Goal: Information Seeking & Learning: Learn about a topic

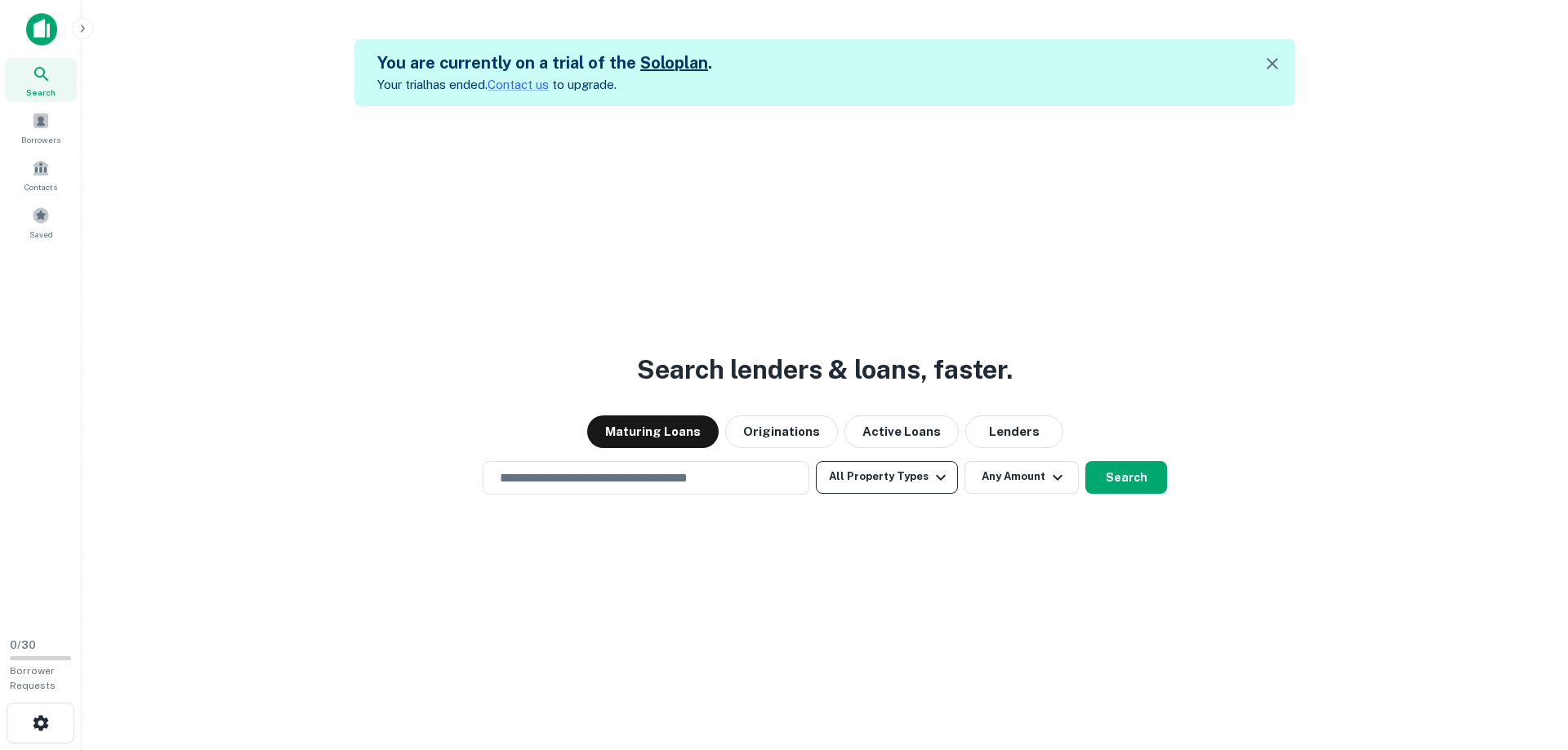
click at [905, 477] on button "All Property Types" at bounding box center [887, 478] width 142 height 33
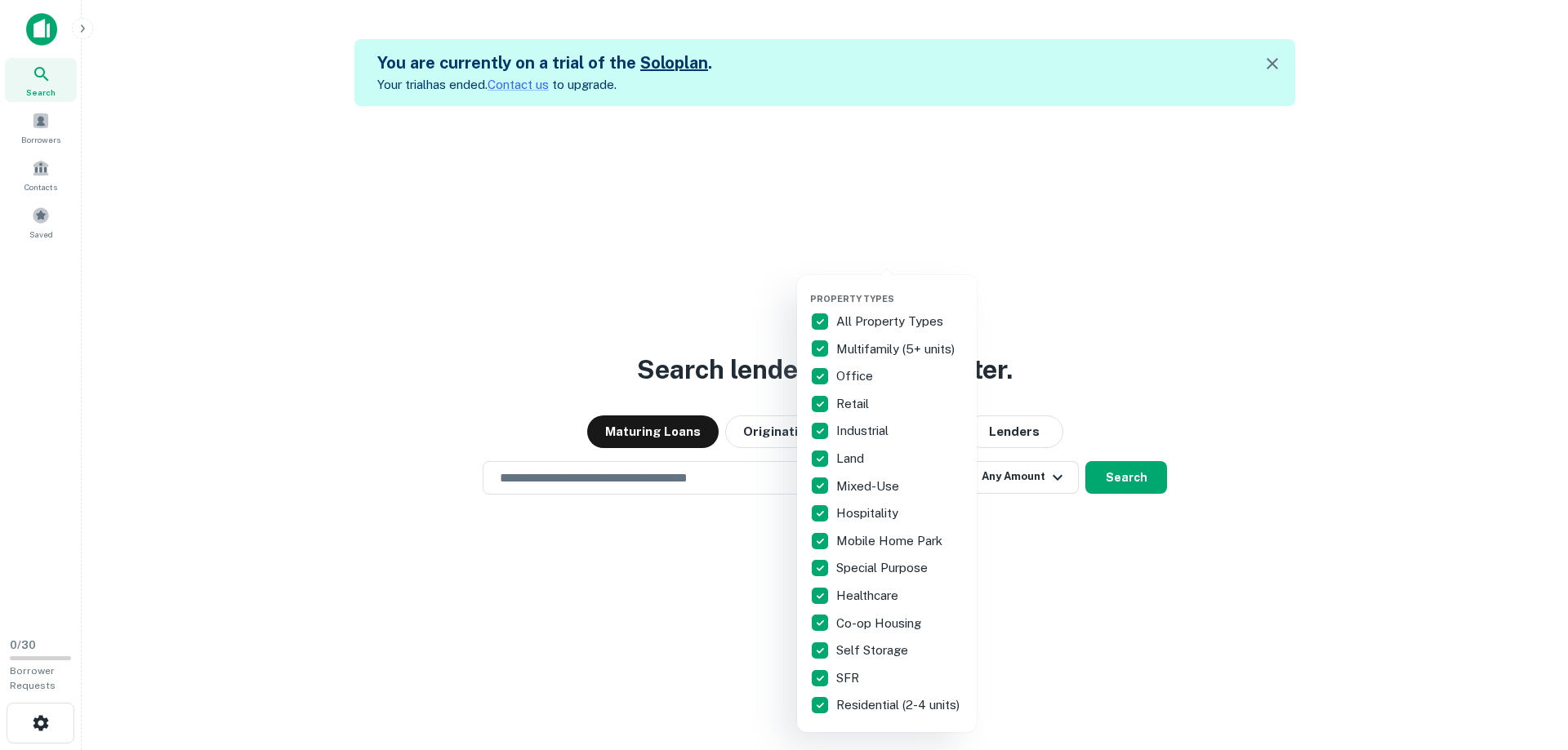
click at [840, 712] on p "Residential (2-4 units)" at bounding box center [899, 705] width 127 height 19
click at [843, 621] on p "Co-op Housing" at bounding box center [880, 623] width 88 height 19
click at [838, 666] on div "SFR" at bounding box center [887, 678] width 154 height 28
click at [843, 651] on p "Self Storage" at bounding box center [873, 650] width 75 height 19
click at [841, 683] on p "SFR" at bounding box center [848, 678] width 26 height 19
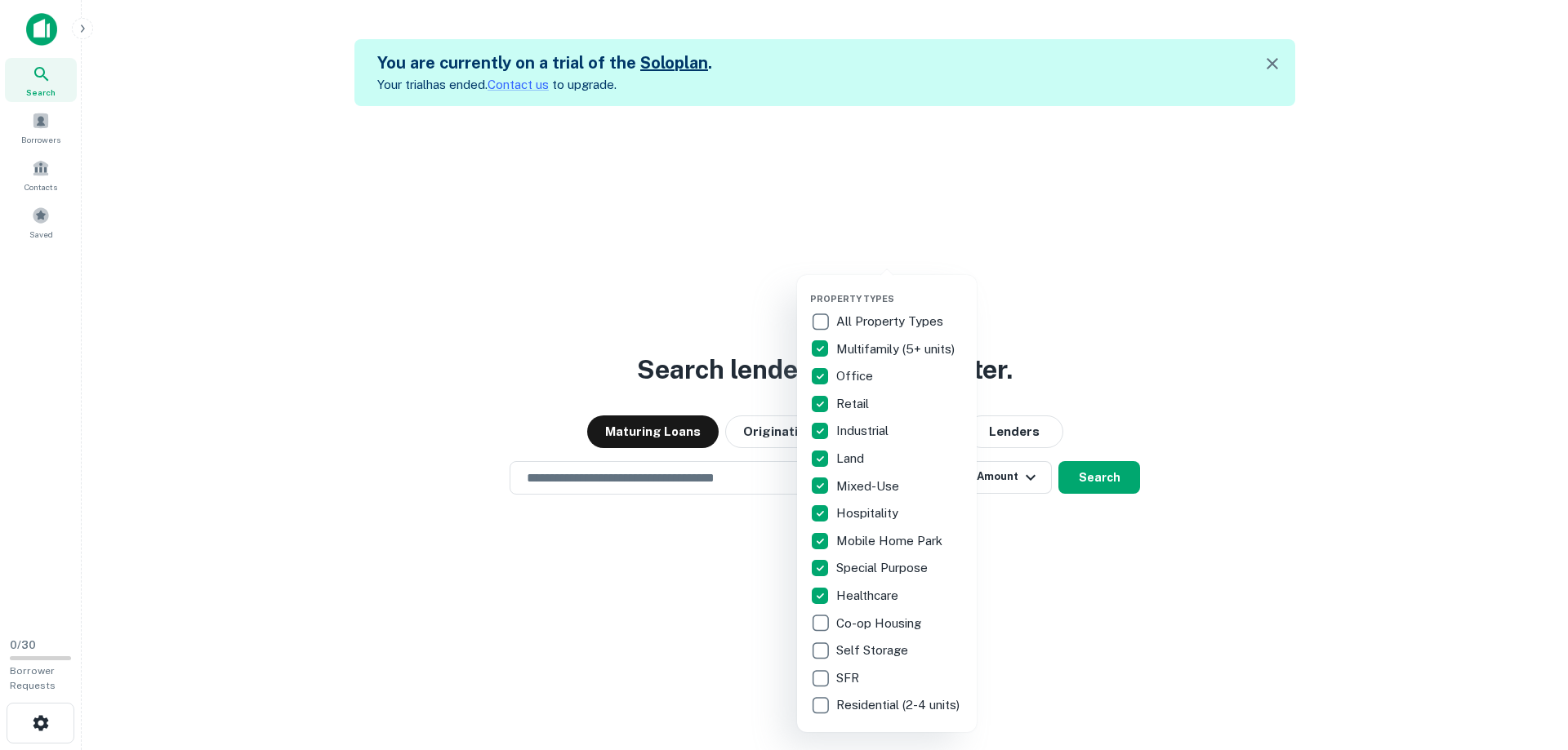
click at [858, 592] on p "Healthcare" at bounding box center [868, 596] width 65 height 19
click at [865, 568] on p "Special Purpose" at bounding box center [883, 568] width 95 height 19
click at [859, 518] on p "Hospitality" at bounding box center [868, 513] width 65 height 19
click at [852, 457] on p "Land" at bounding box center [851, 458] width 31 height 19
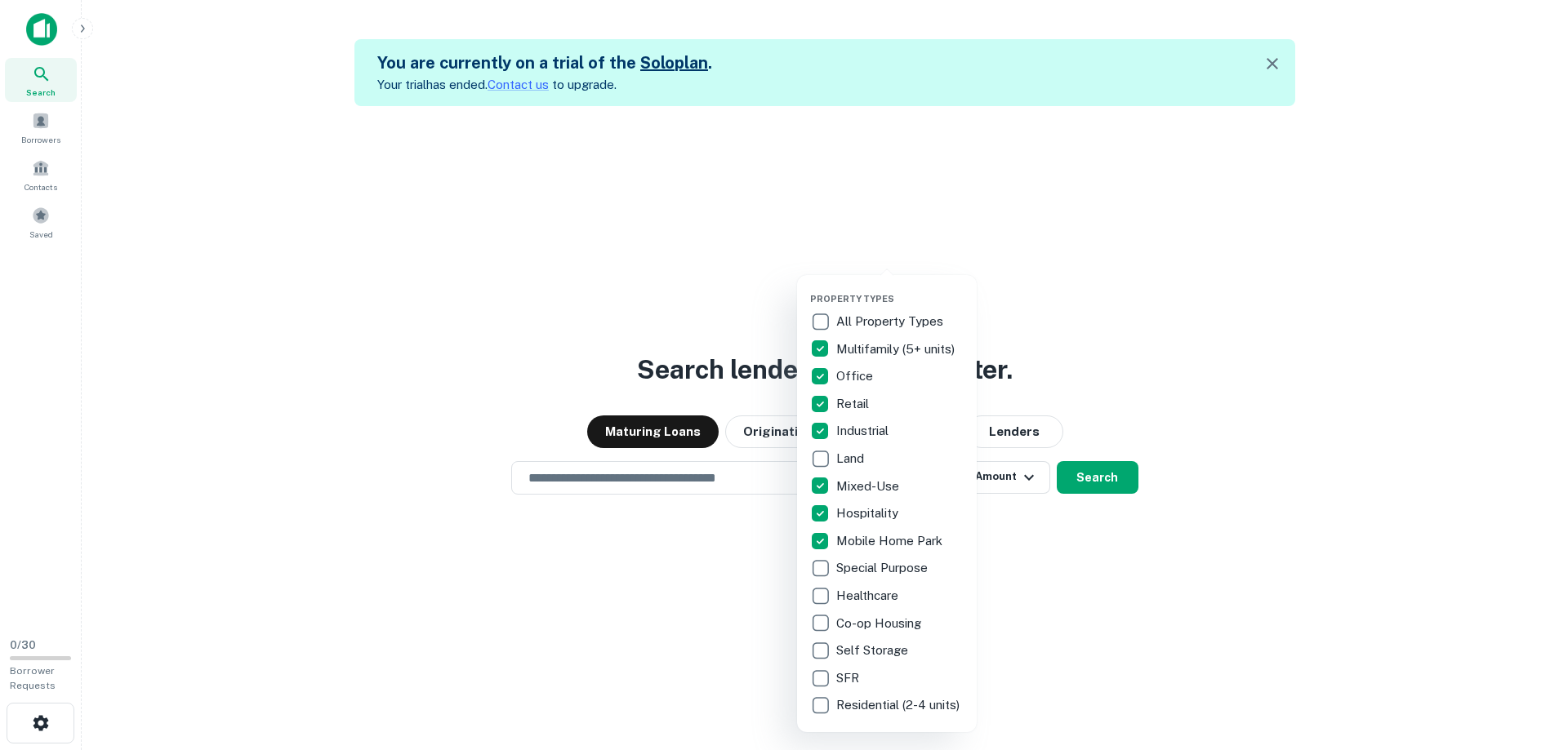
click at [851, 381] on p "Office" at bounding box center [856, 376] width 40 height 19
click at [855, 348] on p "Multifamily (5+ units)" at bounding box center [896, 349] width 122 height 19
click at [1091, 356] on div at bounding box center [784, 375] width 1568 height 750
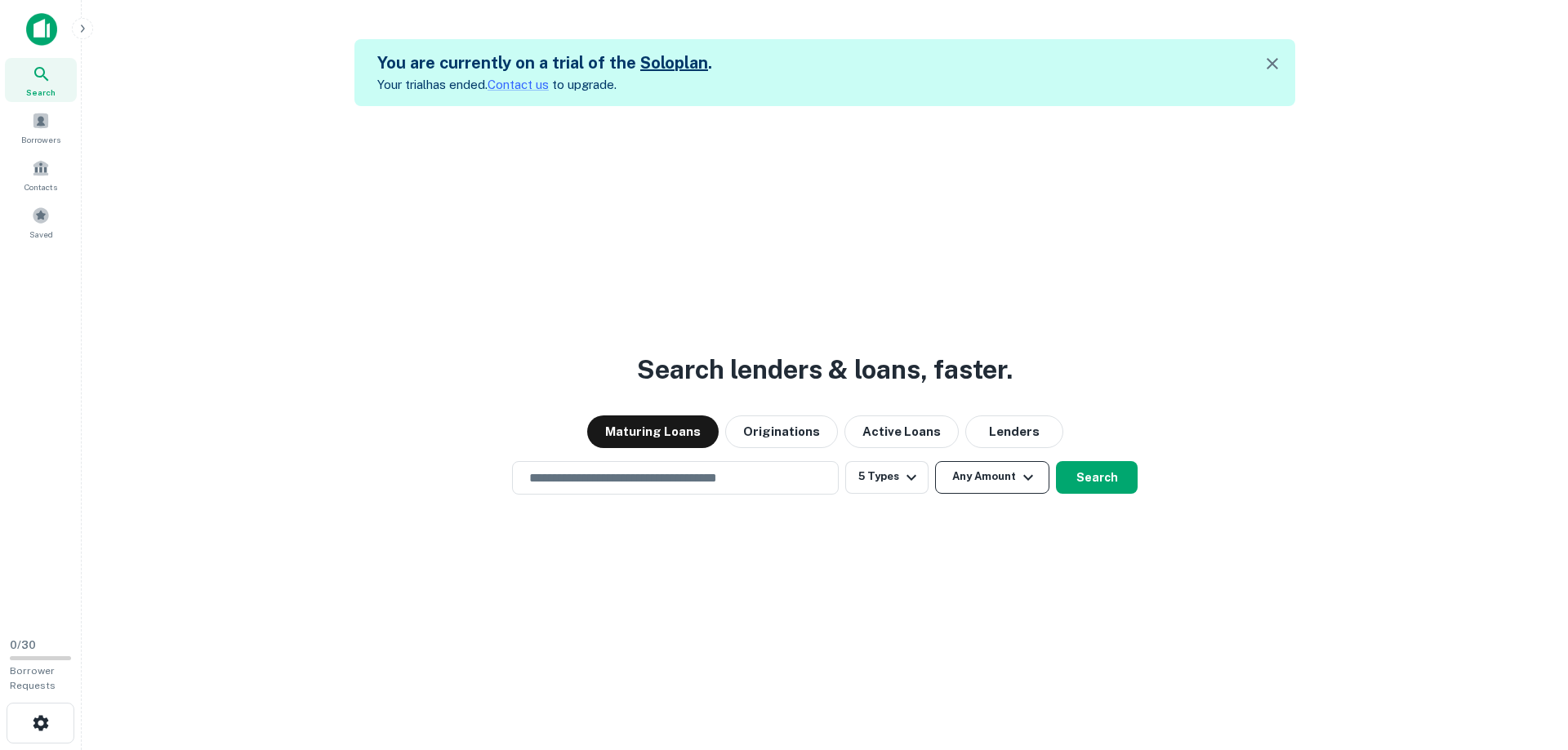
click at [1005, 478] on button "Any Amount" at bounding box center [991, 478] width 114 height 33
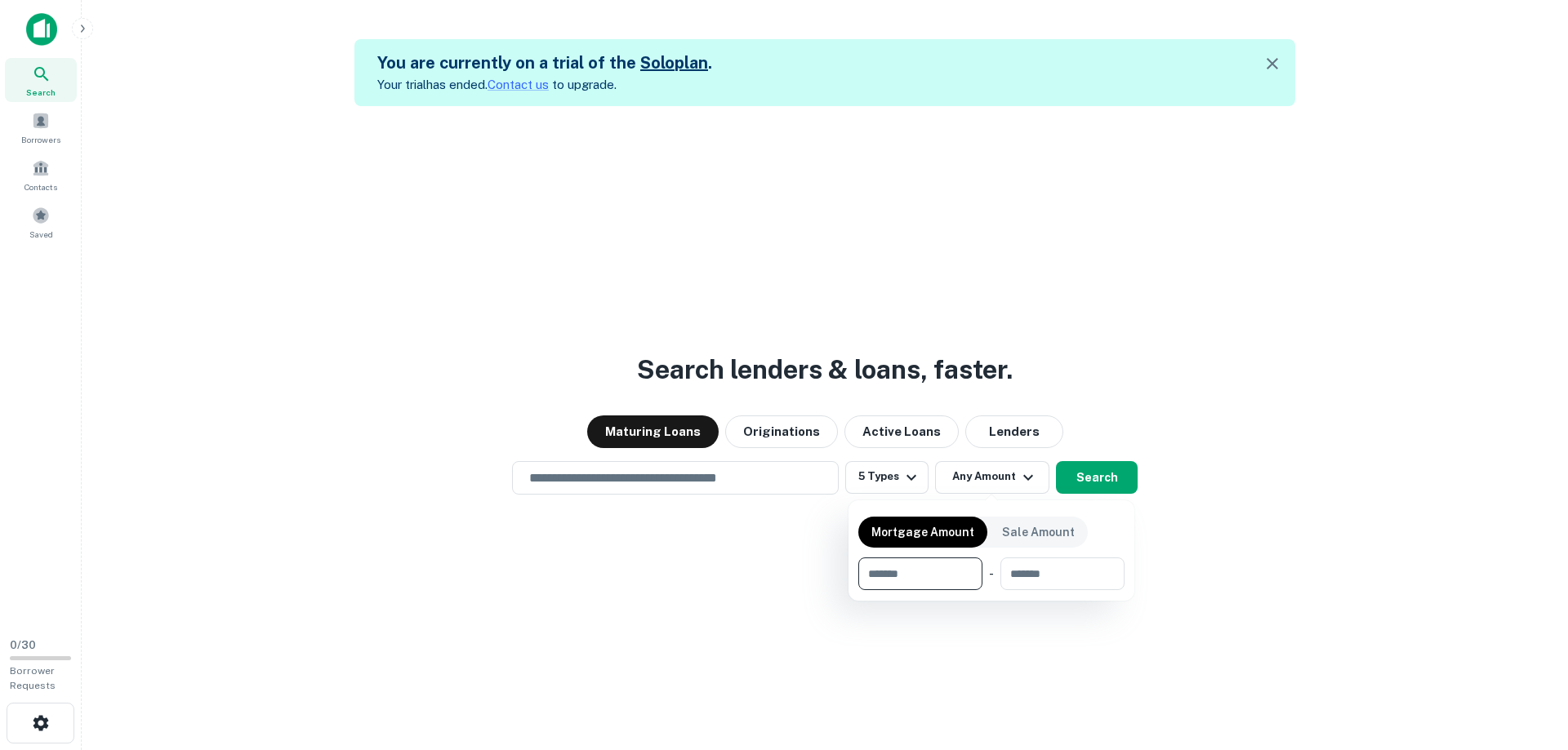
click at [947, 573] on input "number" at bounding box center [914, 574] width 112 height 33
type input "********"
click at [764, 586] on div at bounding box center [784, 375] width 1568 height 750
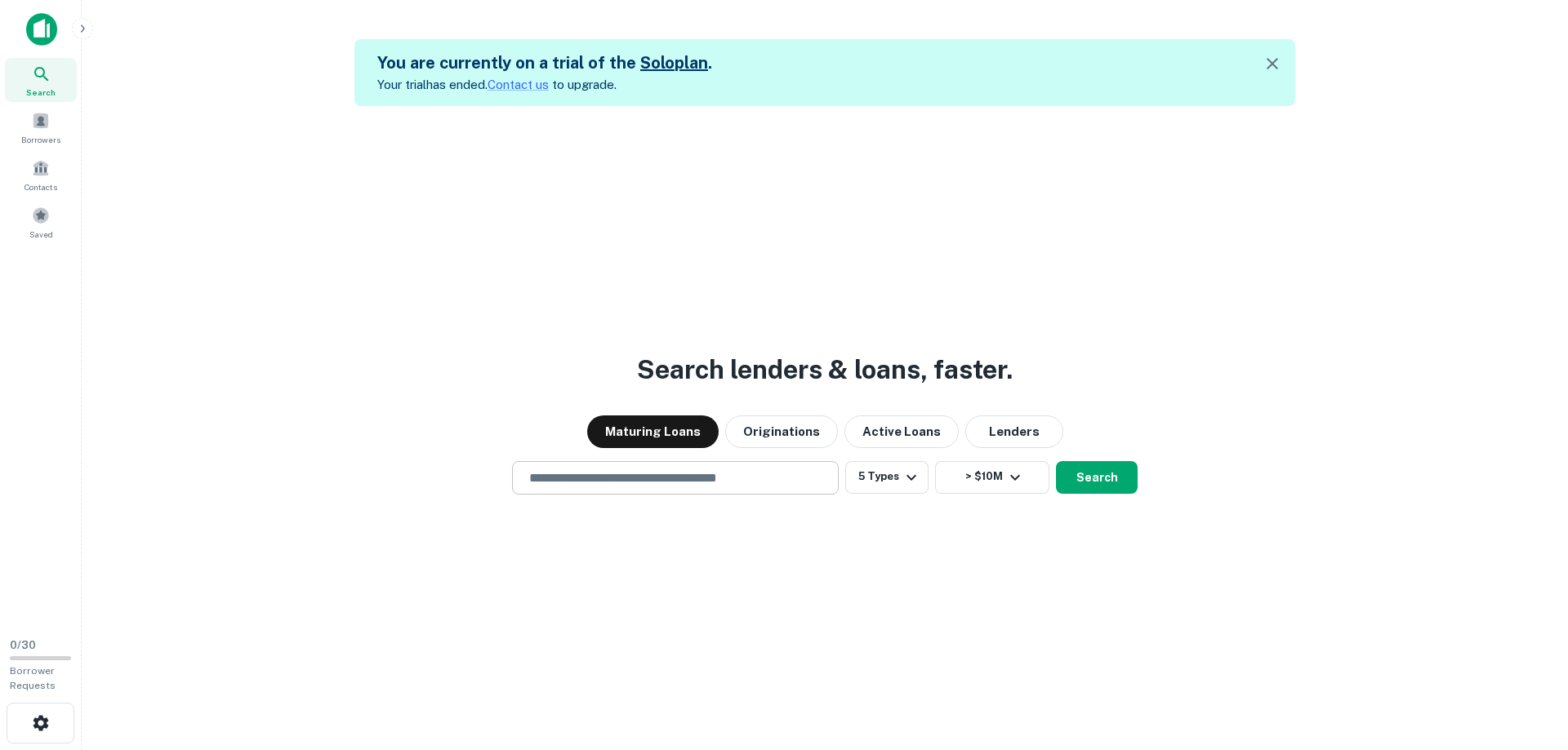
click at [720, 486] on input "text" at bounding box center [675, 478] width 312 height 19
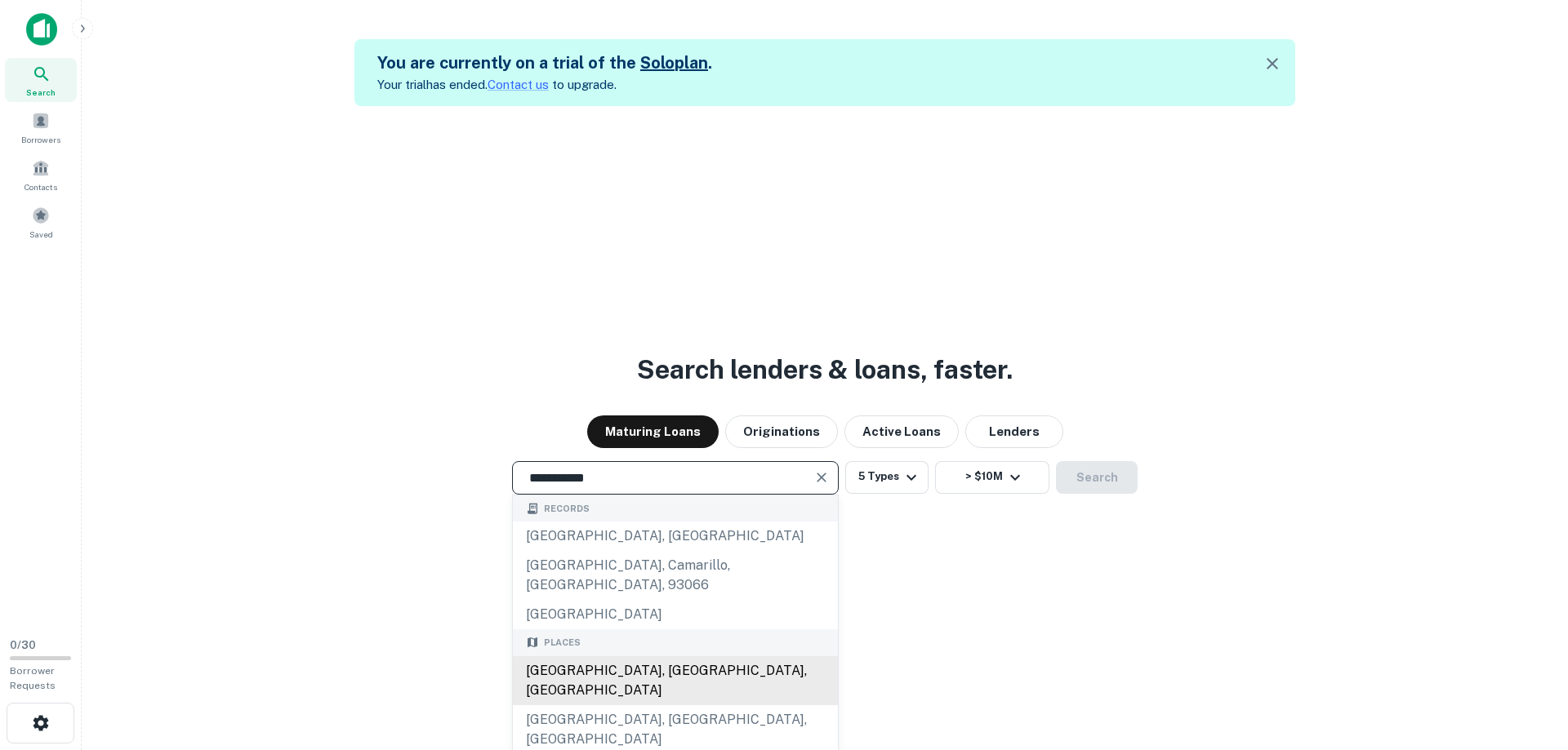
click at [725, 656] on div "Los Angeles, CA, USA" at bounding box center [675, 680] width 325 height 49
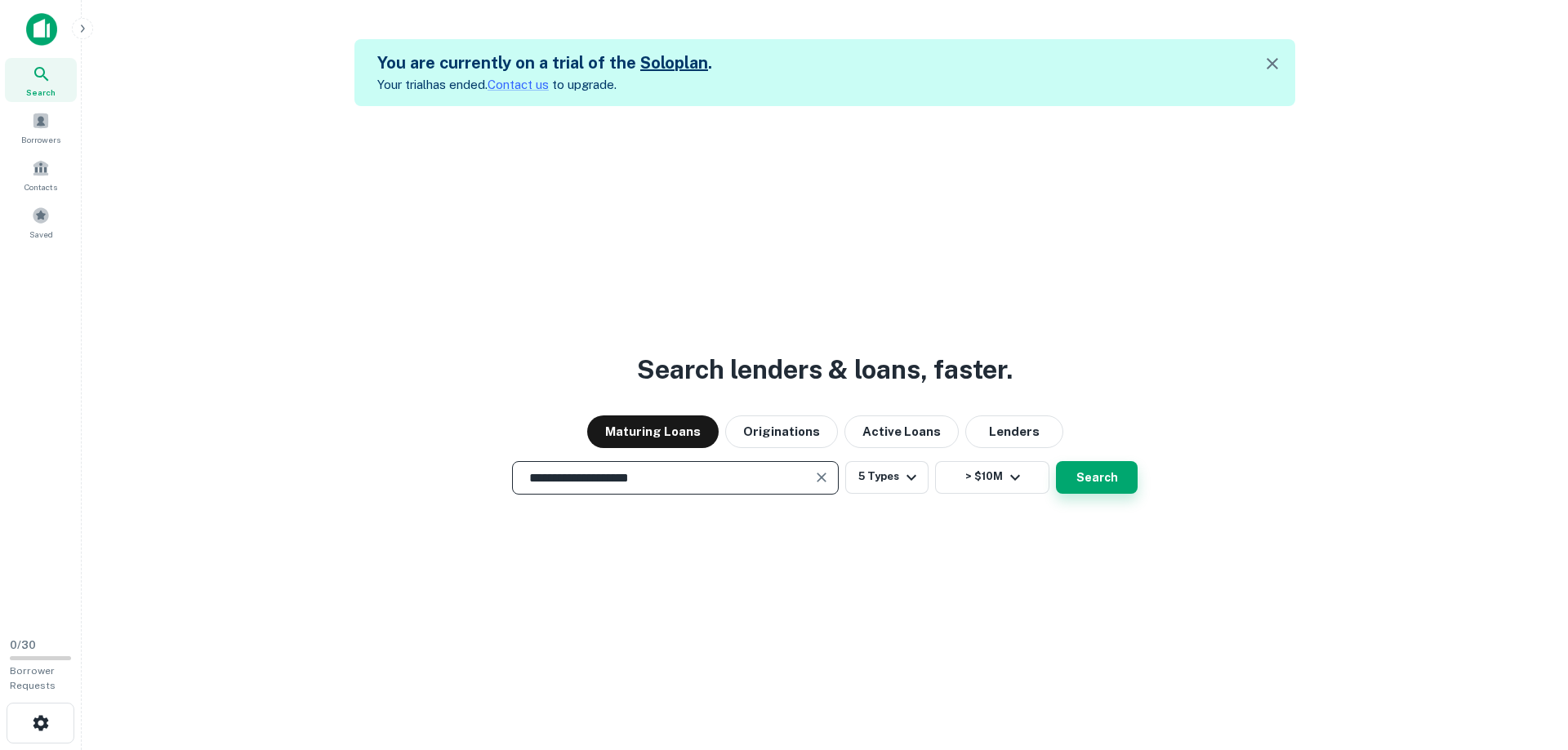
type input "**********"
click at [1105, 475] on button "Search" at bounding box center [1096, 478] width 82 height 33
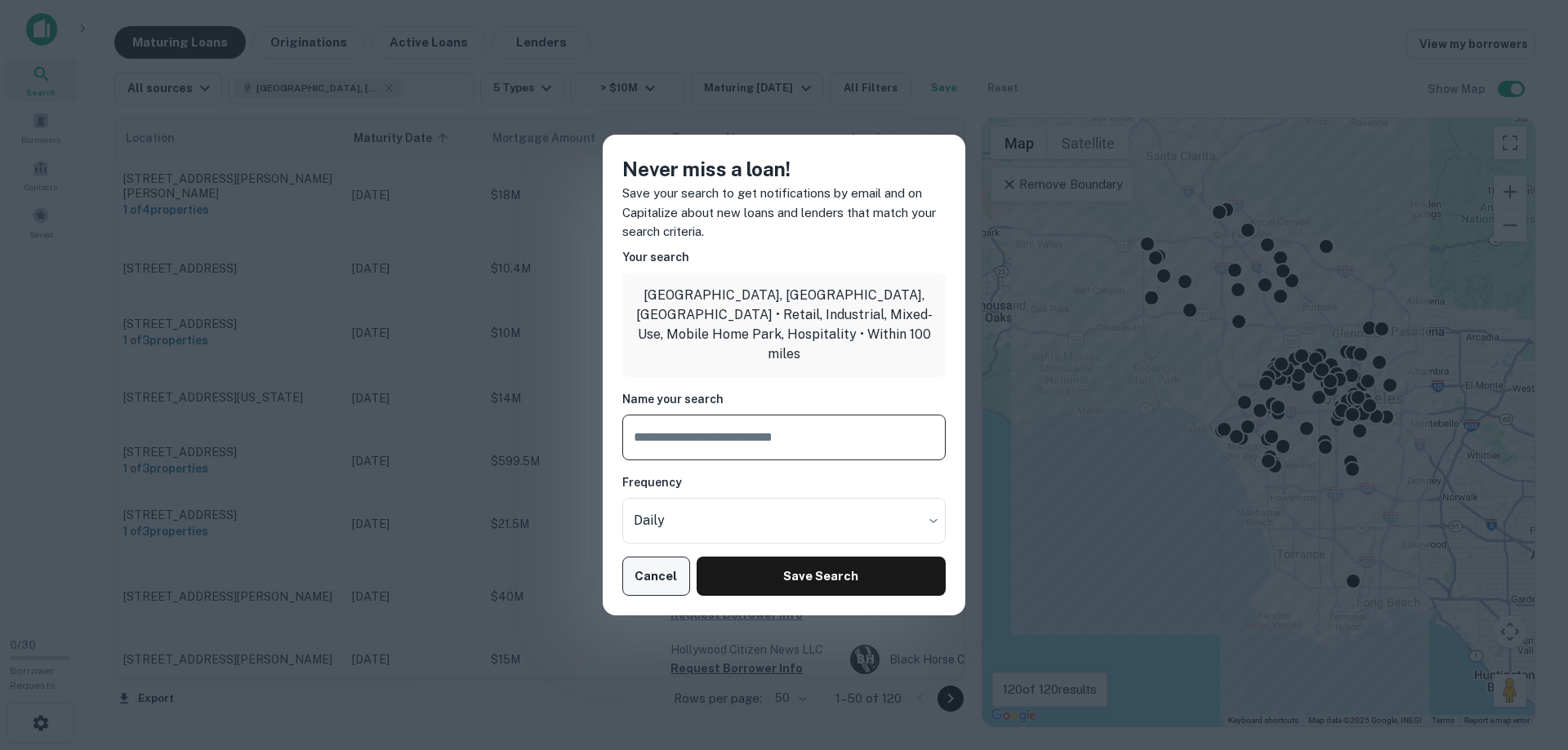
click at [650, 573] on button "Cancel" at bounding box center [655, 575] width 68 height 39
click at [649, 574] on button "Cancel" at bounding box center [655, 575] width 68 height 39
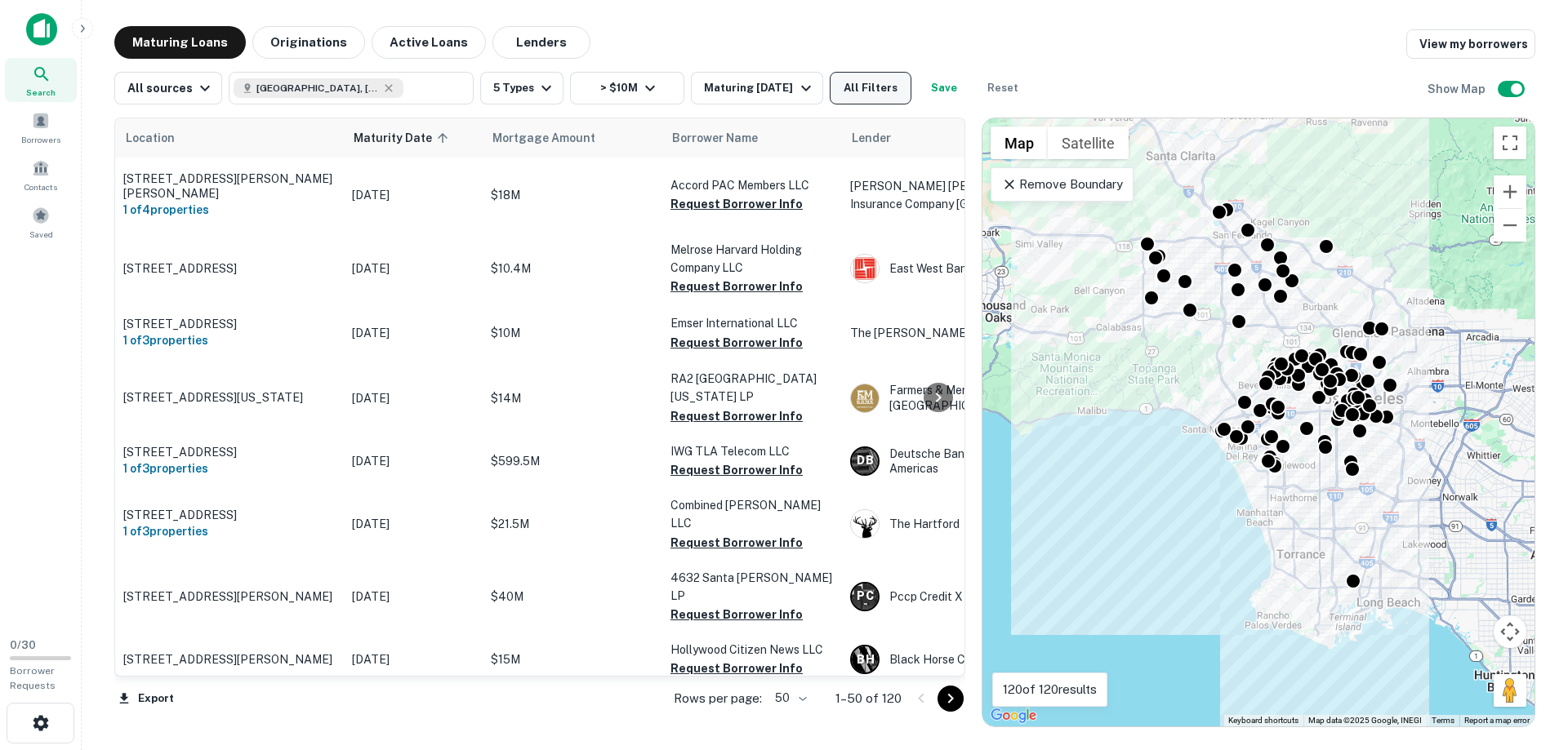
click at [876, 85] on button "All Filters" at bounding box center [870, 88] width 82 height 33
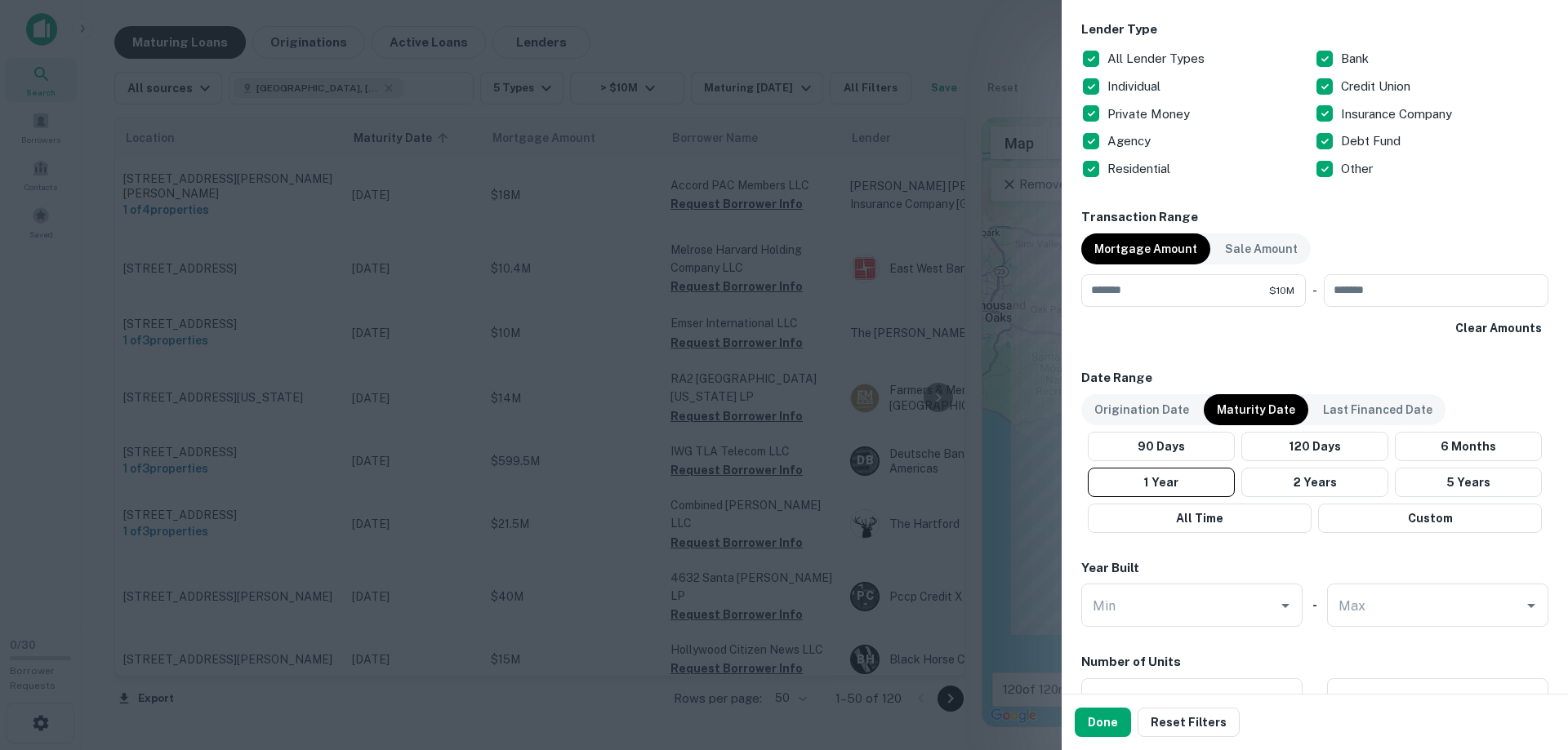
scroll to position [849, 0]
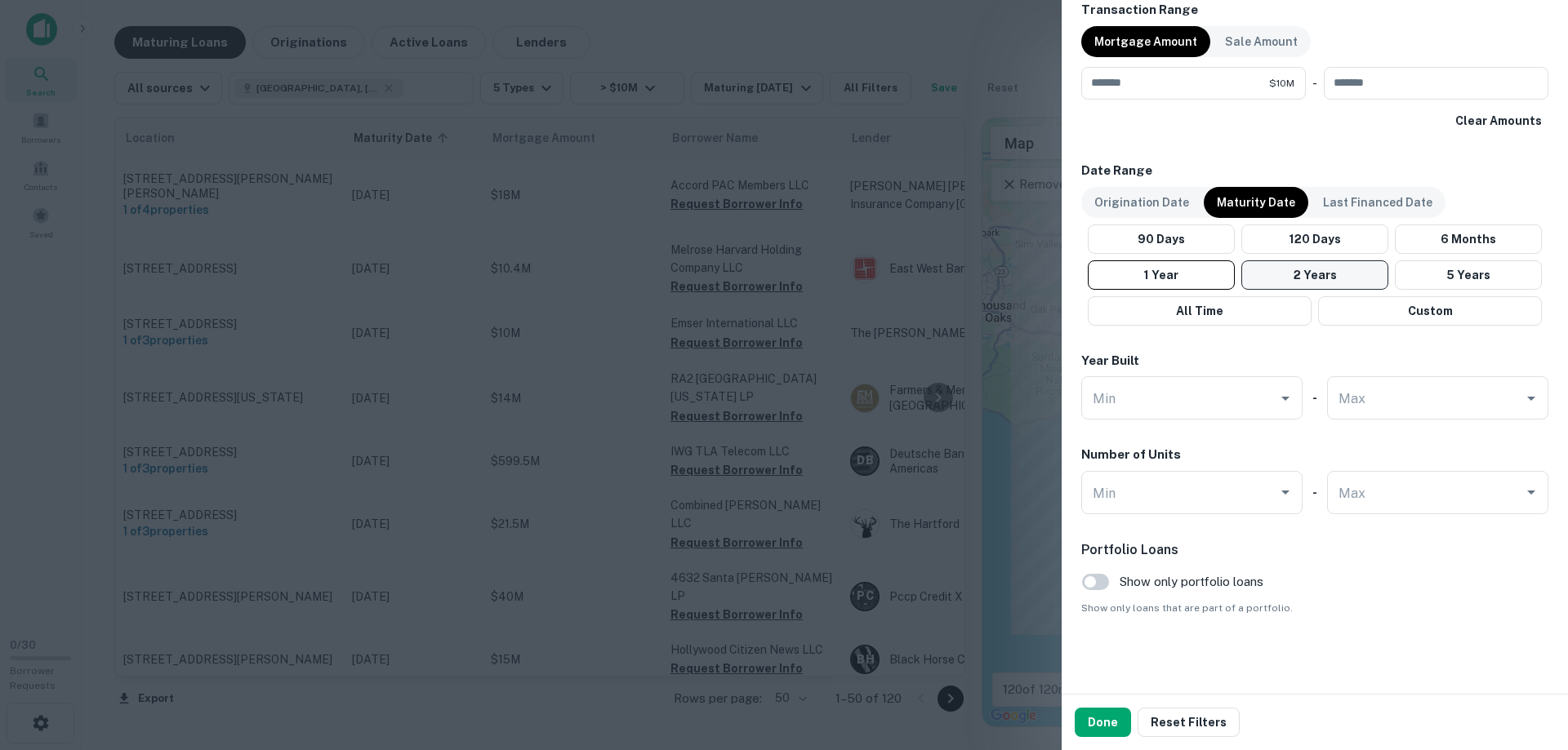
click at [1334, 276] on button "2 Years" at bounding box center [1315, 274] width 147 height 30
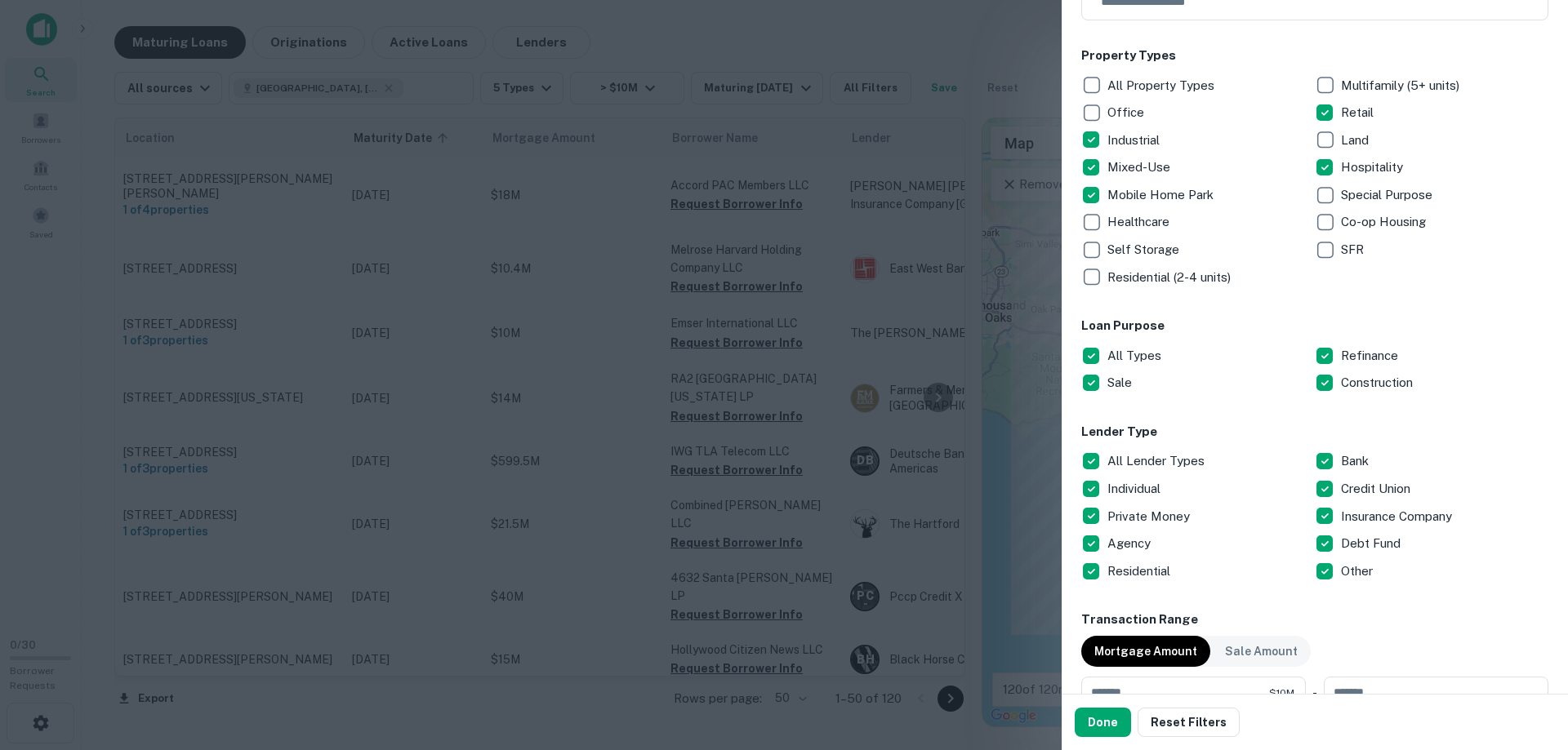
scroll to position [105, 0]
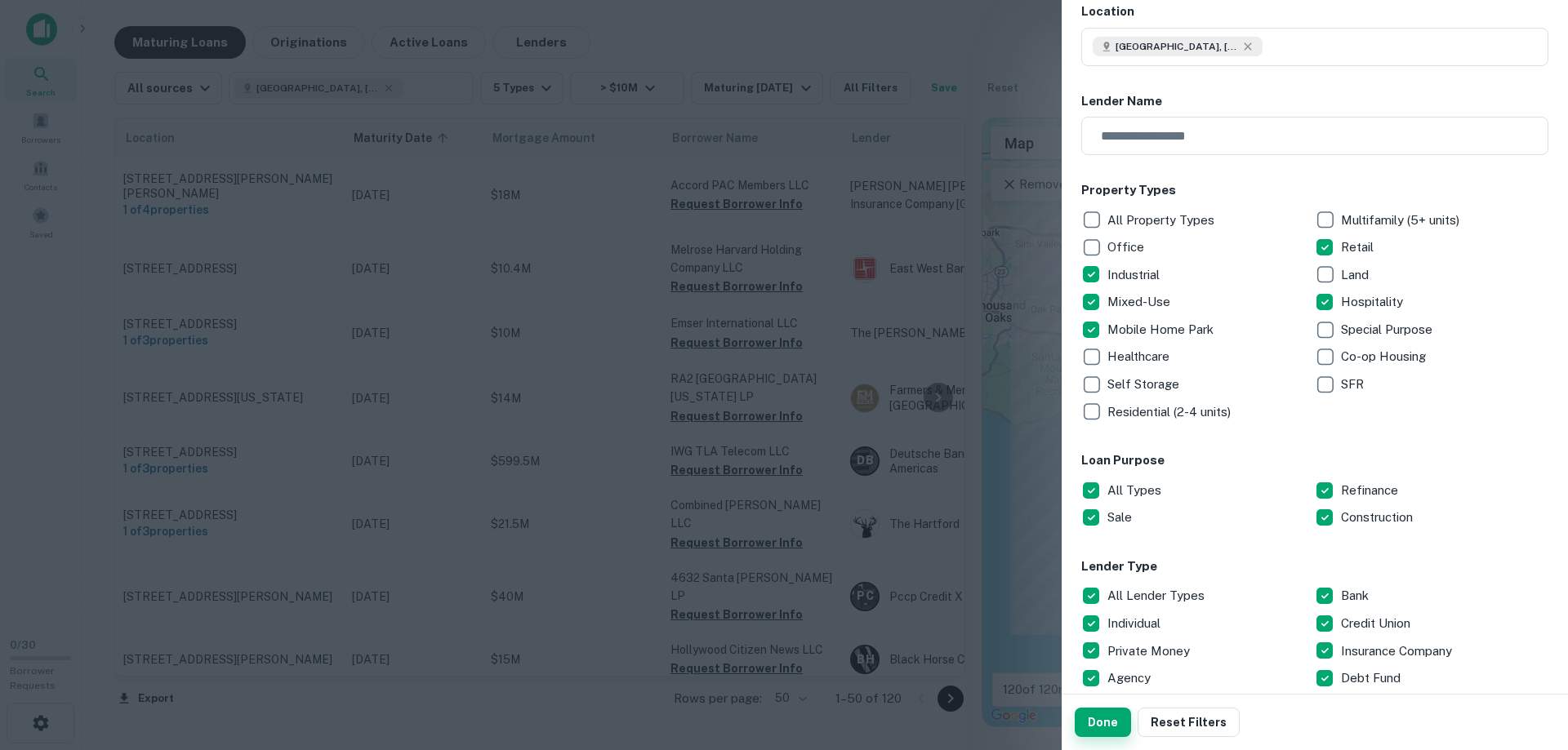
click at [1116, 727] on button "Done" at bounding box center [1103, 722] width 57 height 30
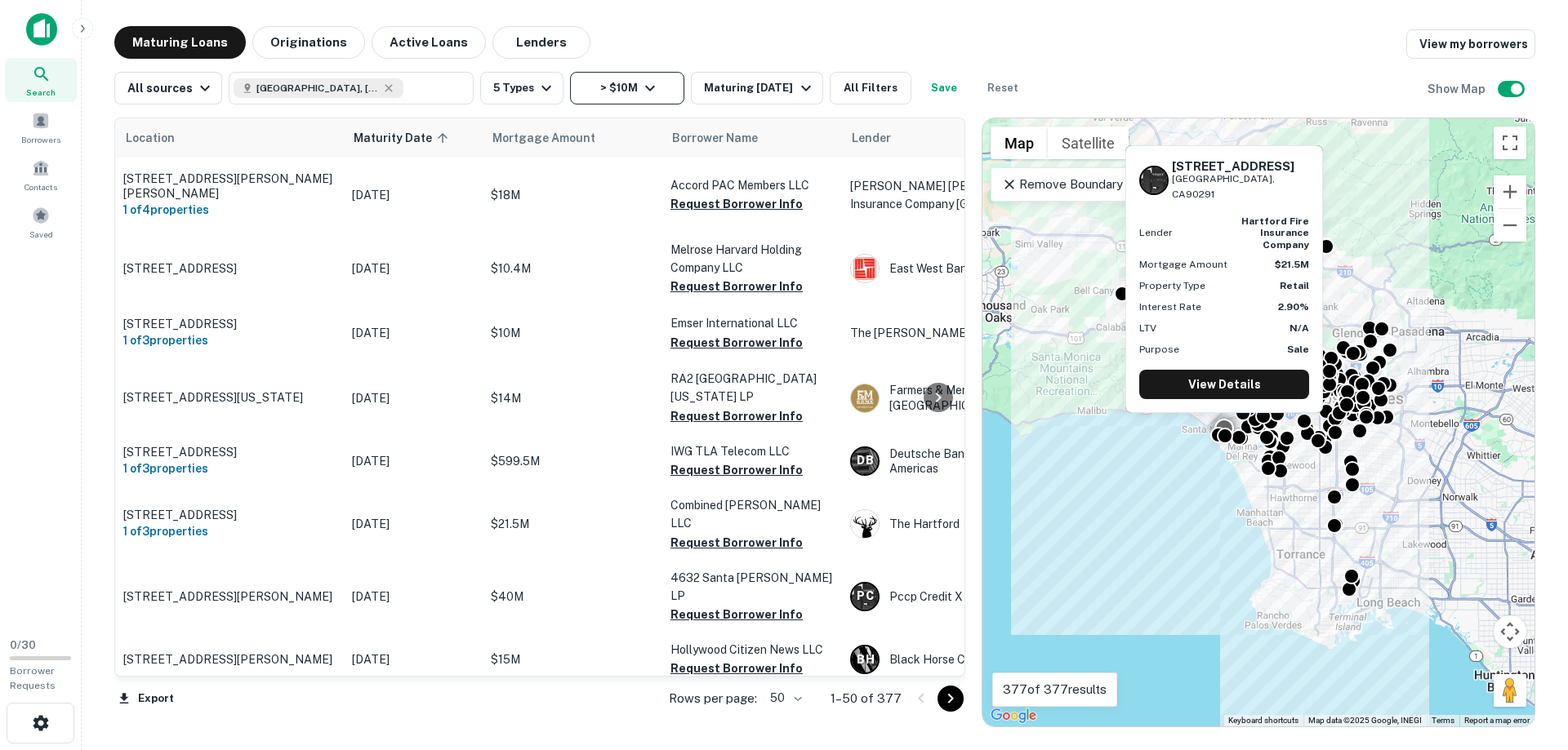
click at [655, 82] on button "> $10M" at bounding box center [627, 88] width 114 height 33
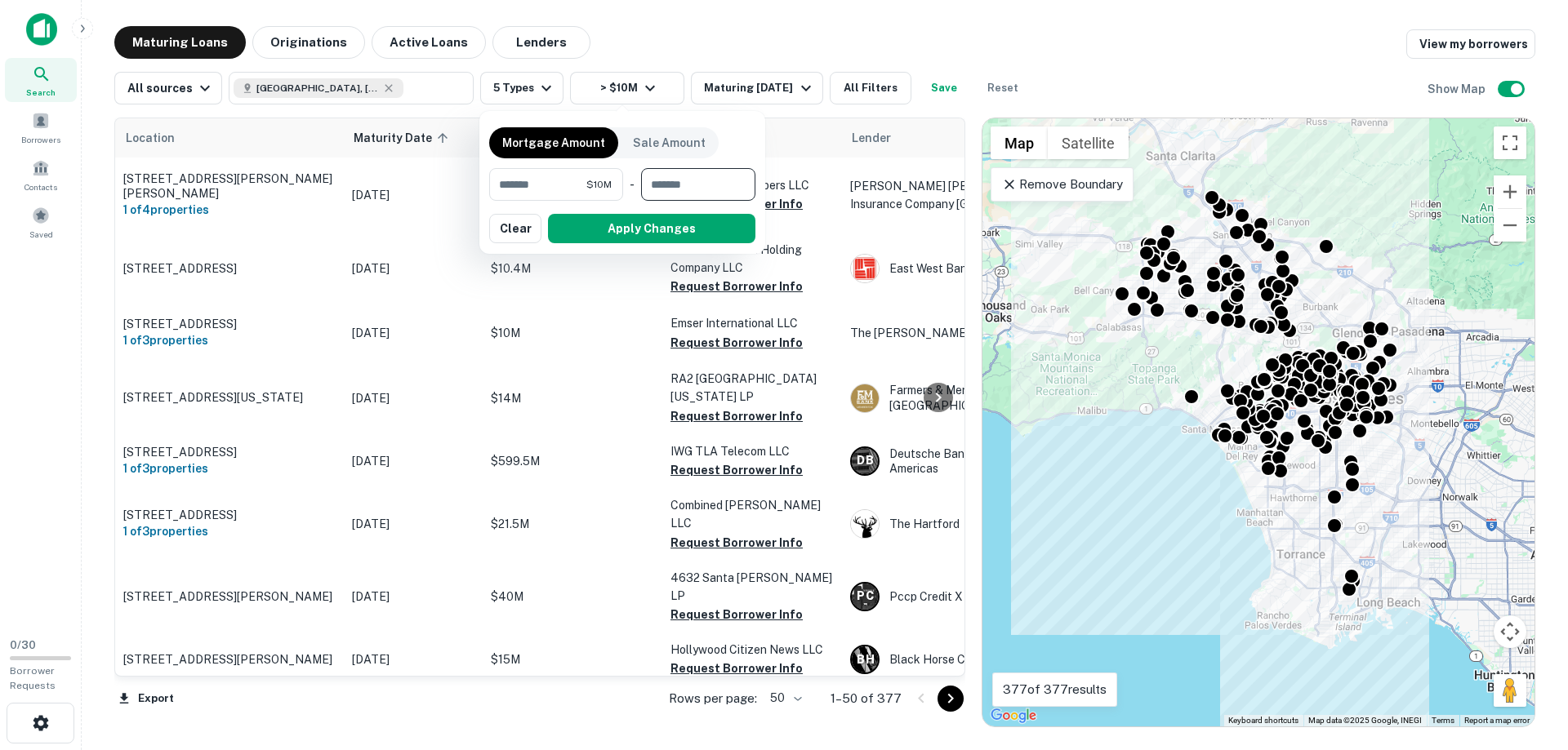
click at [731, 186] on input "number" at bounding box center [692, 184] width 103 height 33
type input "********"
click at [602, 224] on button "Apply Changes" at bounding box center [652, 228] width 207 height 30
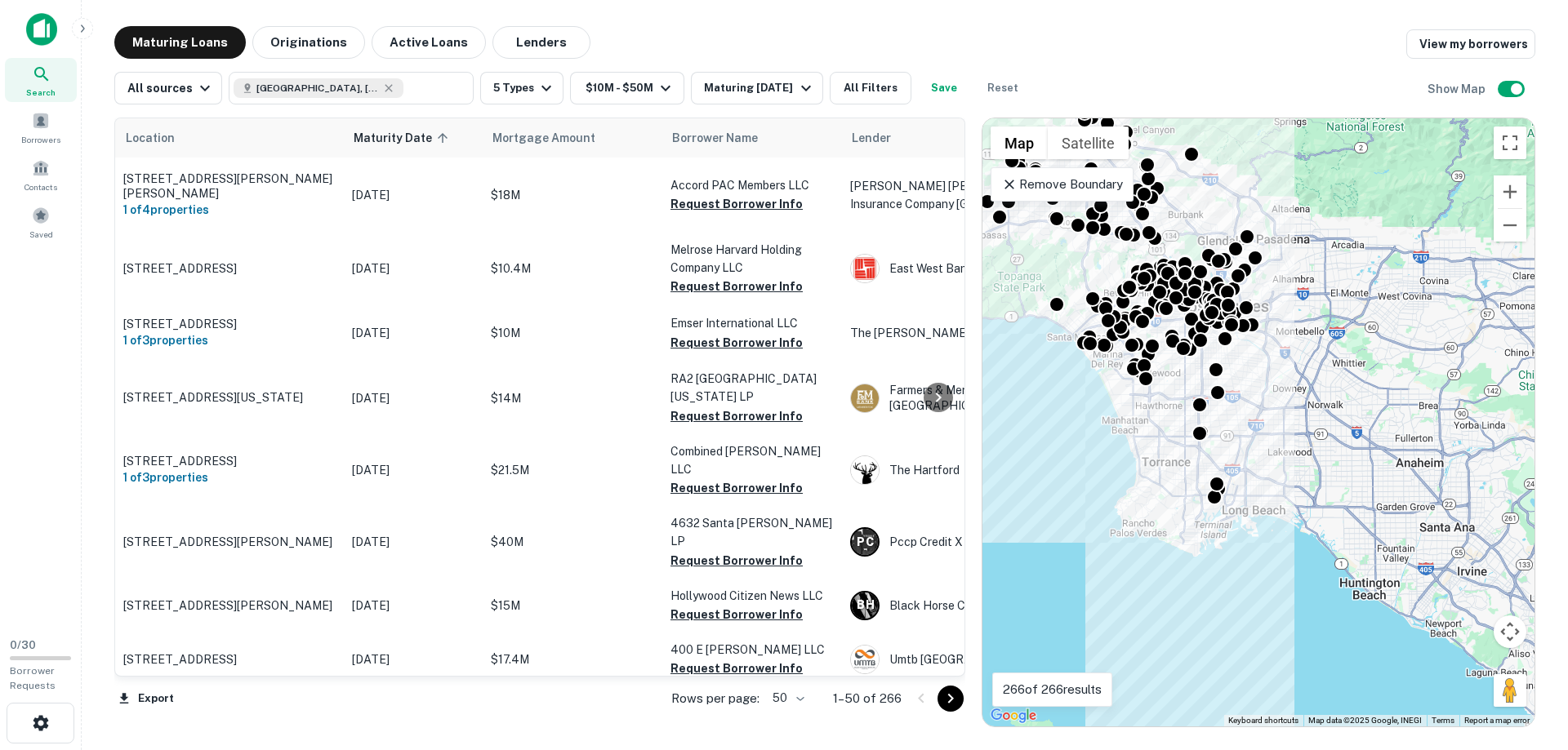
drag, startPoint x: 1471, startPoint y: 365, endPoint x: 1325, endPoint y: 276, distance: 171.0
click at [1325, 276] on div "To activate drag with keyboard, press Alt + Enter. Once in keyboard drag state,…" at bounding box center [1258, 422] width 552 height 608
drag, startPoint x: 1105, startPoint y: 180, endPoint x: 1266, endPoint y: 359, distance: 240.8
click at [1105, 179] on p "Remove Boundary" at bounding box center [1061, 184] width 122 height 19
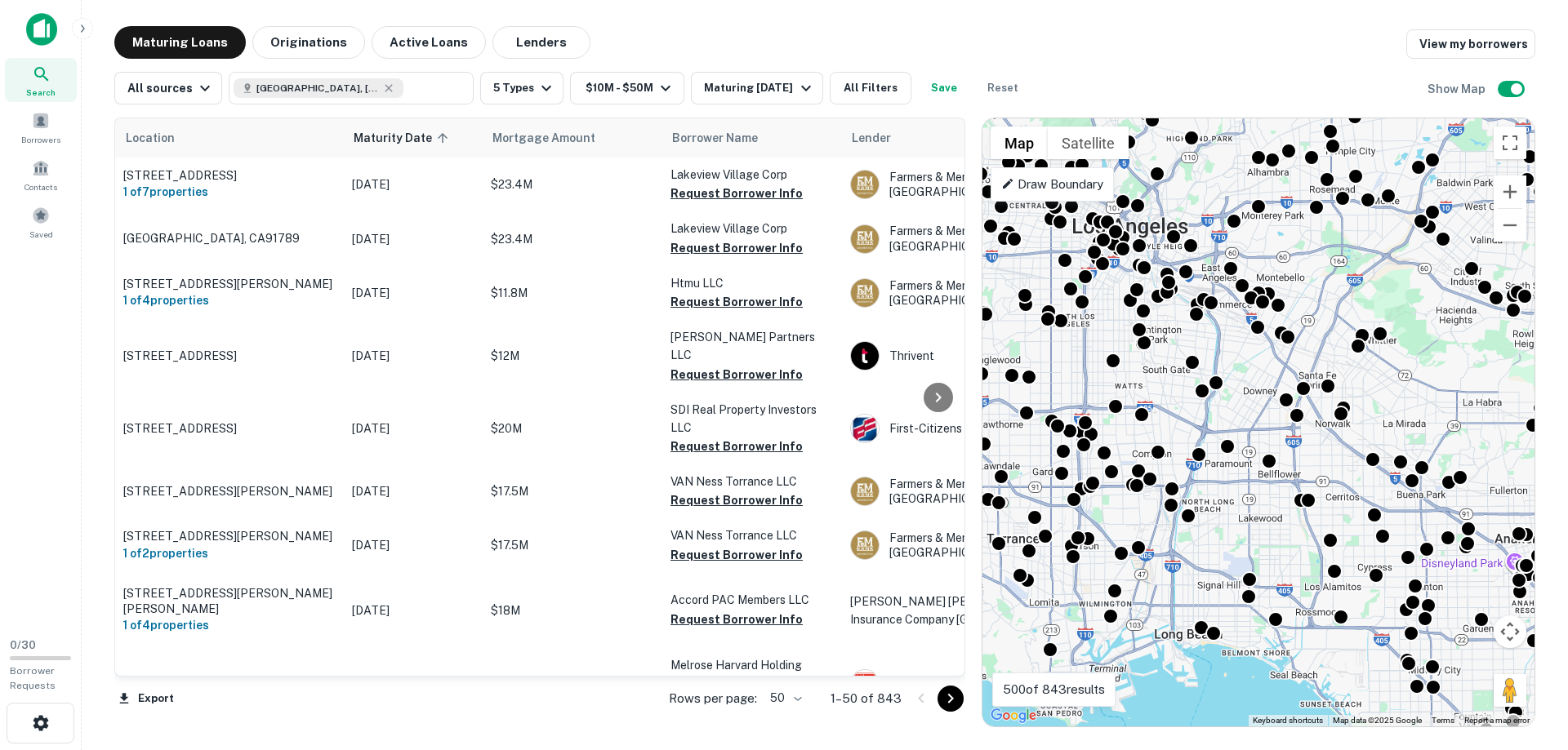
click at [1242, 342] on div "To activate drag with keyboard, press Alt + Enter. Once in keyboard drag state,…" at bounding box center [1258, 422] width 552 height 608
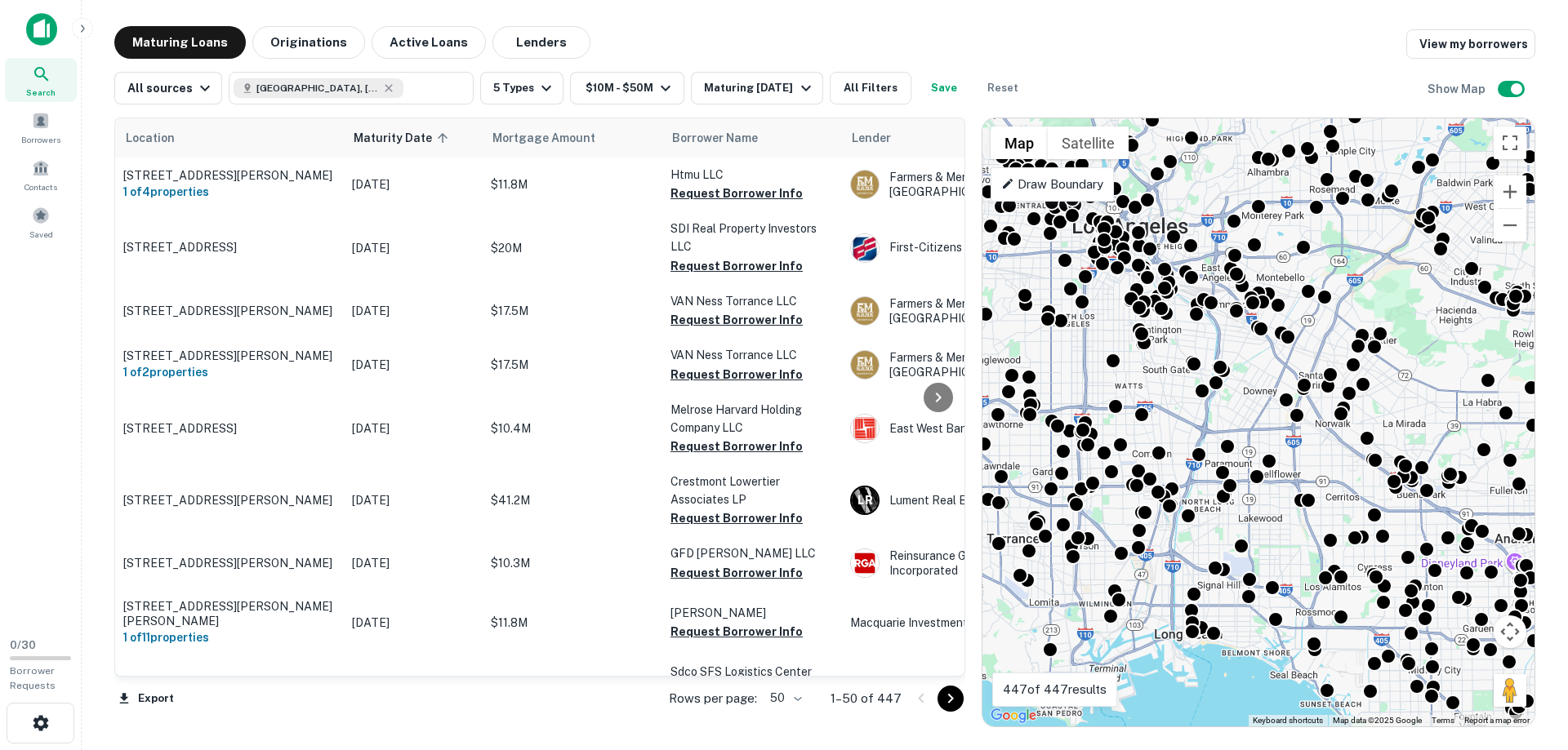
click at [1061, 181] on p "Draw Boundary" at bounding box center [1052, 184] width 102 height 19
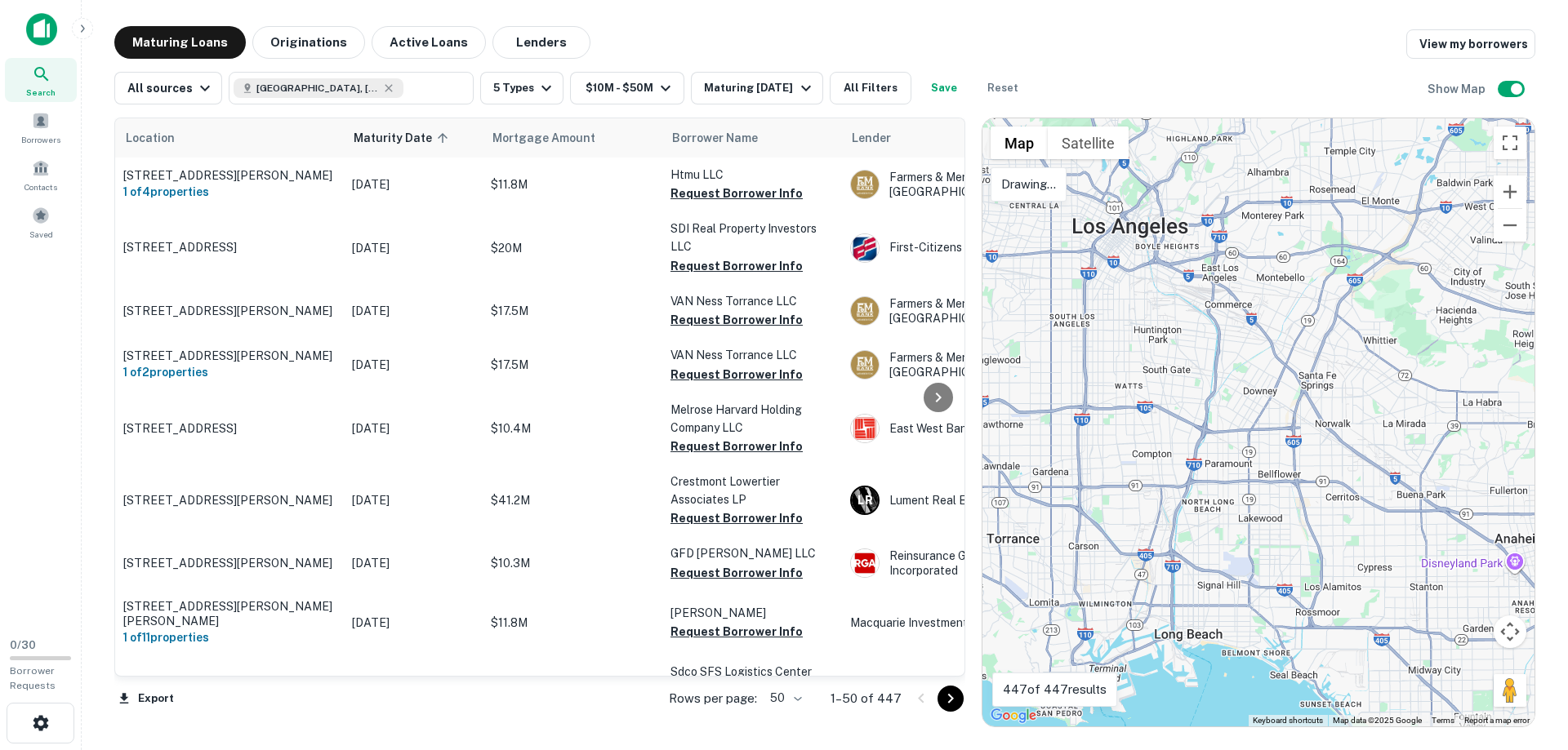
click at [1045, 259] on div at bounding box center [1258, 422] width 552 height 608
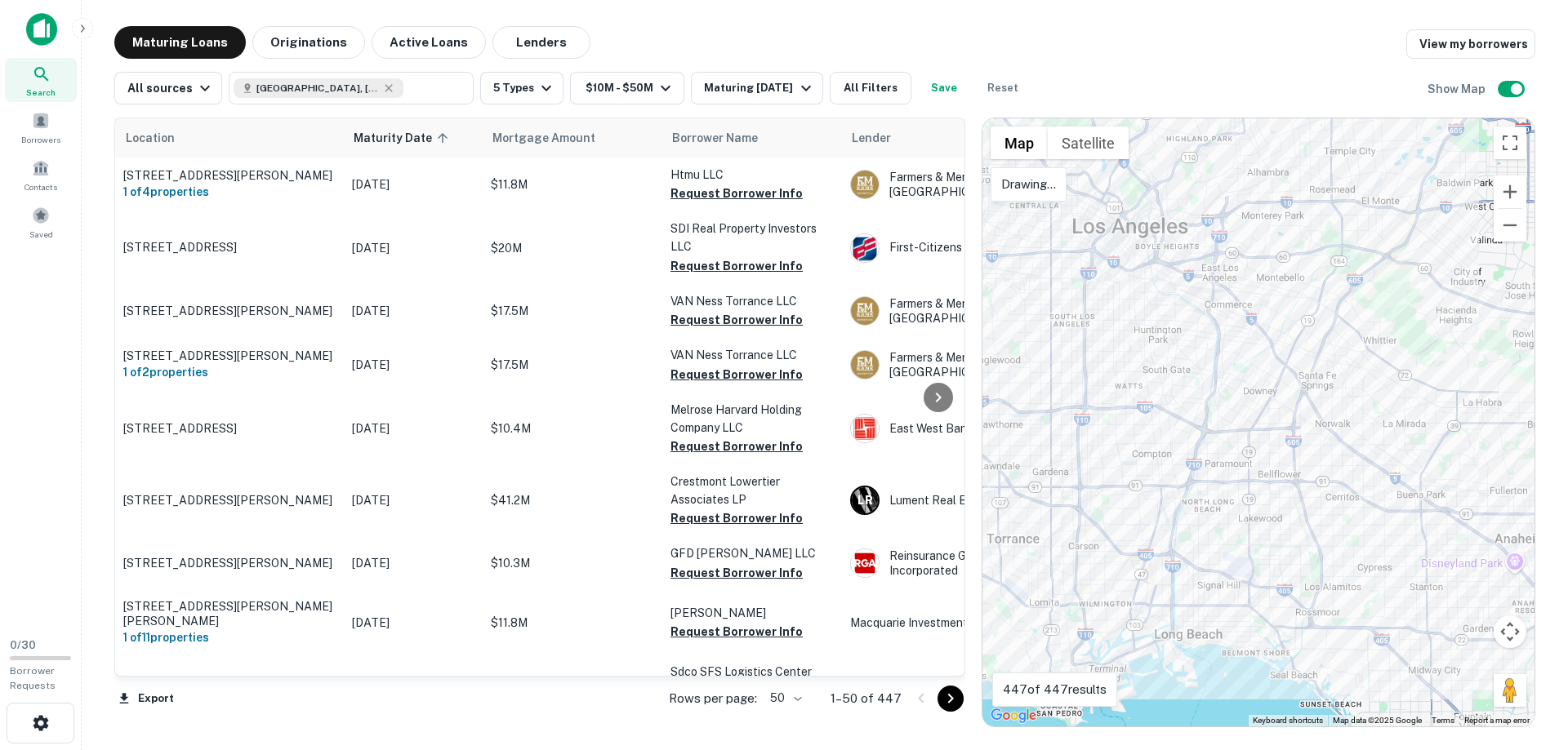
drag, startPoint x: 1054, startPoint y: 260, endPoint x: 1062, endPoint y: 515, distance: 255.1
click at [1052, 260] on div at bounding box center [1258, 422] width 552 height 608
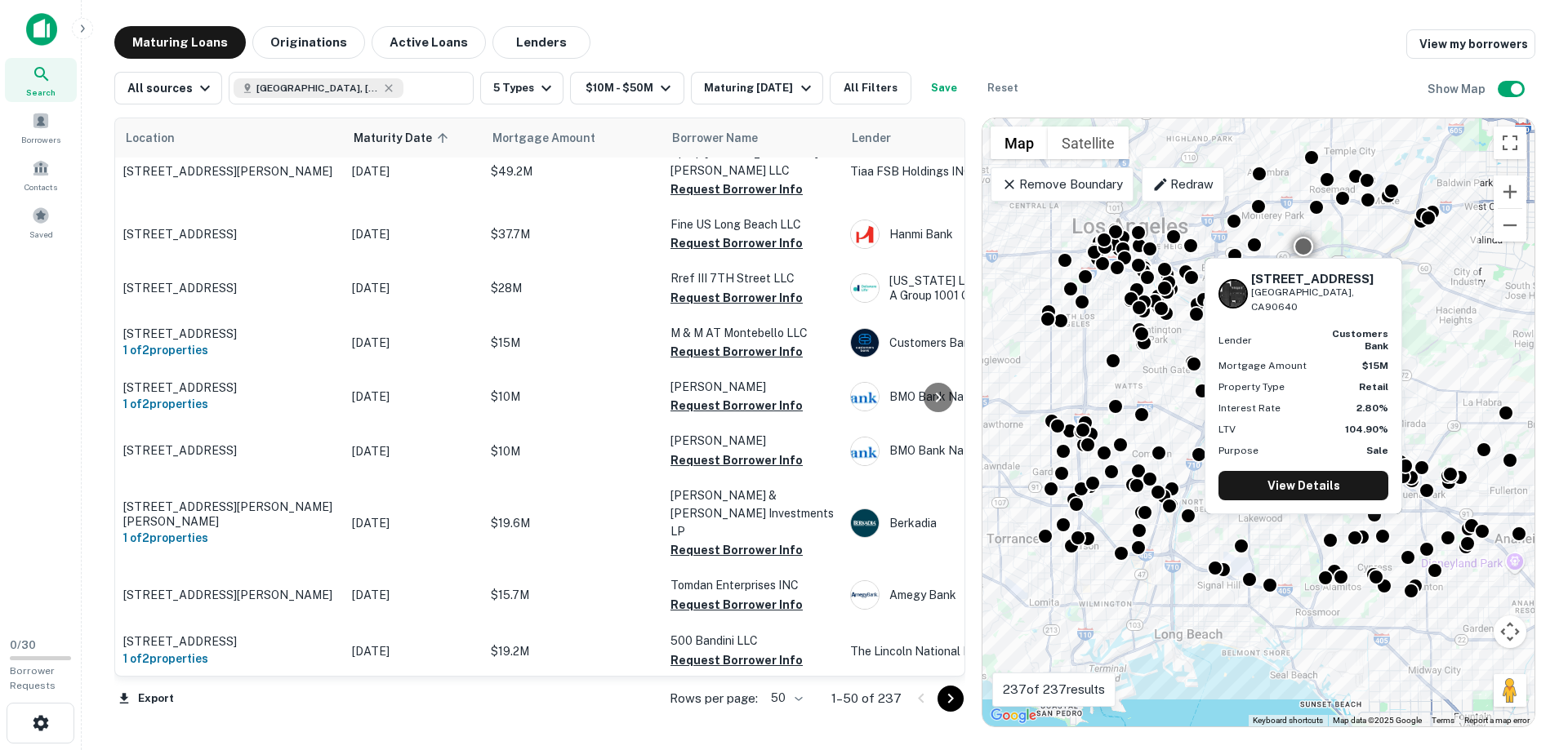
scroll to position [1488, 0]
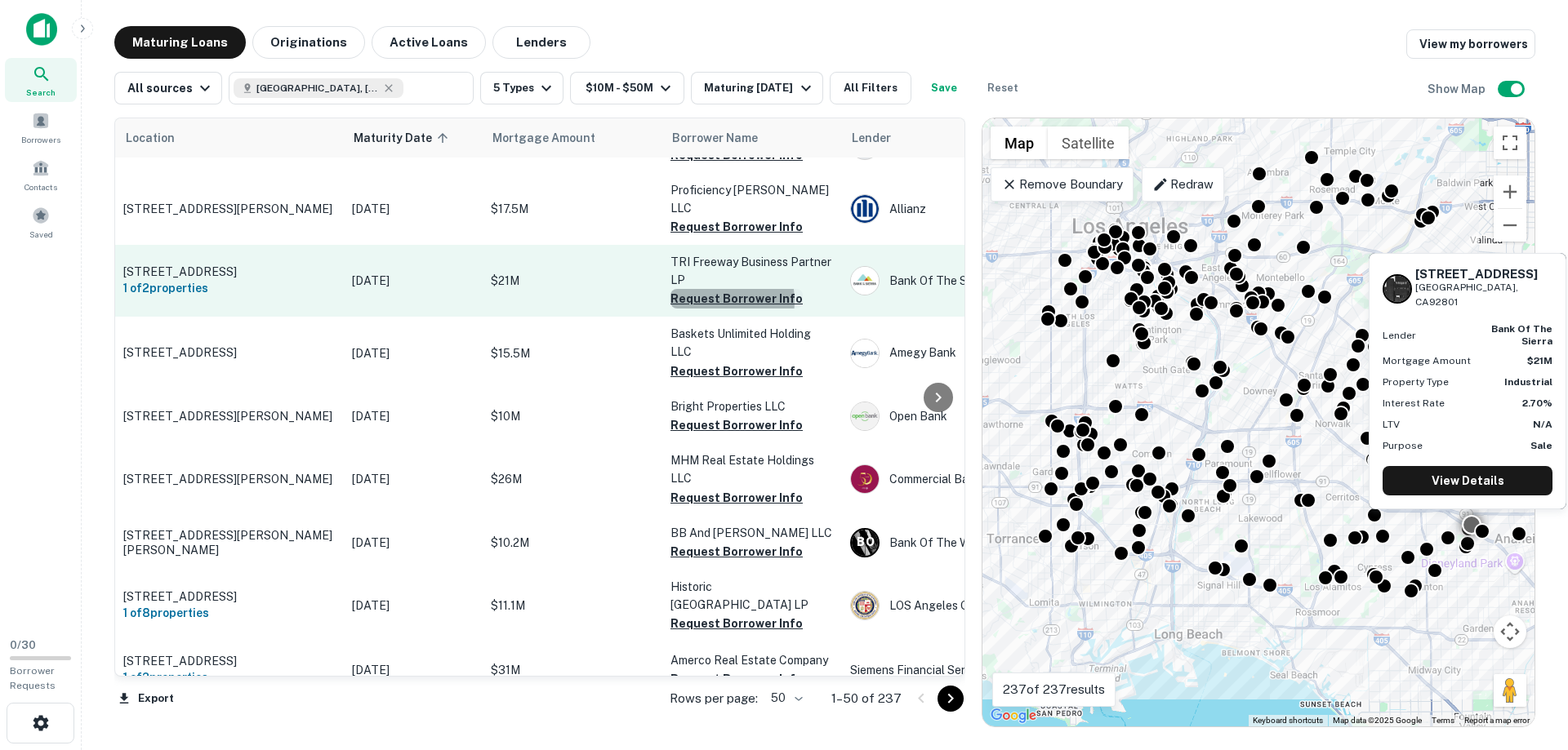
click at [720, 289] on button "Request Borrower Info" at bounding box center [737, 298] width 132 height 19
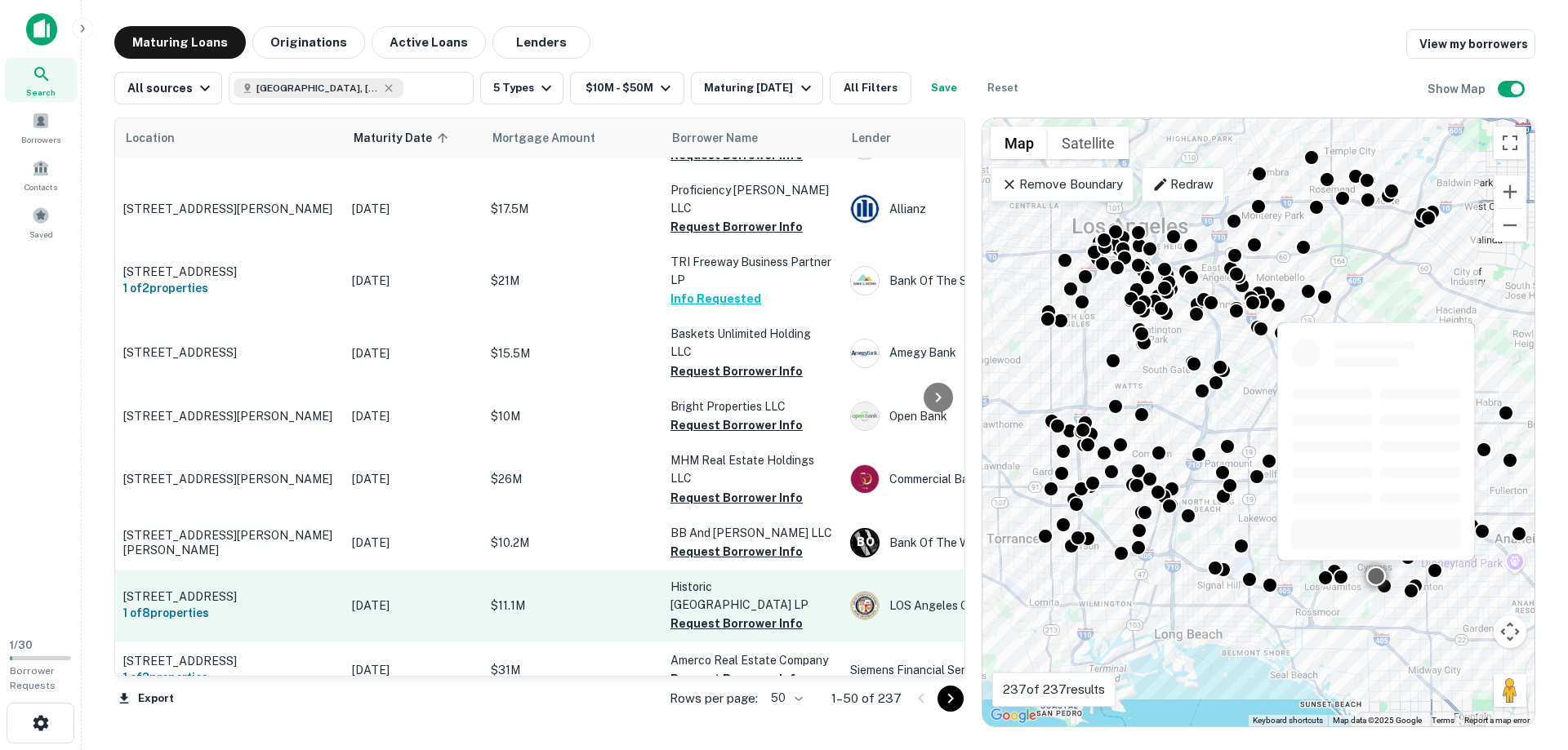
scroll to position [1861, 0]
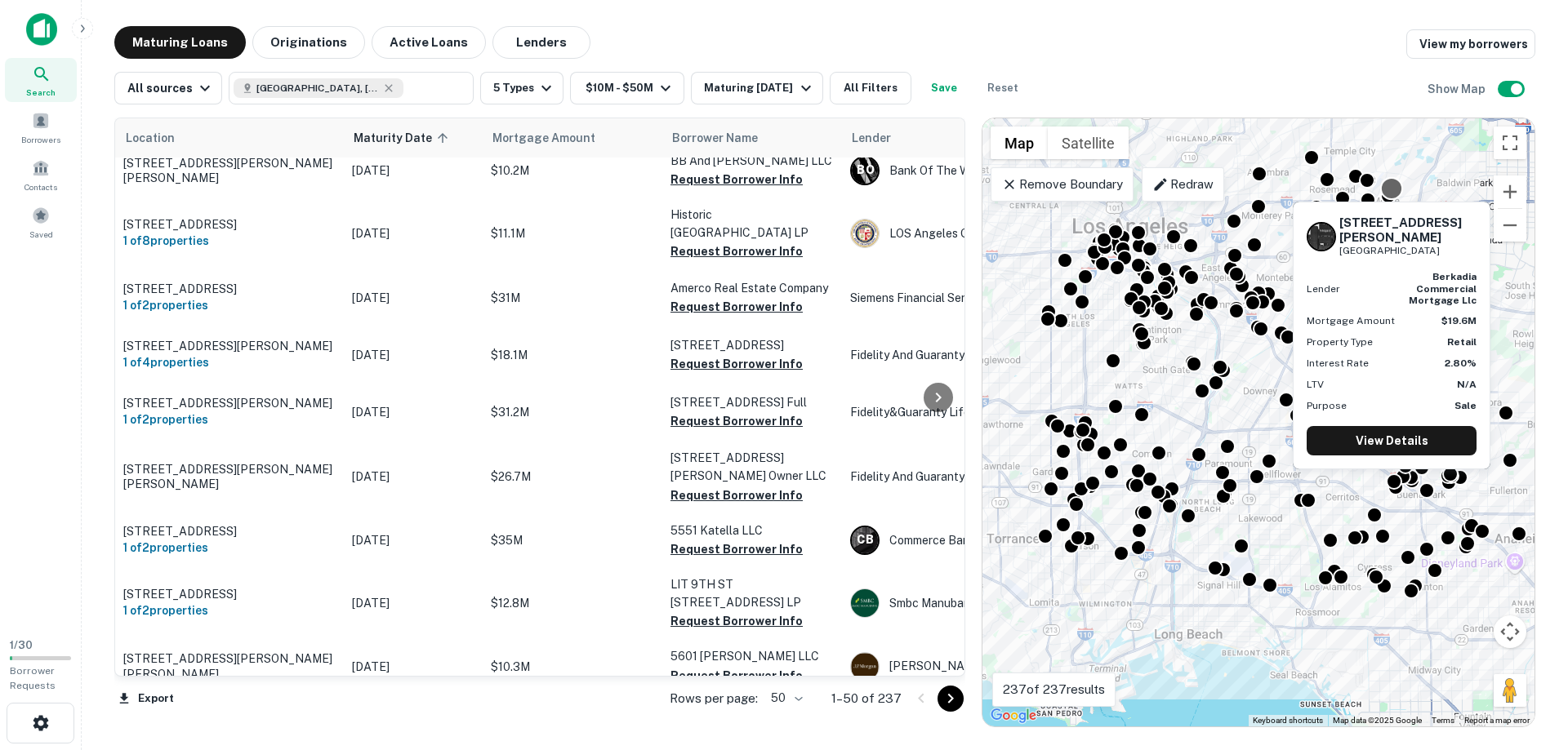
click at [1393, 189] on div at bounding box center [1391, 188] width 24 height 24
click at [1390, 425] on link "View Details" at bounding box center [1391, 439] width 170 height 30
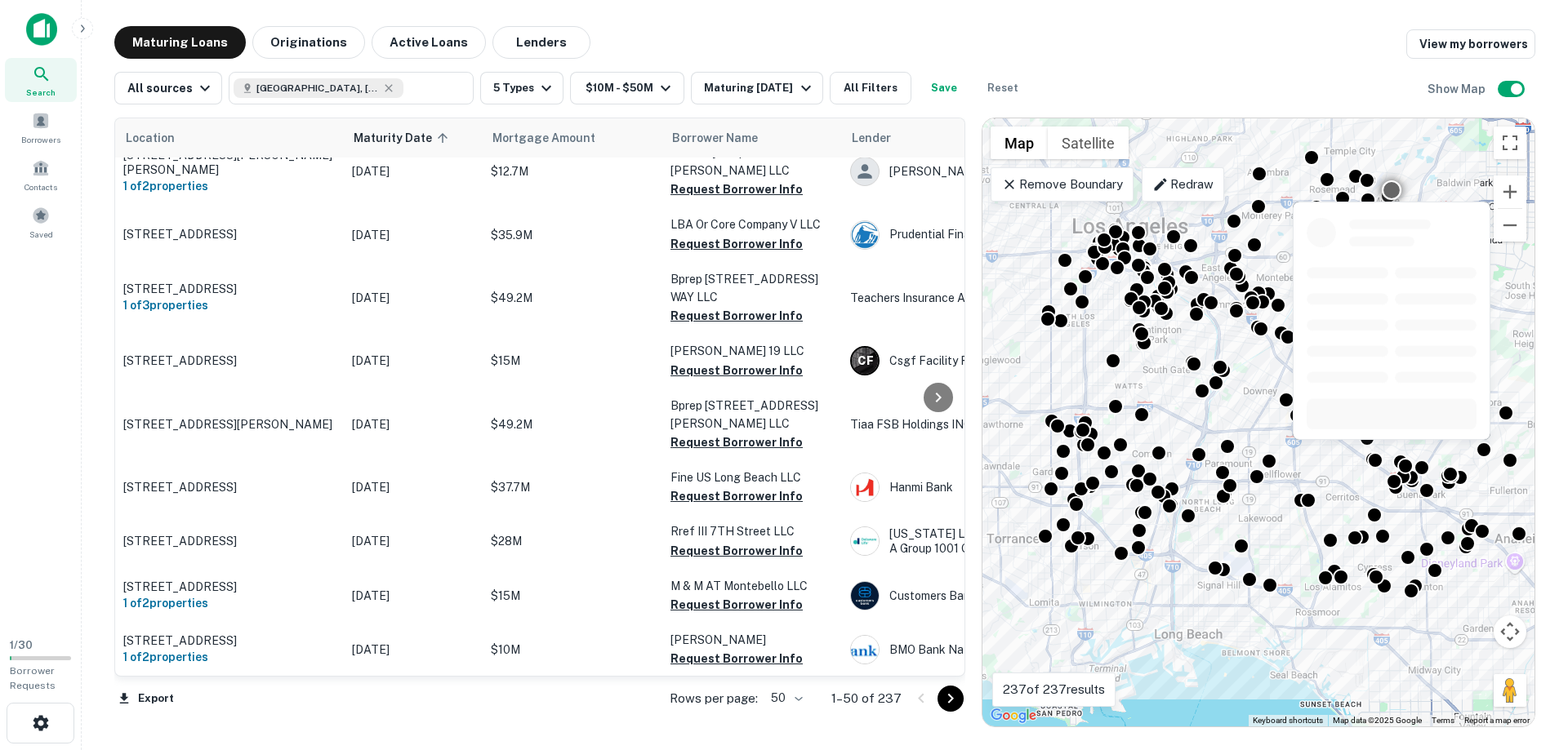
scroll to position [744, 0]
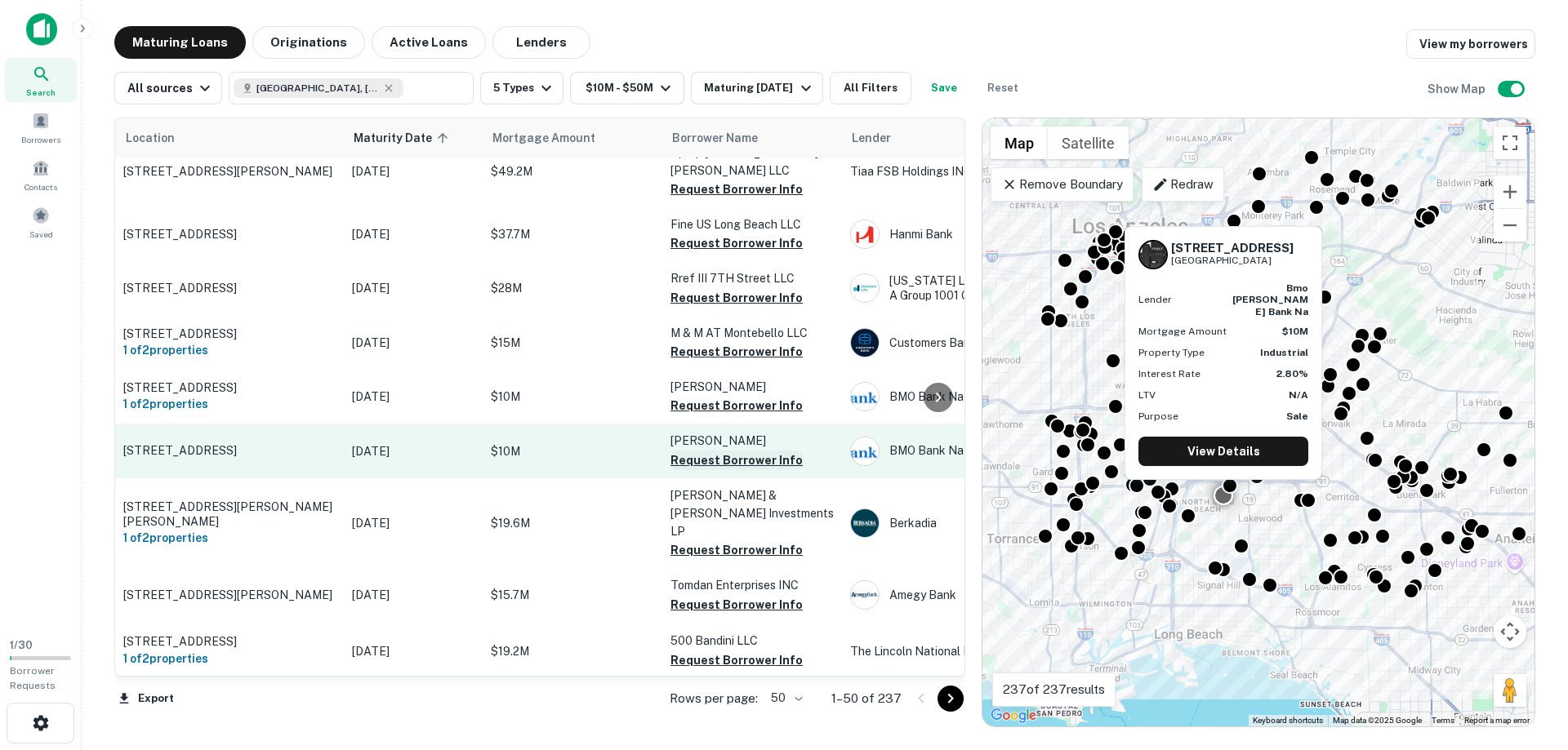
click at [726, 464] on button "Request Borrower Info" at bounding box center [737, 460] width 132 height 19
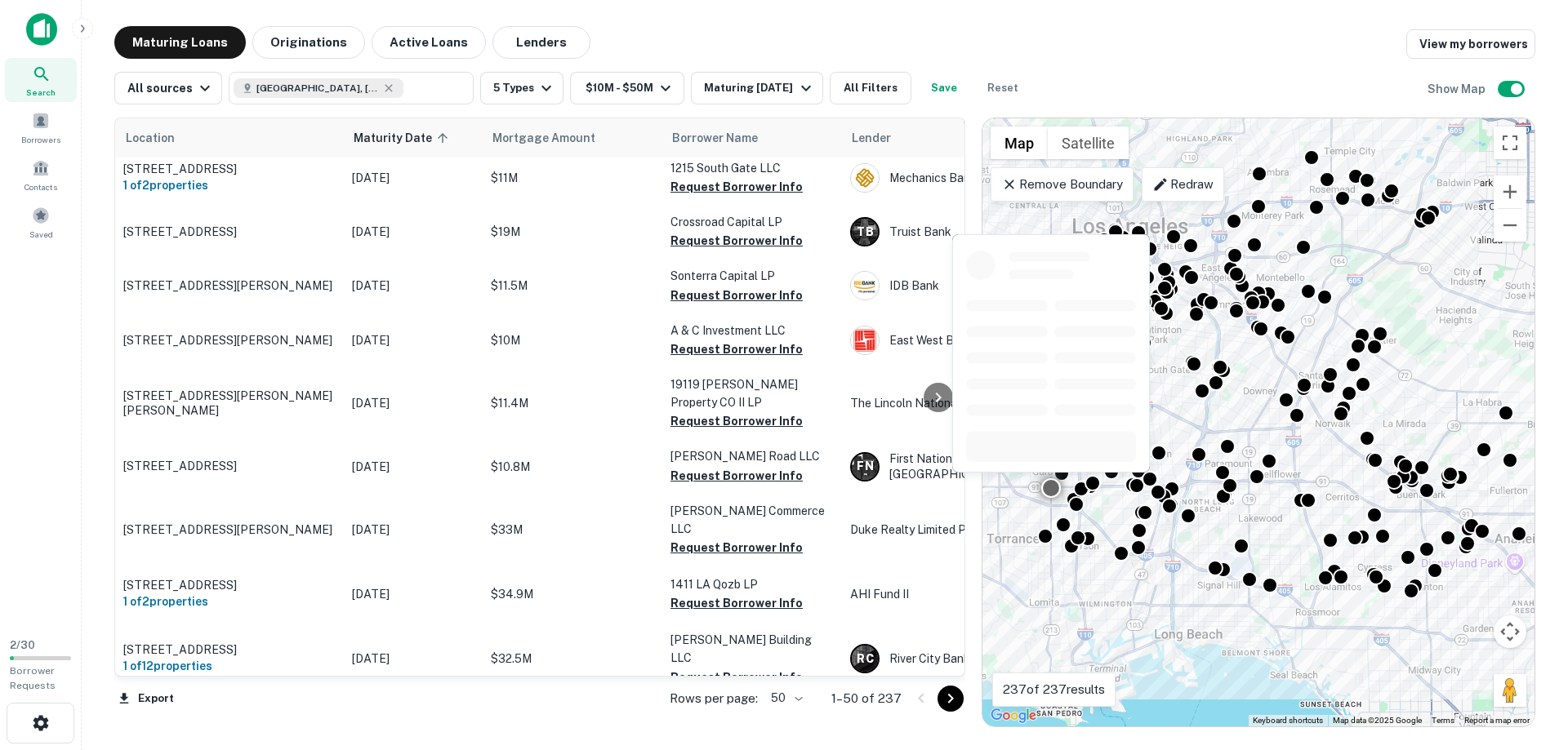
scroll to position [1414, 0]
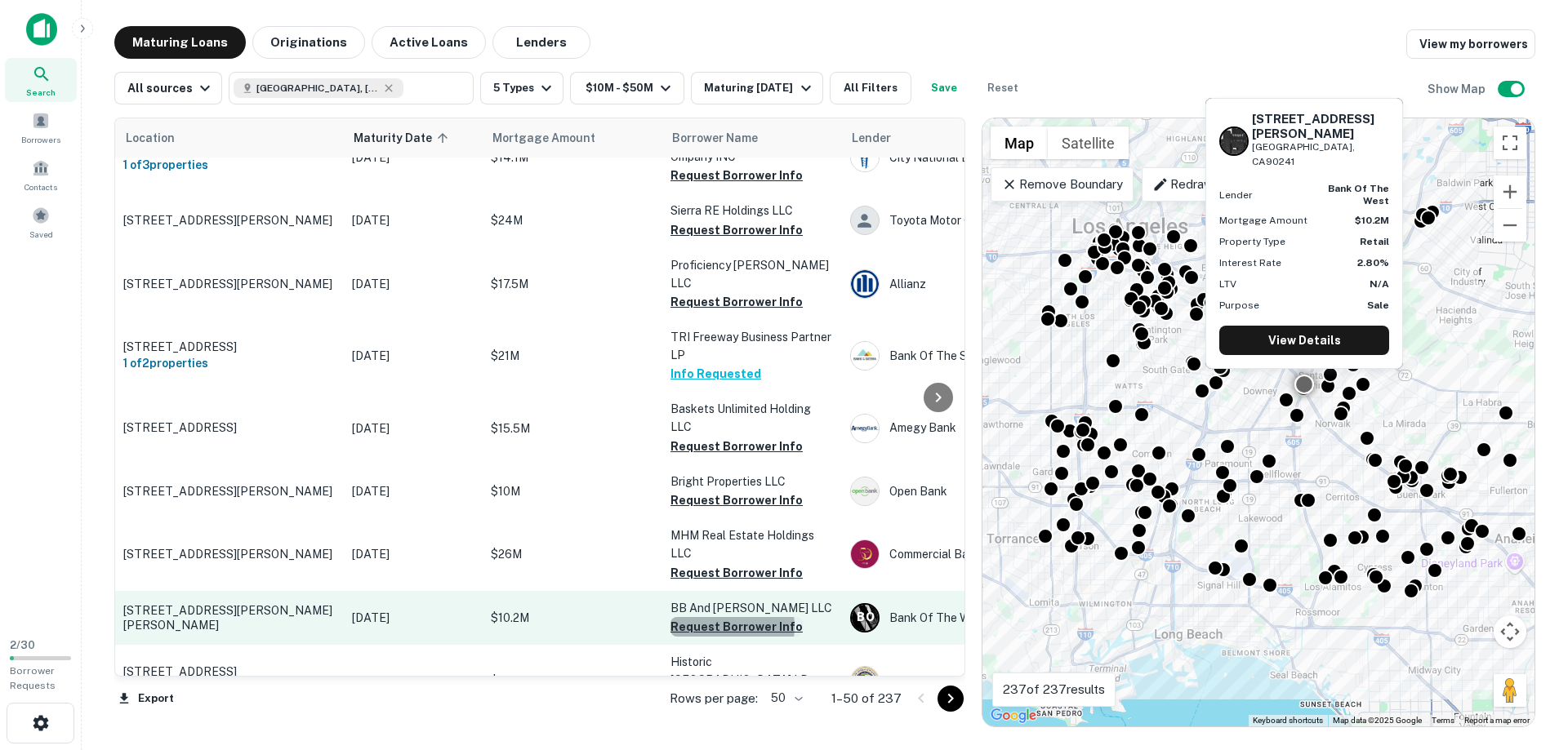
click at [716, 617] on button "Request Borrower Info" at bounding box center [737, 626] width 132 height 19
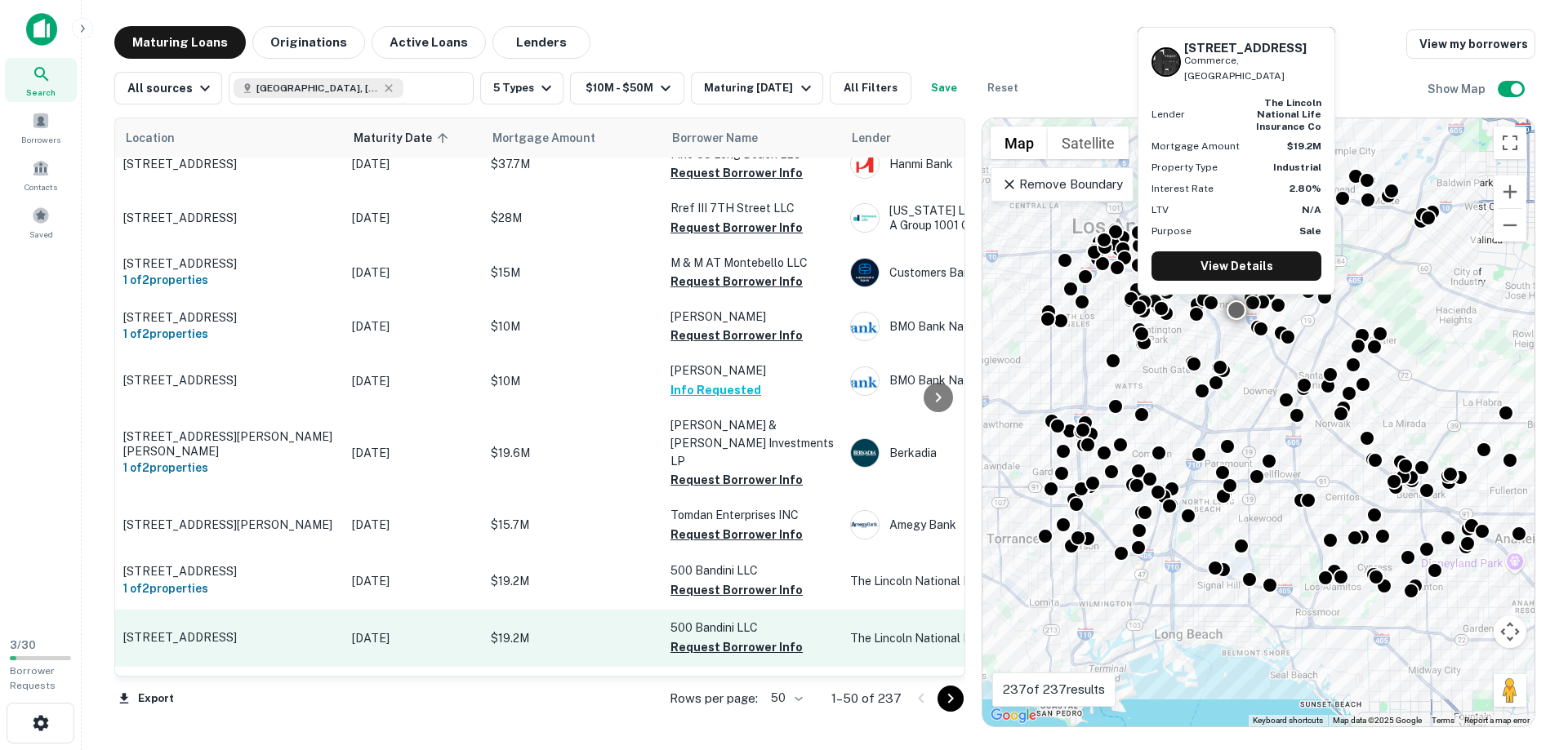
scroll to position [669, 0]
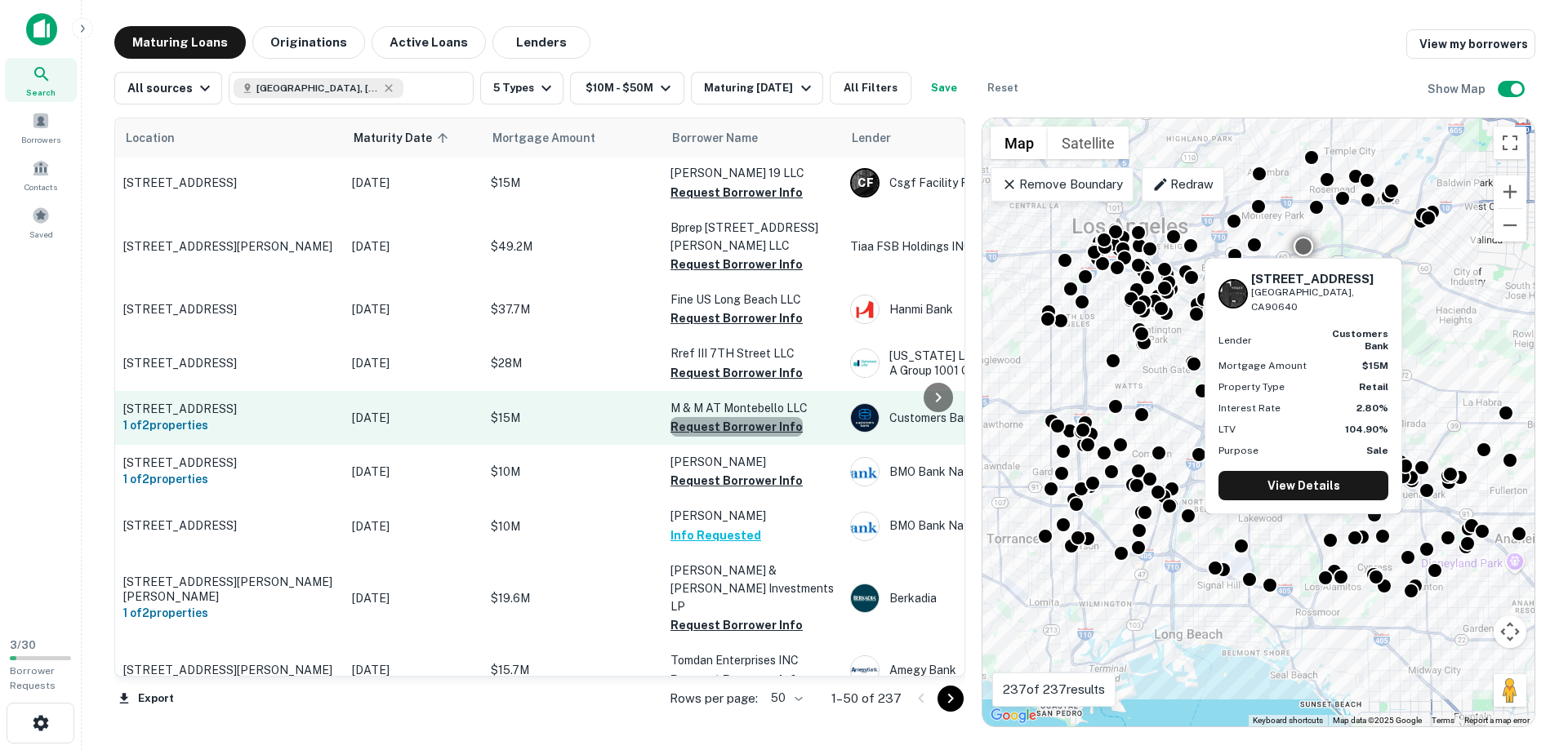
click at [744, 430] on button "Request Borrower Info" at bounding box center [737, 427] width 132 height 19
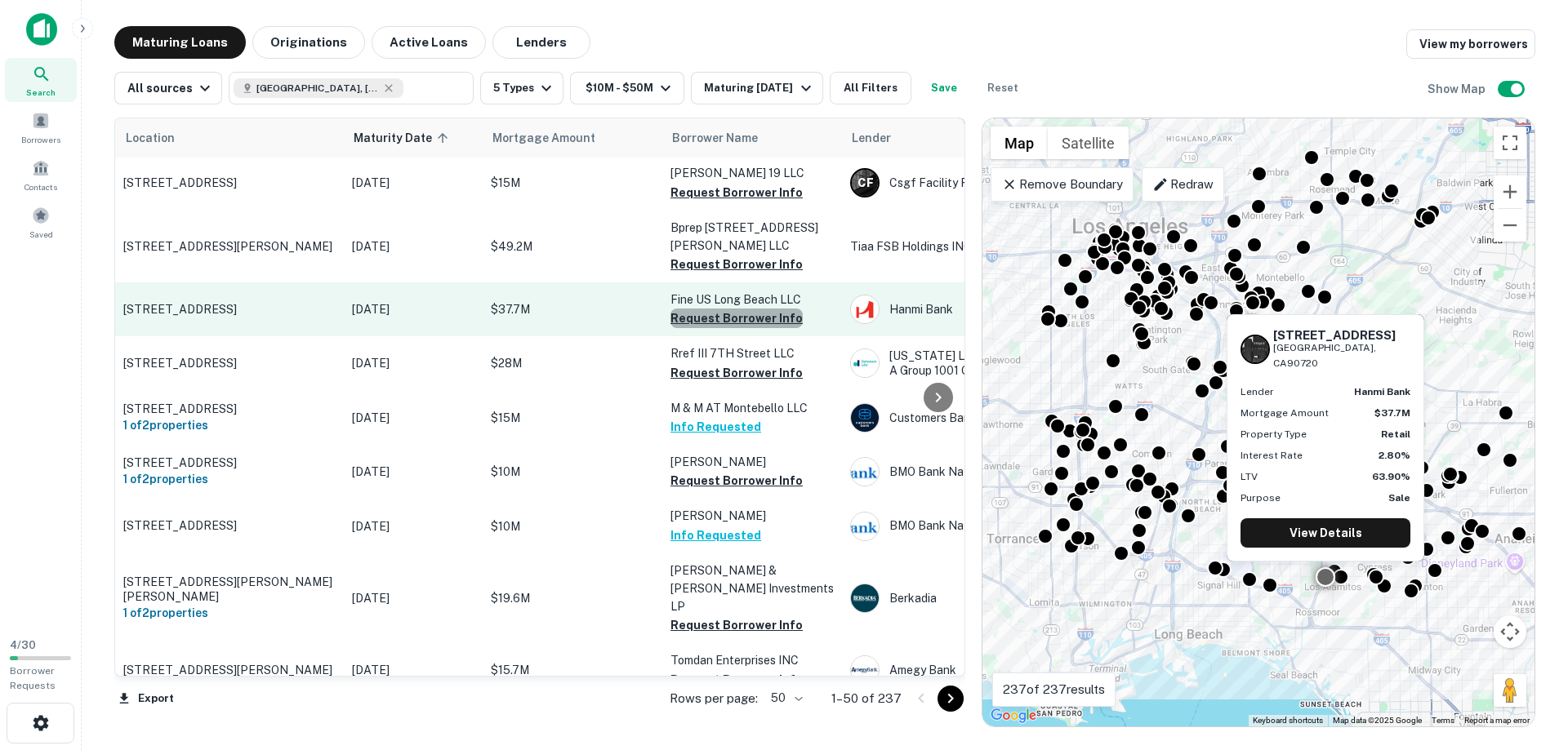
click at [765, 318] on button "Request Borrower Info" at bounding box center [737, 318] width 132 height 19
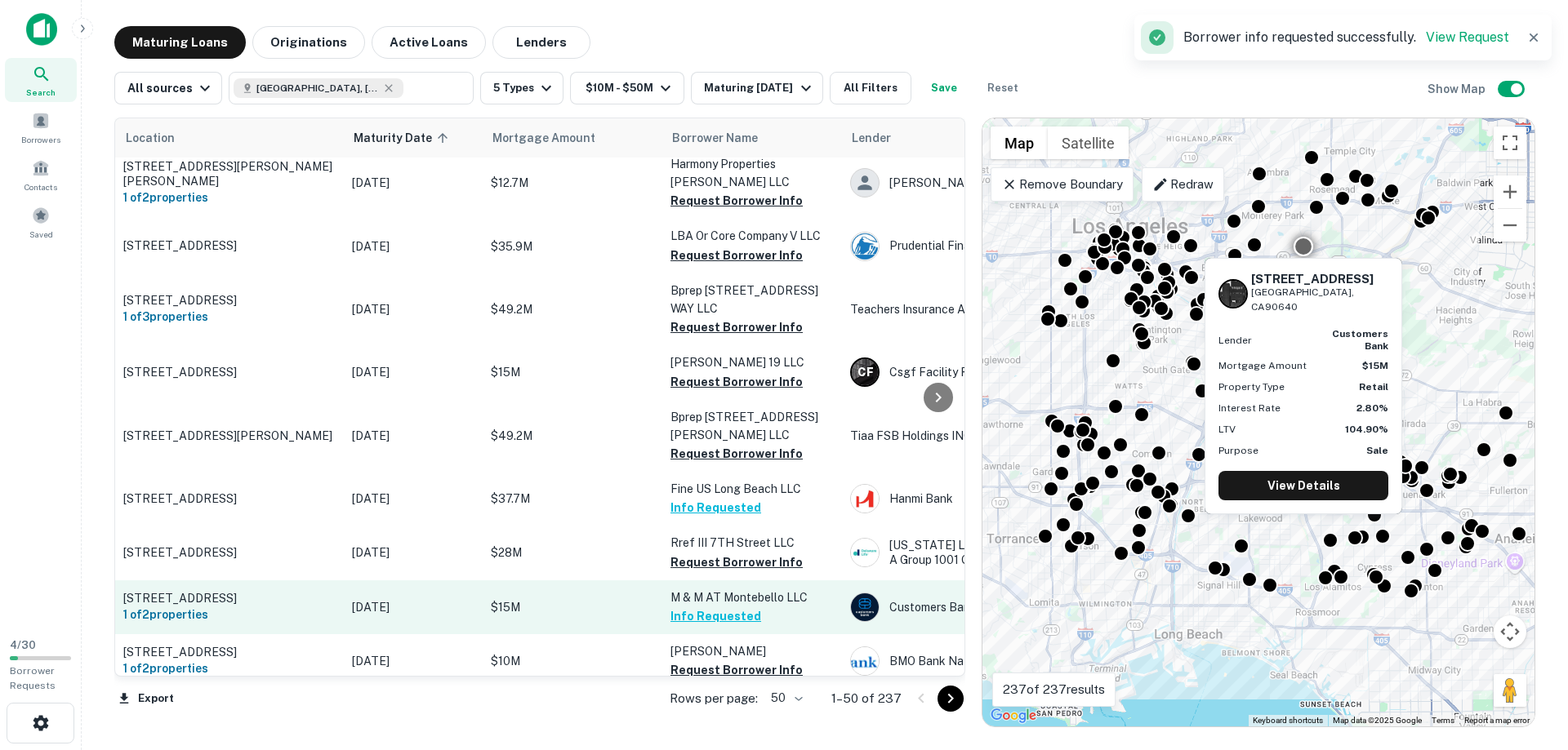
scroll to position [297, 0]
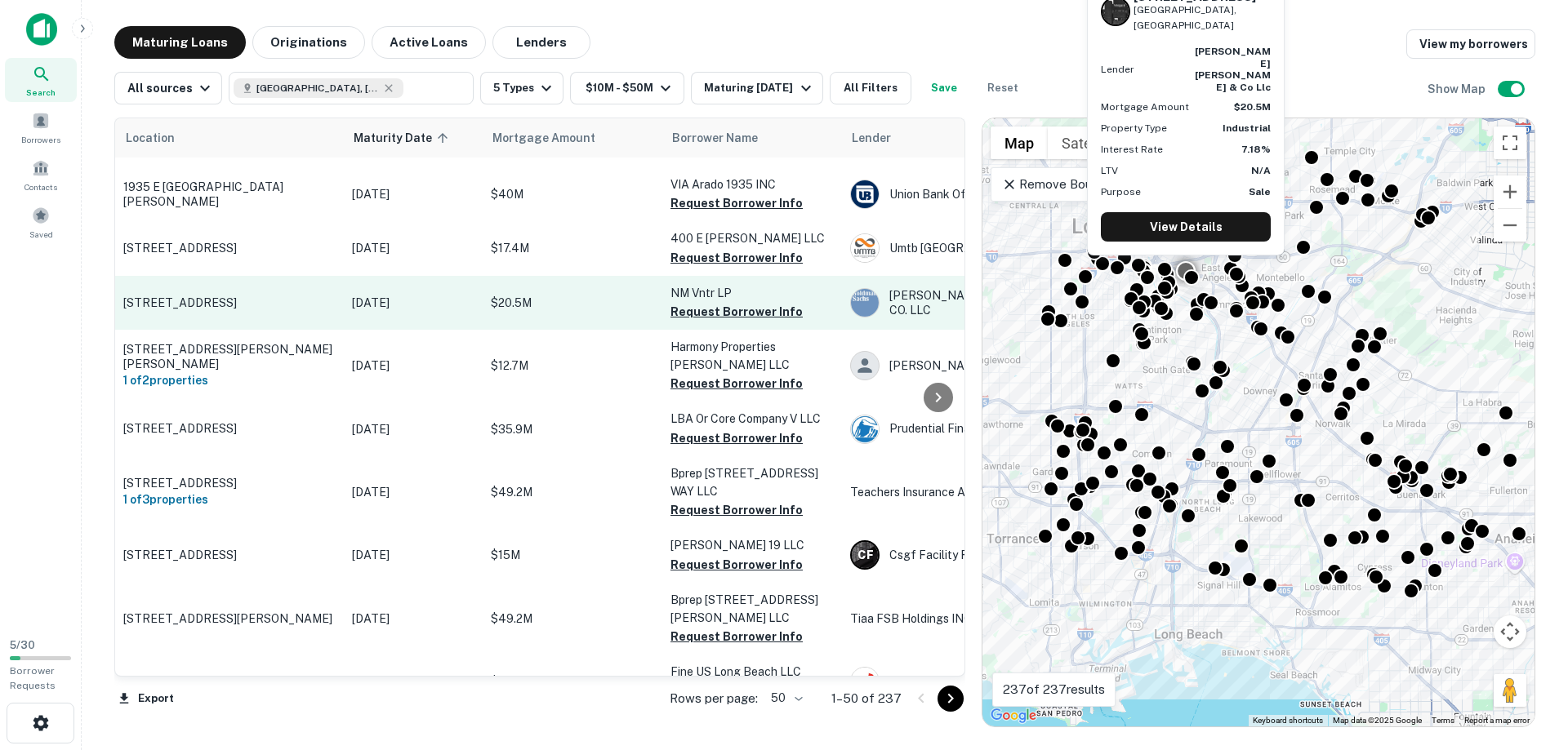
click at [757, 330] on td "NM Vntr LP Request Borrower Info" at bounding box center [751, 303] width 179 height 54
click at [754, 321] on button "Request Borrower Info" at bounding box center [737, 312] width 132 height 19
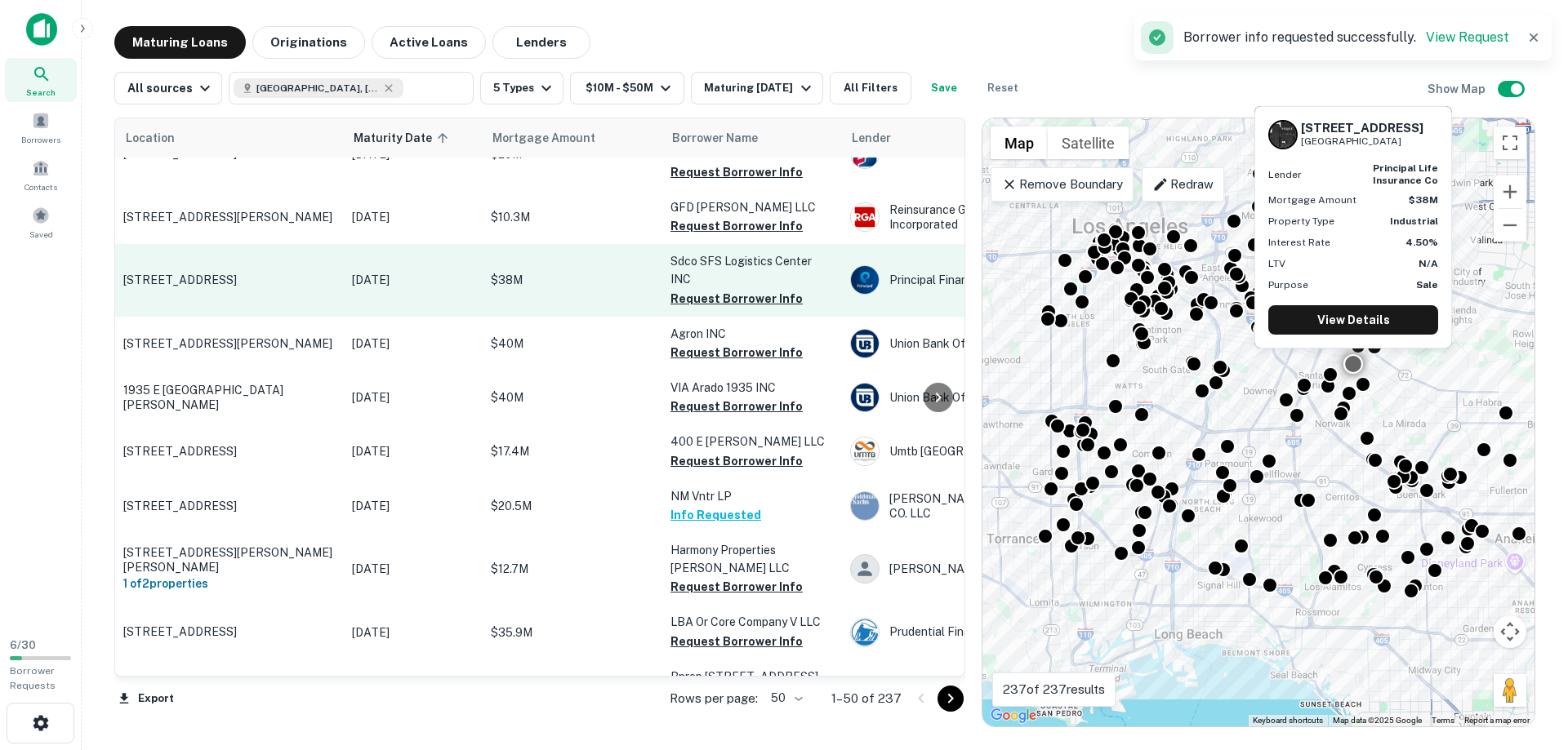
scroll to position [0, 0]
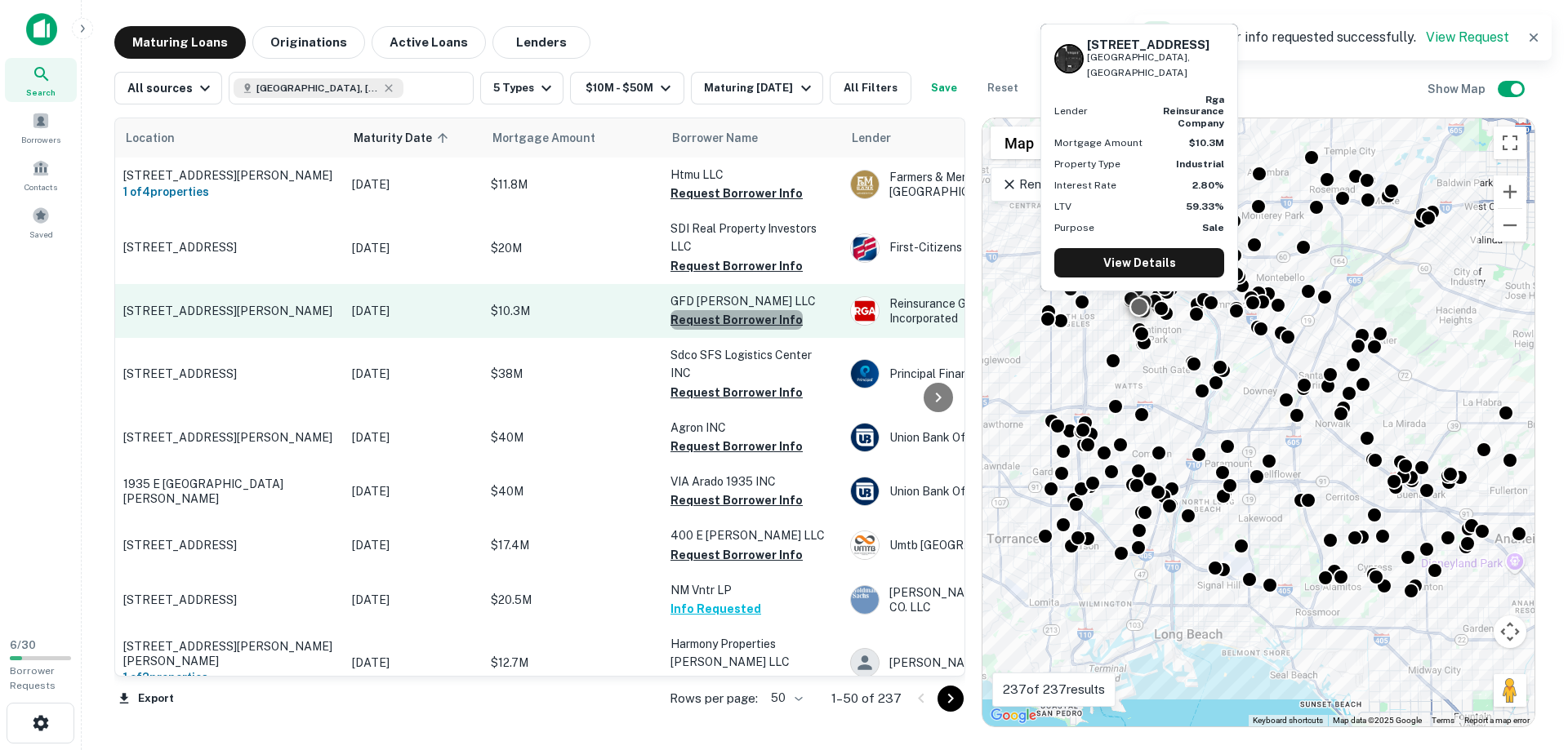
click at [744, 330] on button "Request Borrower Info" at bounding box center [737, 319] width 132 height 19
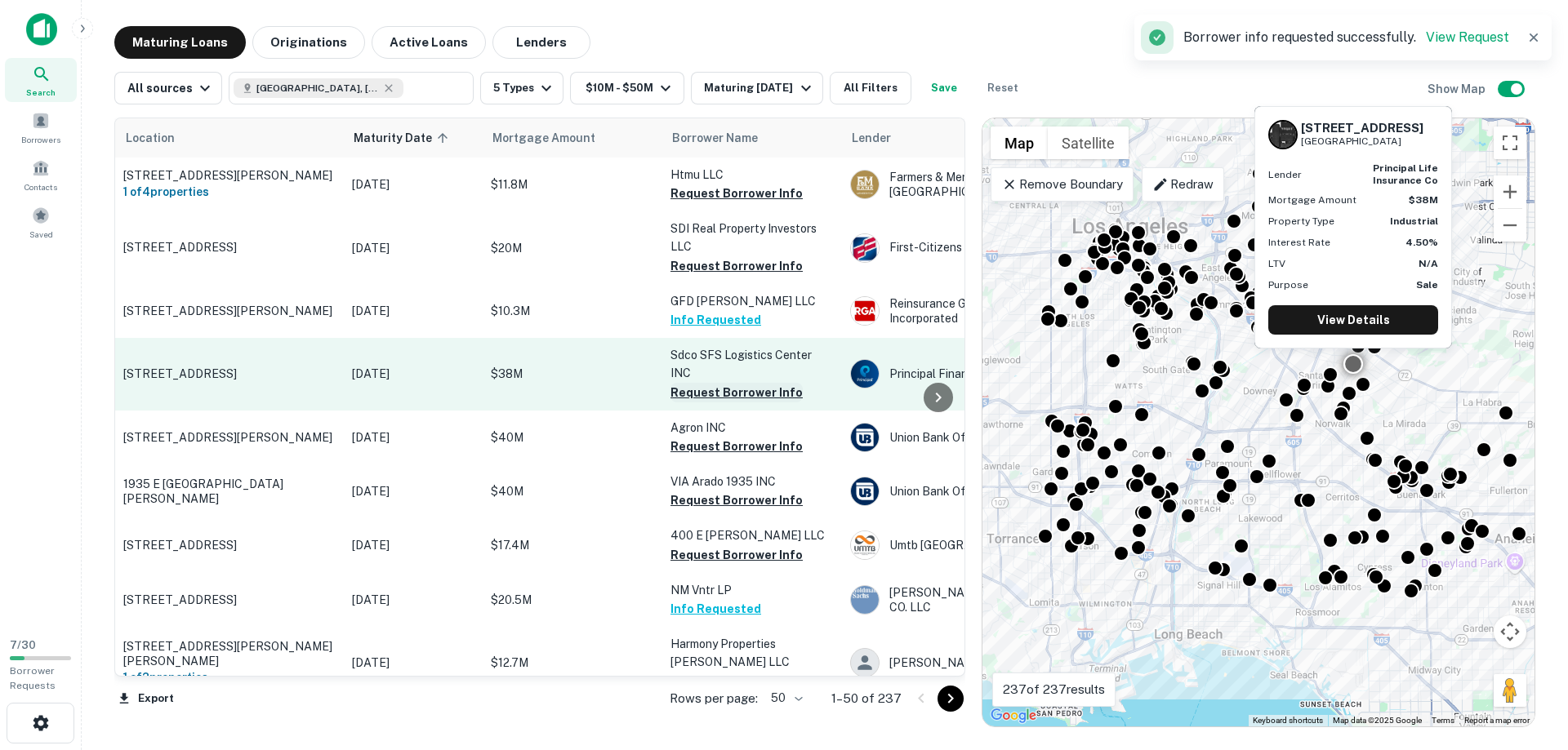
click at [730, 400] on button "Request Borrower Info" at bounding box center [737, 392] width 132 height 19
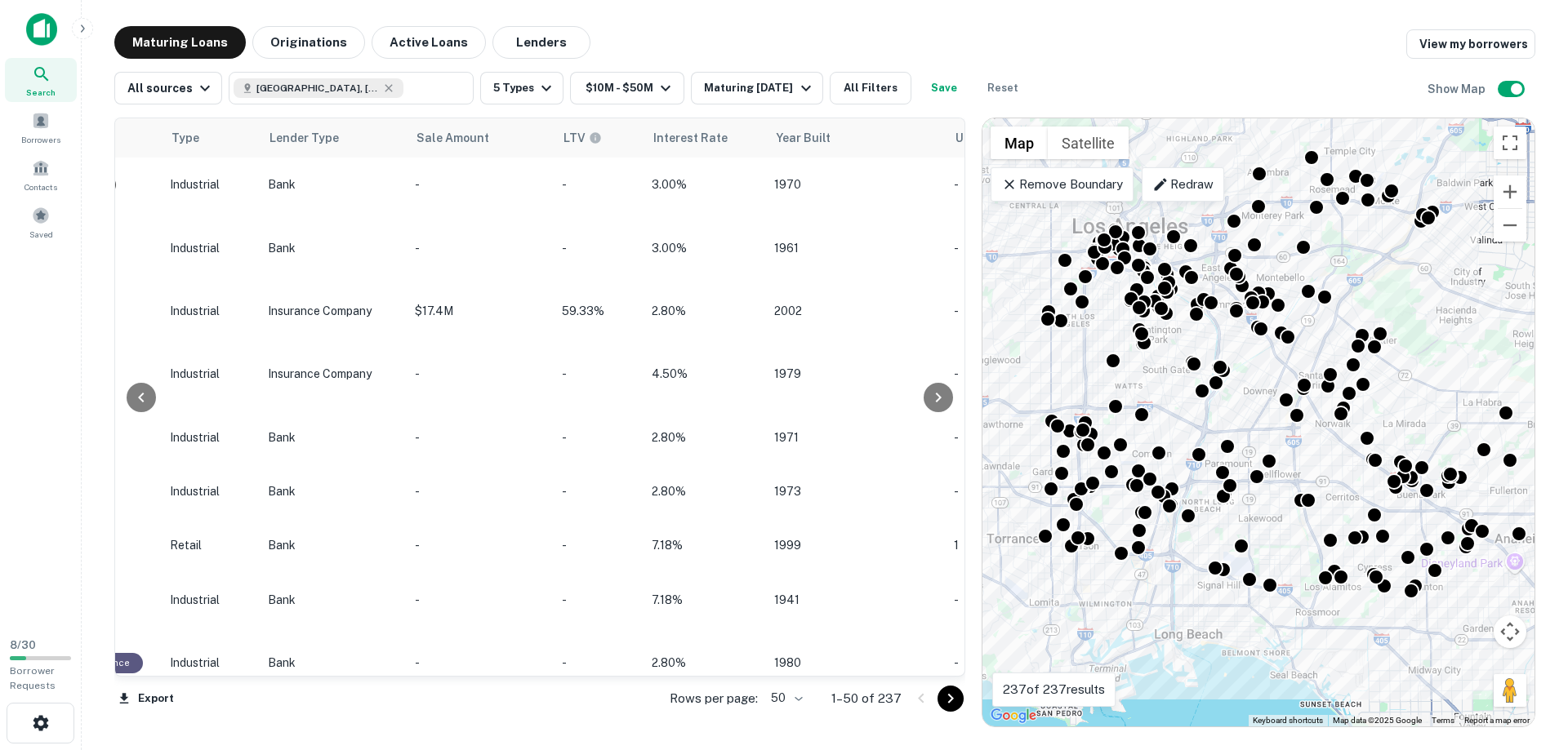
scroll to position [0, 1122]
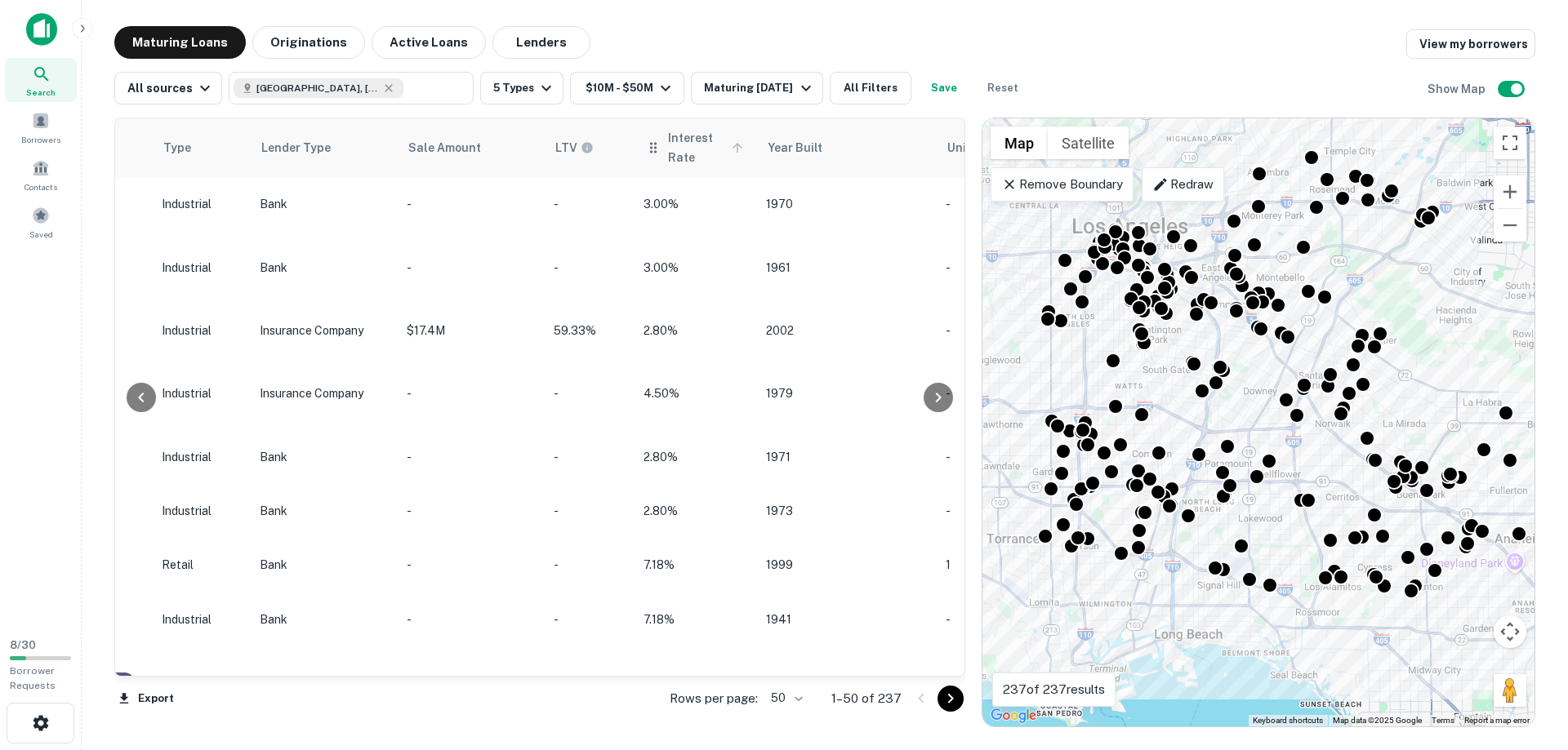
click at [651, 134] on div "Interest Rate" at bounding box center [696, 148] width 103 height 39
click at [679, 138] on span "Interest Rate" at bounding box center [707, 148] width 80 height 39
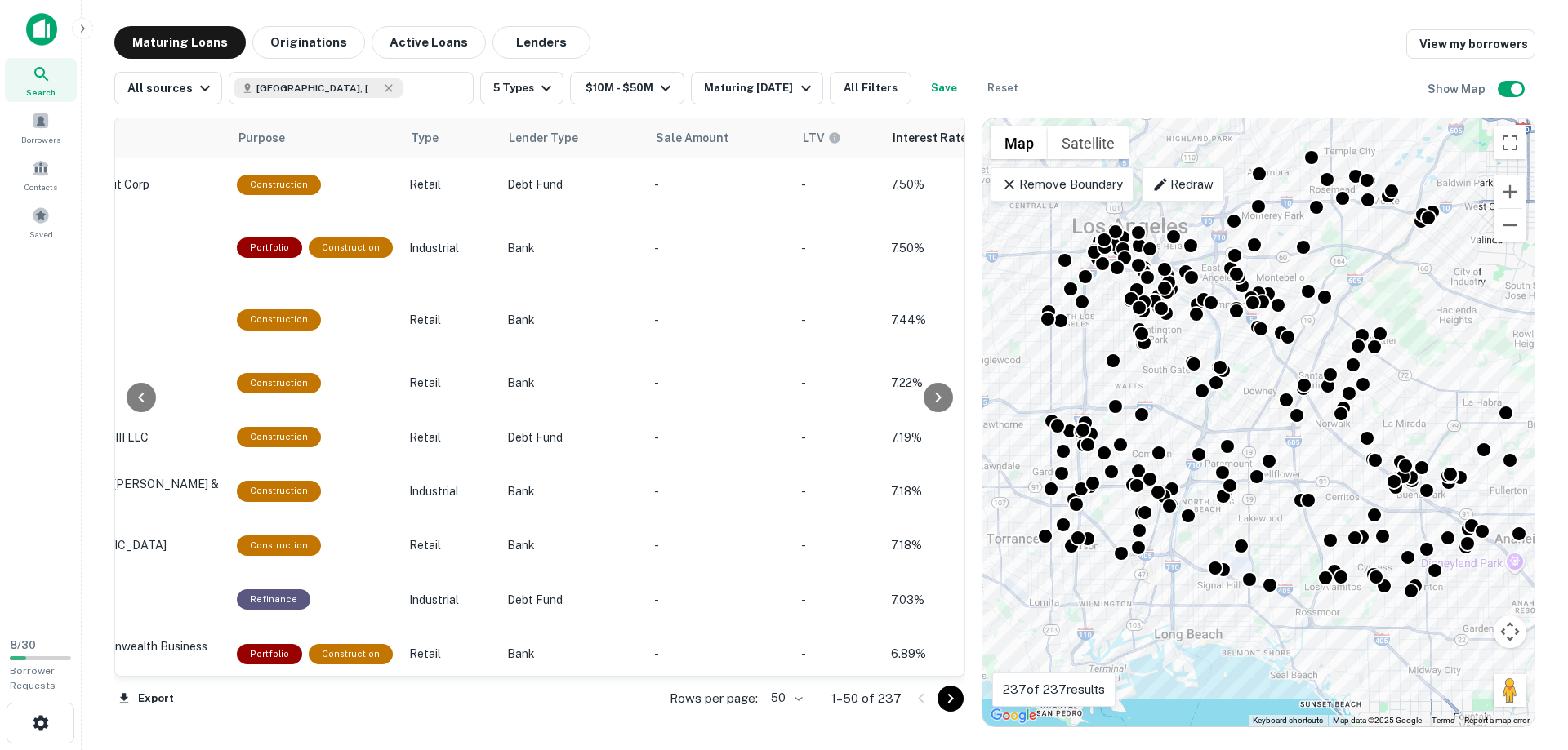
scroll to position [0, 876]
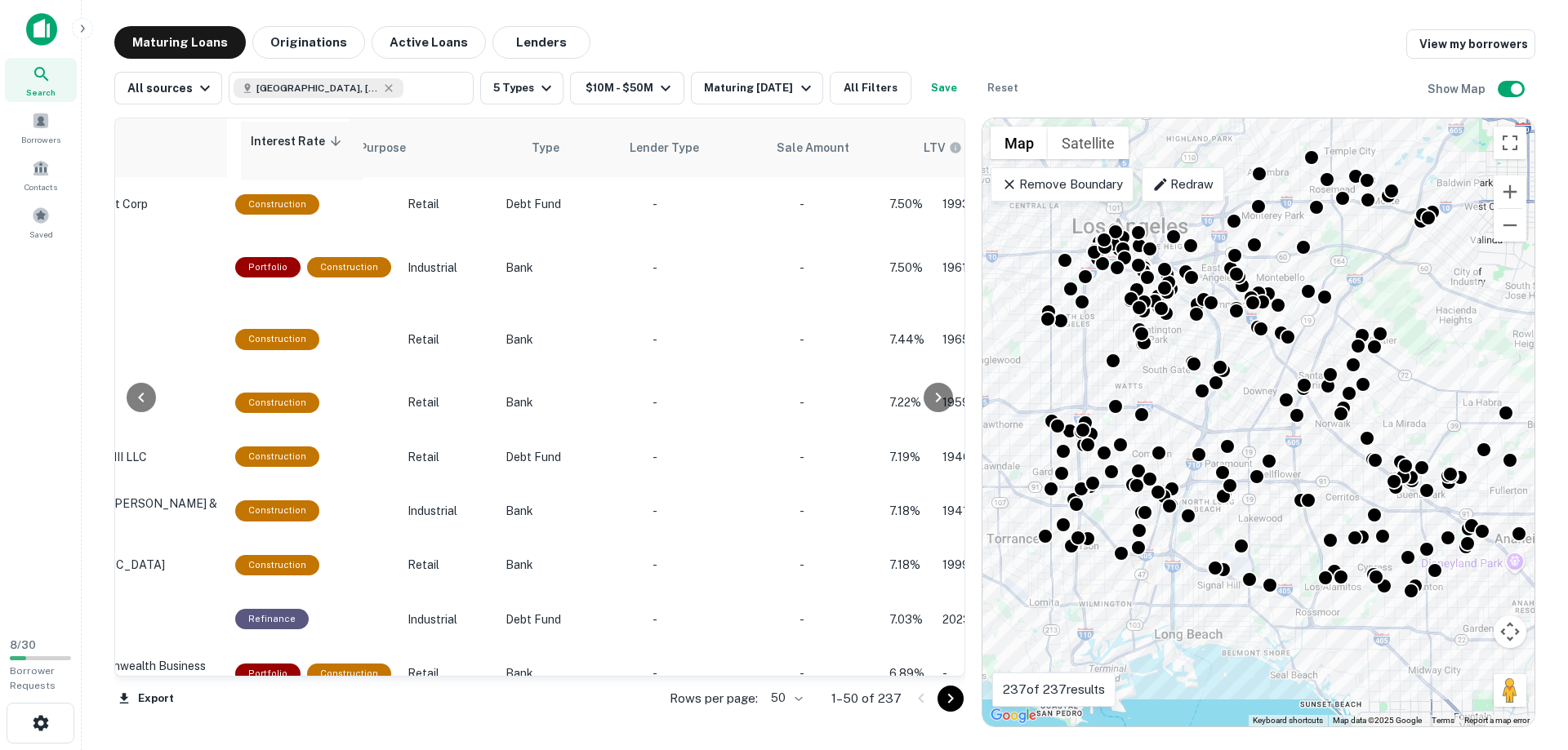
drag, startPoint x: 891, startPoint y: 152, endPoint x: 251, endPoint y: 153, distance: 640.0
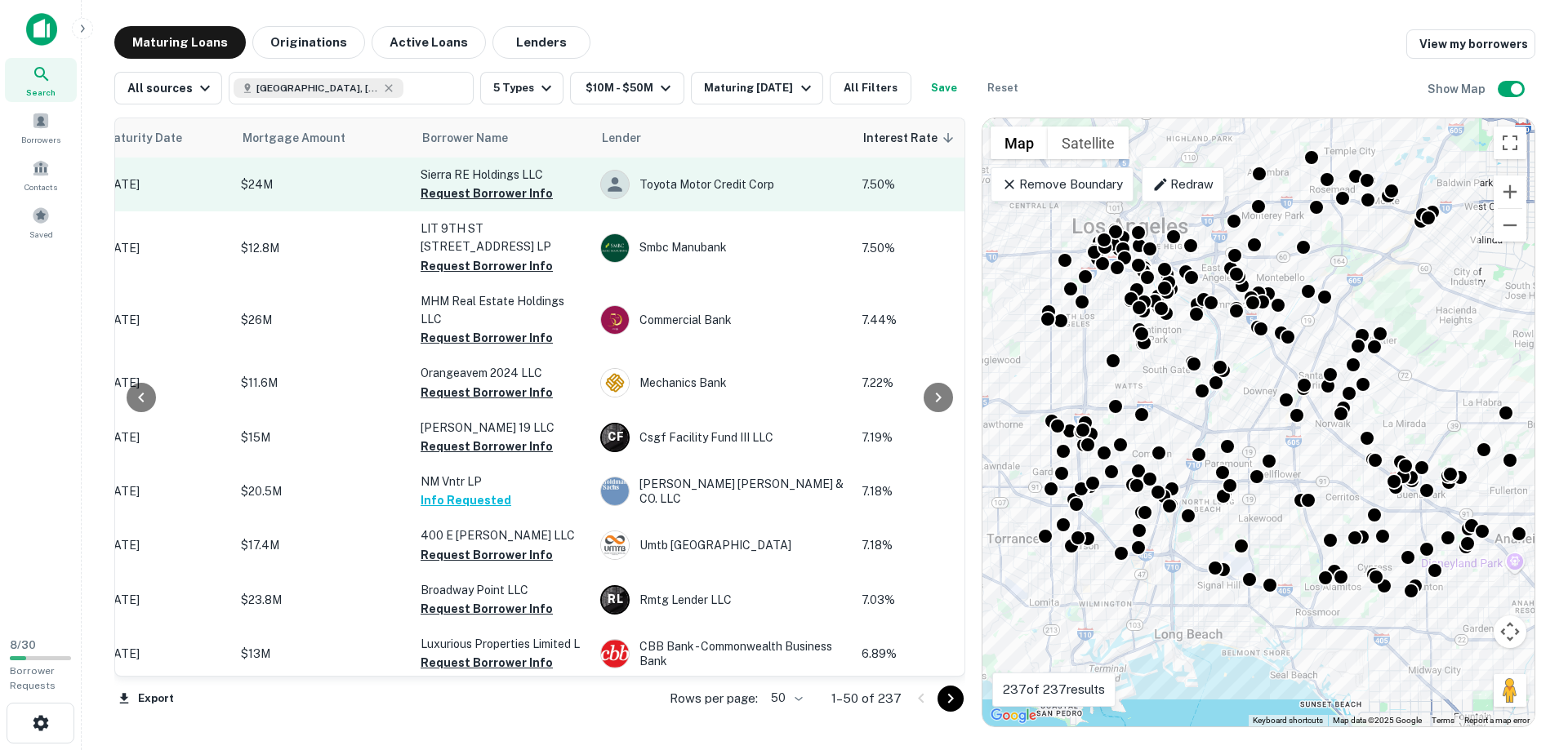
scroll to position [0, 242]
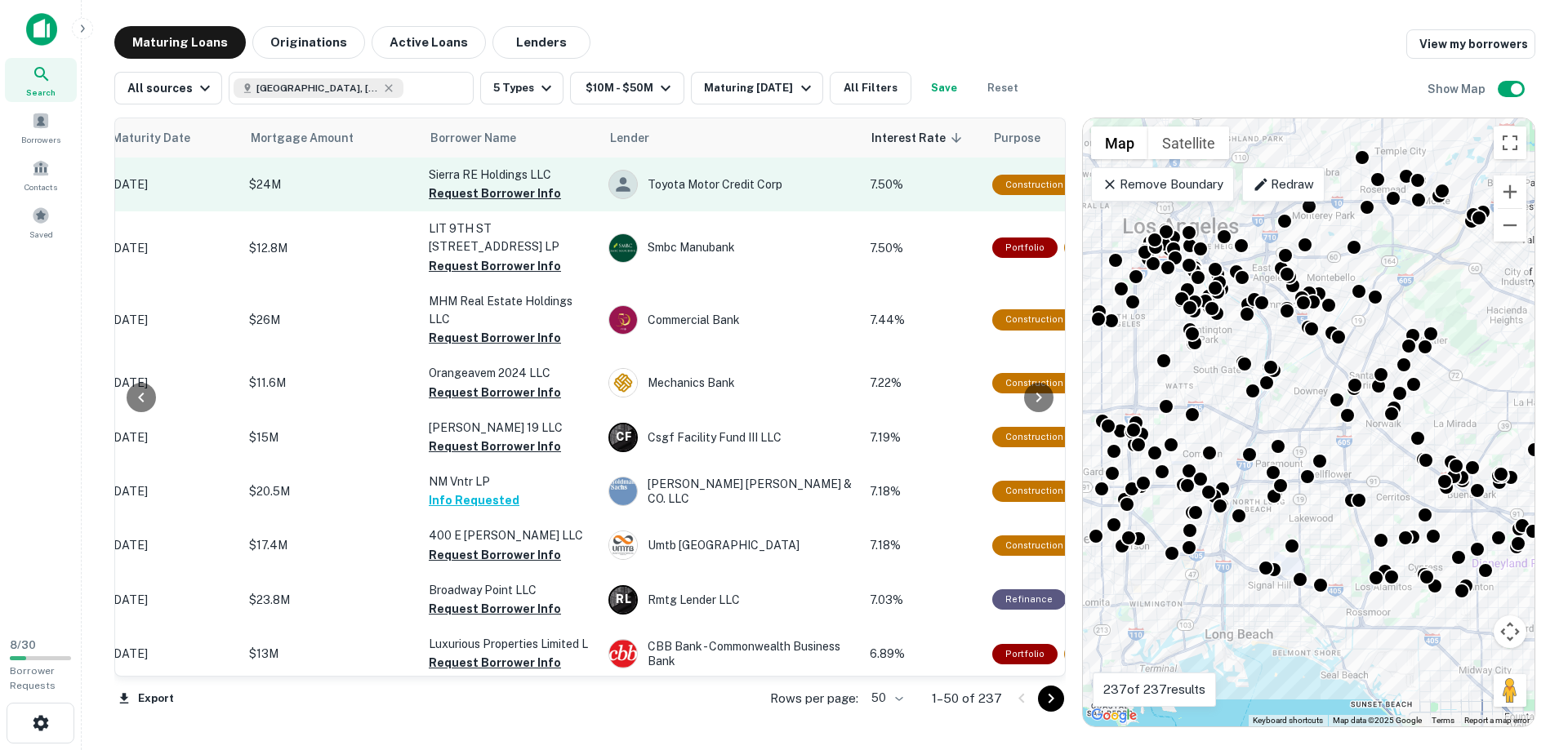
drag, startPoint x: 982, startPoint y: 556, endPoint x: 1082, endPoint y: 553, distance: 100.0
click at [1082, 553] on div at bounding box center [1074, 423] width 16 height 610
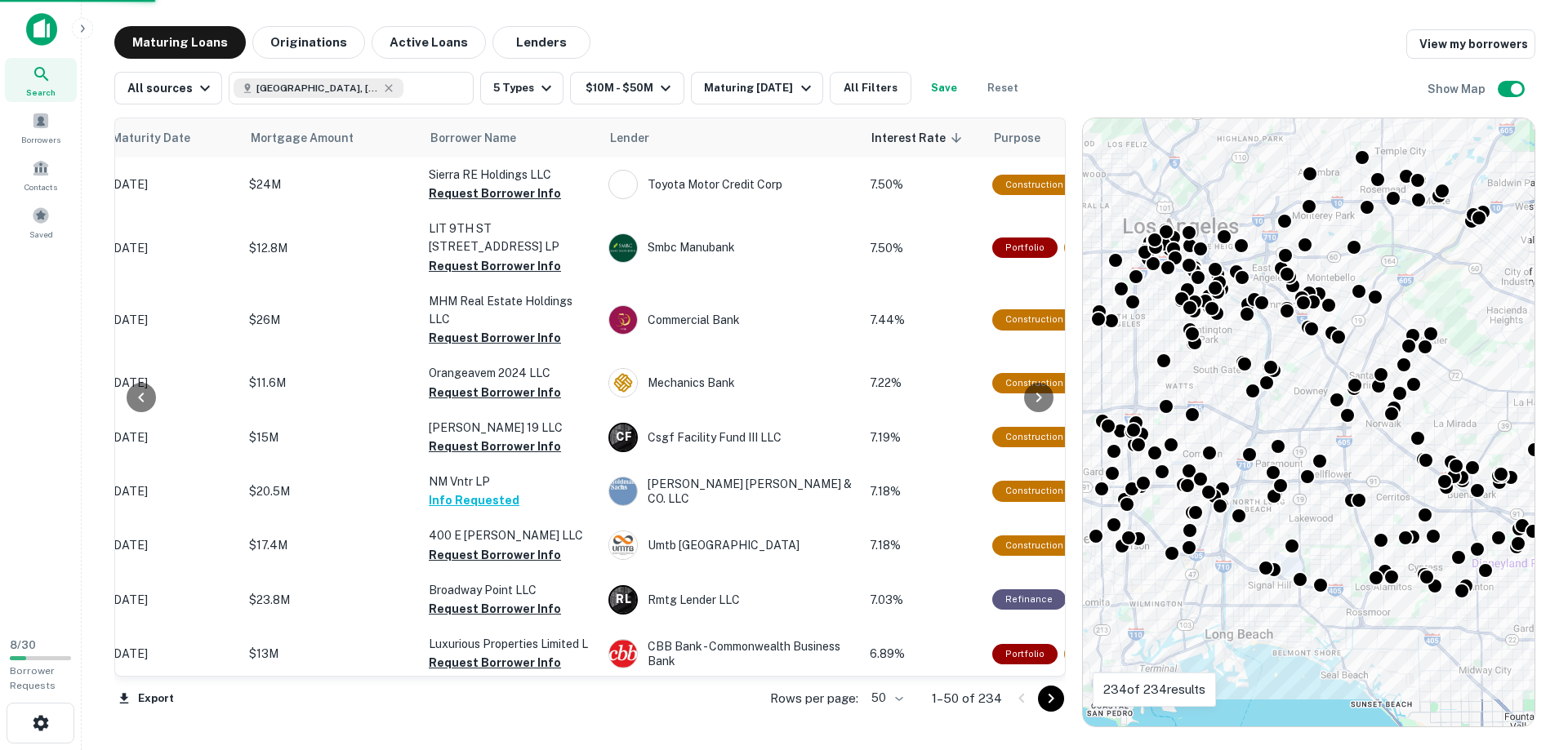
scroll to position [0, 209]
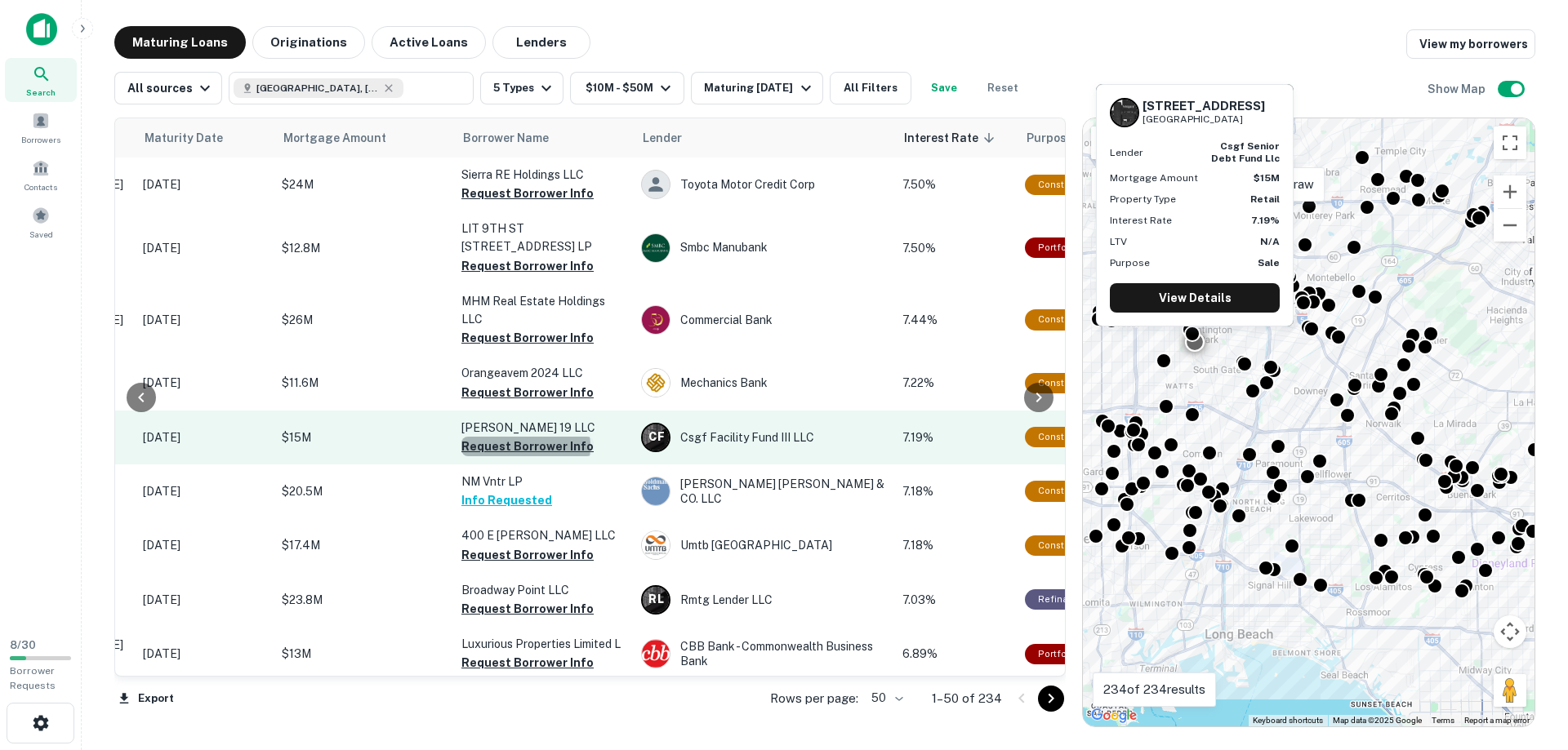
click at [525, 447] on button "Request Borrower Info" at bounding box center [528, 446] width 132 height 19
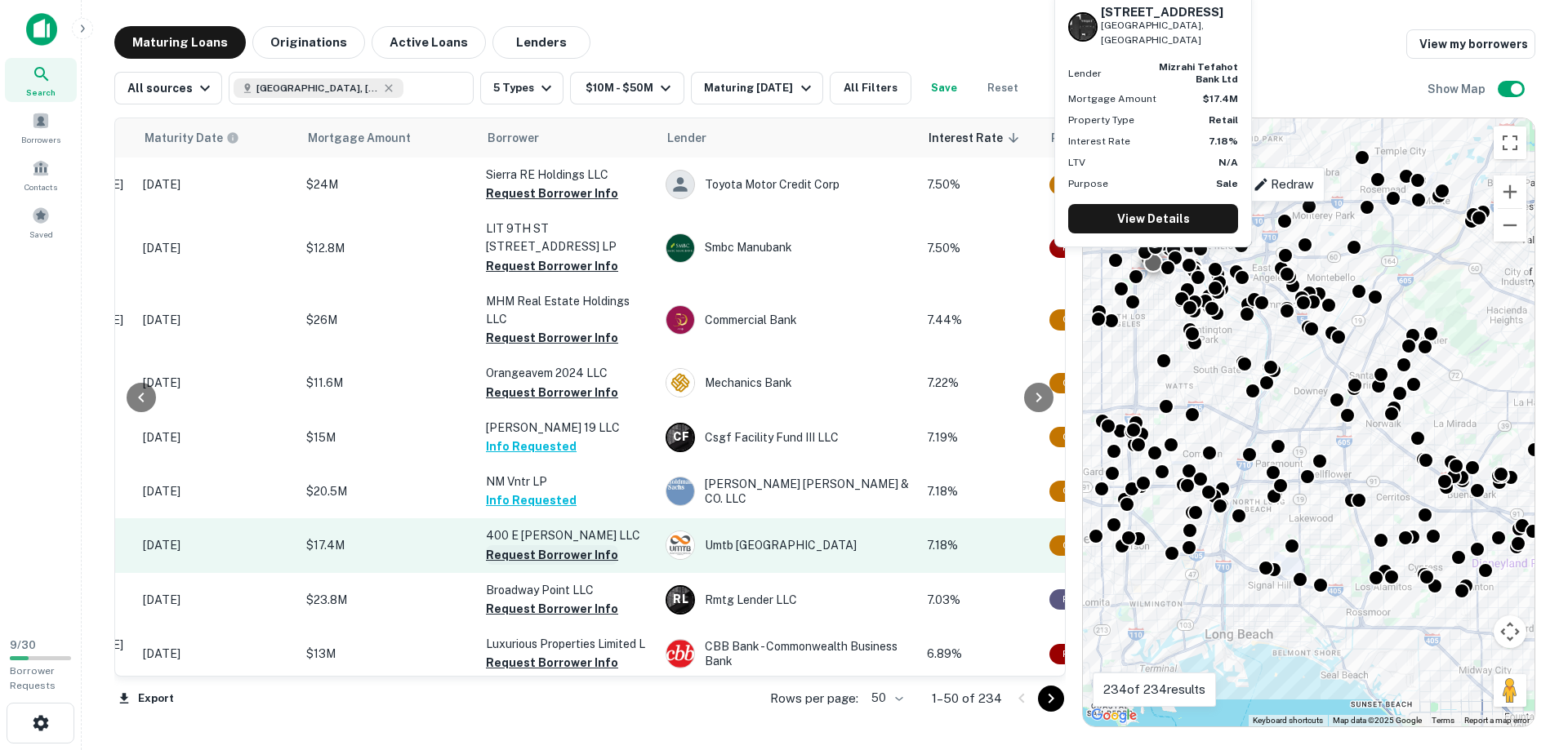
click at [537, 556] on button "Request Borrower Info" at bounding box center [552, 554] width 132 height 19
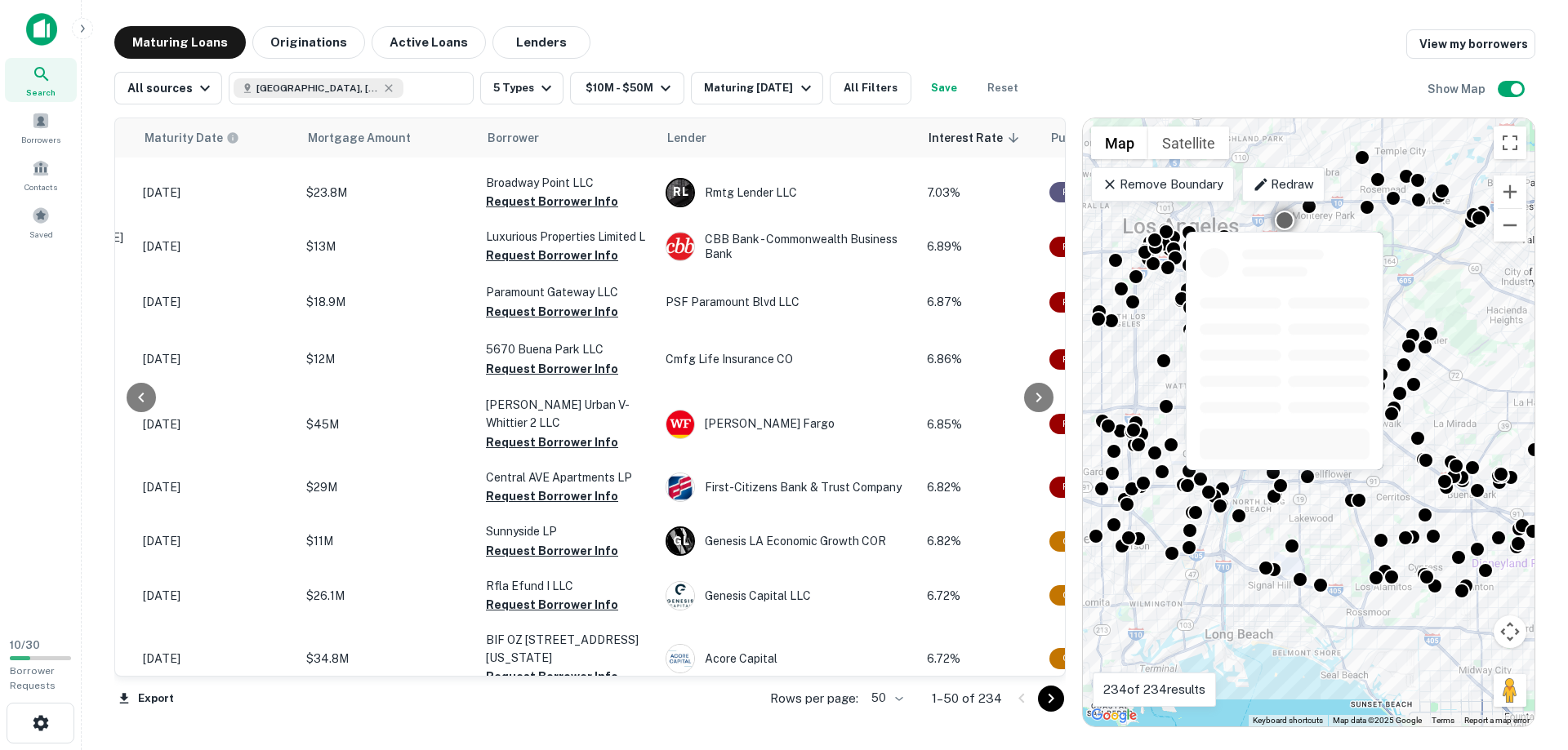
scroll to position [744, 209]
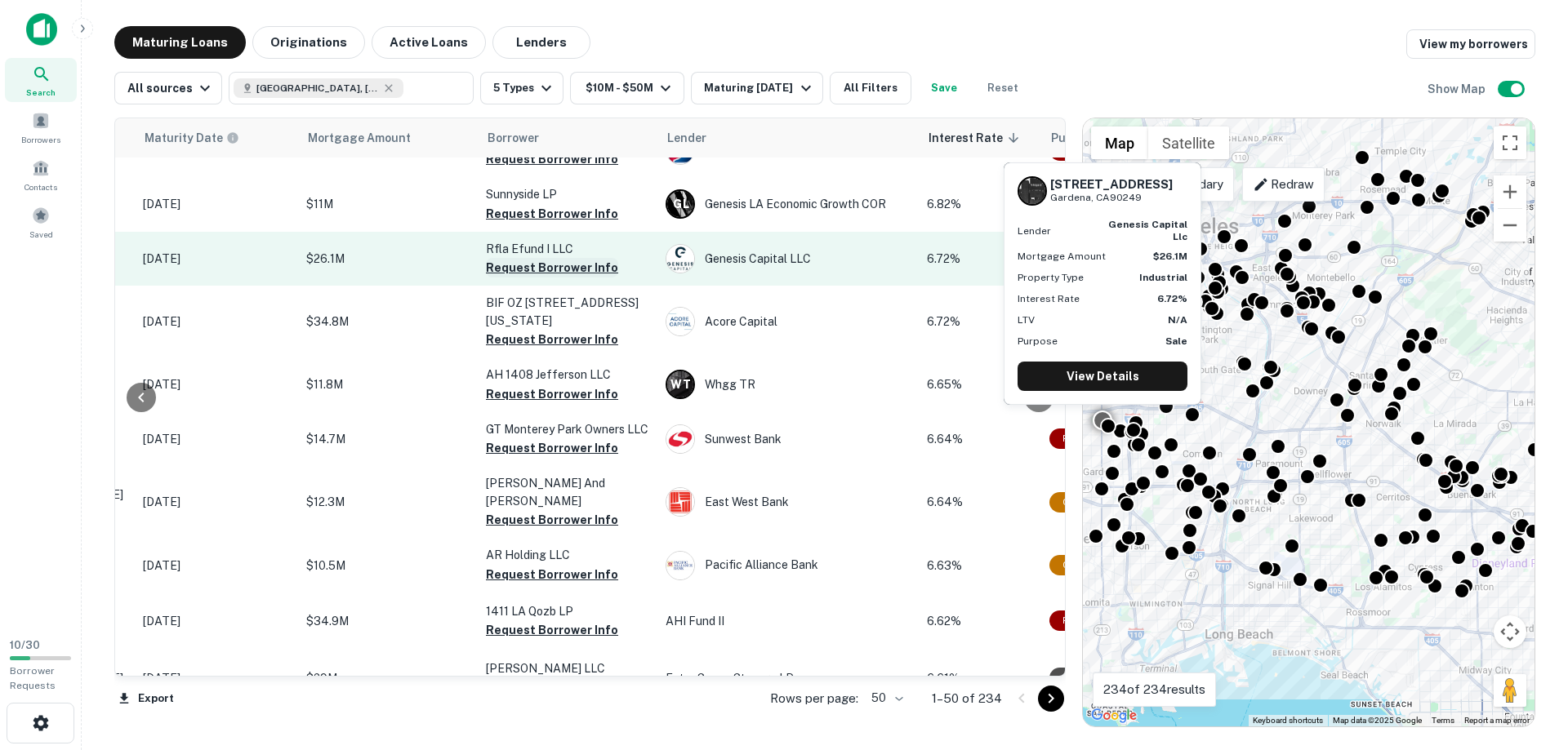
click at [551, 277] on button "Request Borrower Info" at bounding box center [552, 268] width 132 height 19
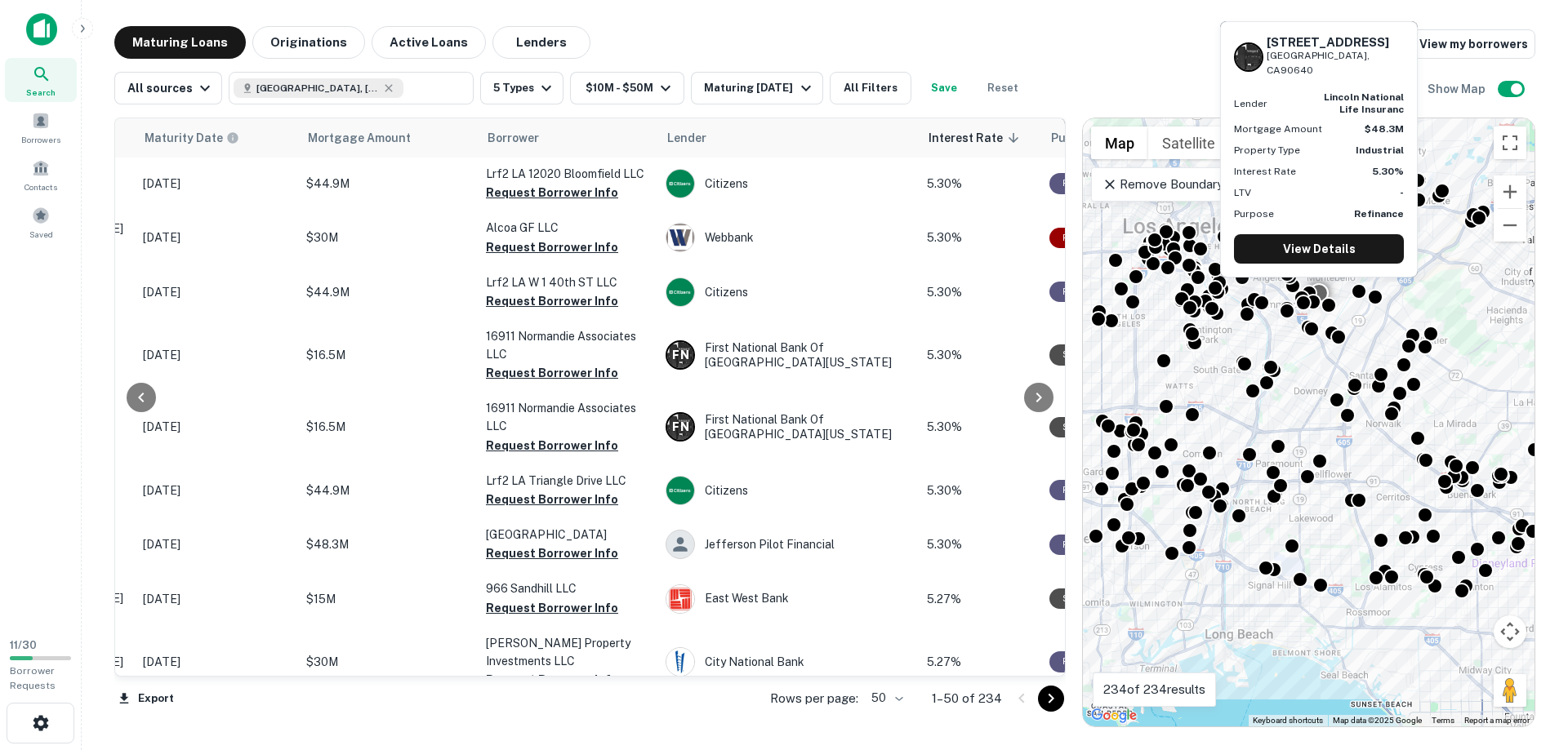
scroll to position [2457, 209]
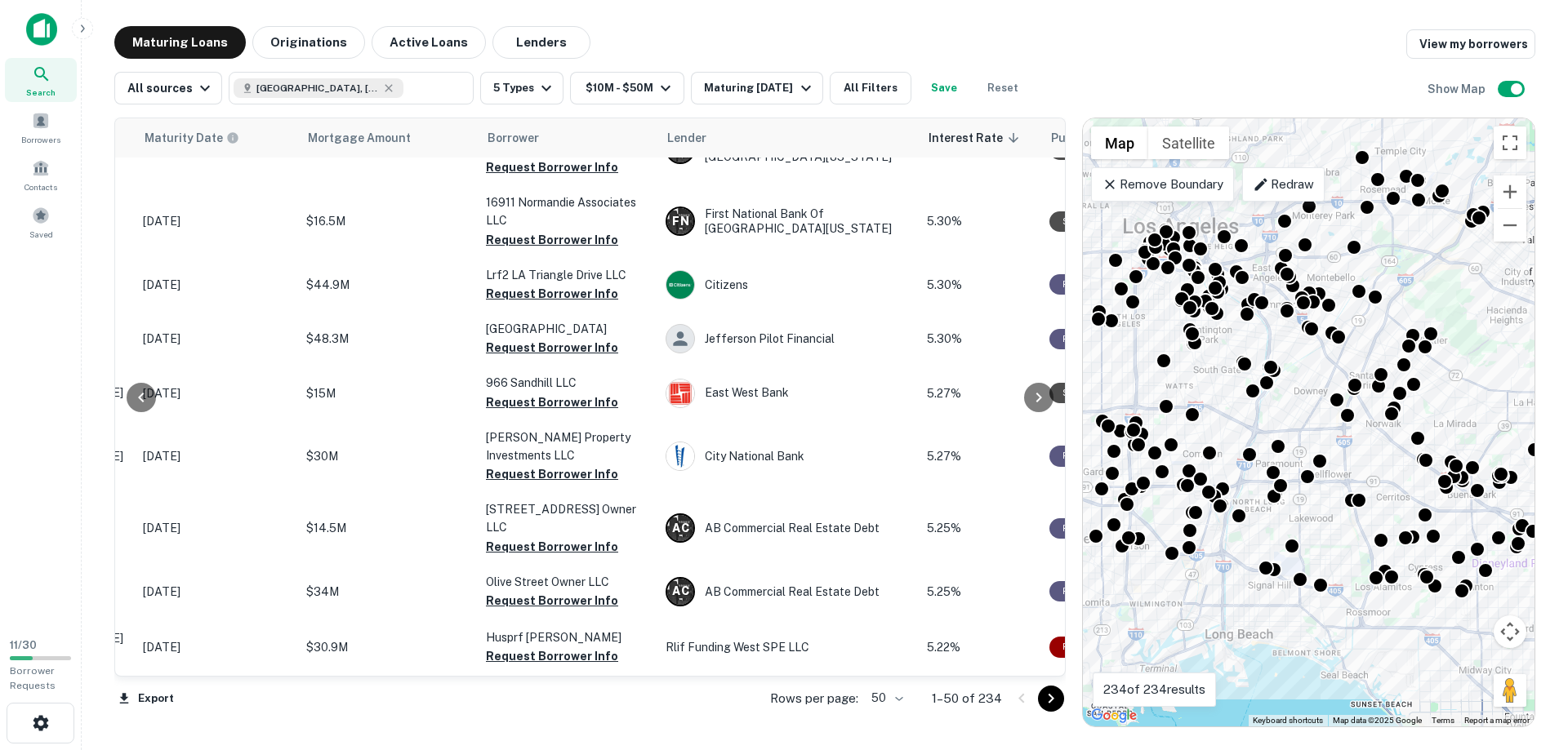
click at [1176, 178] on p "Remove Boundary" at bounding box center [1162, 184] width 122 height 19
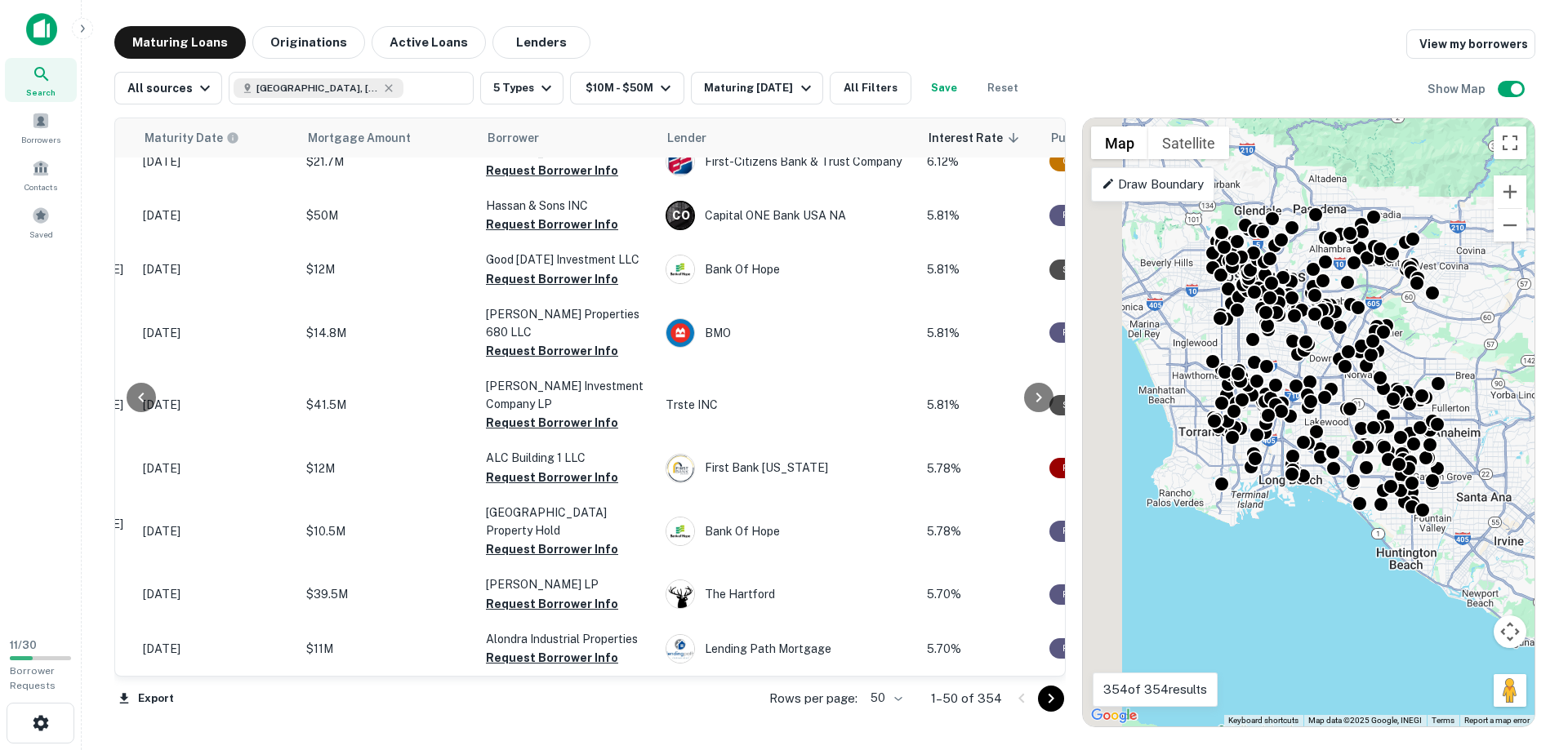
scroll to position [2452, 209]
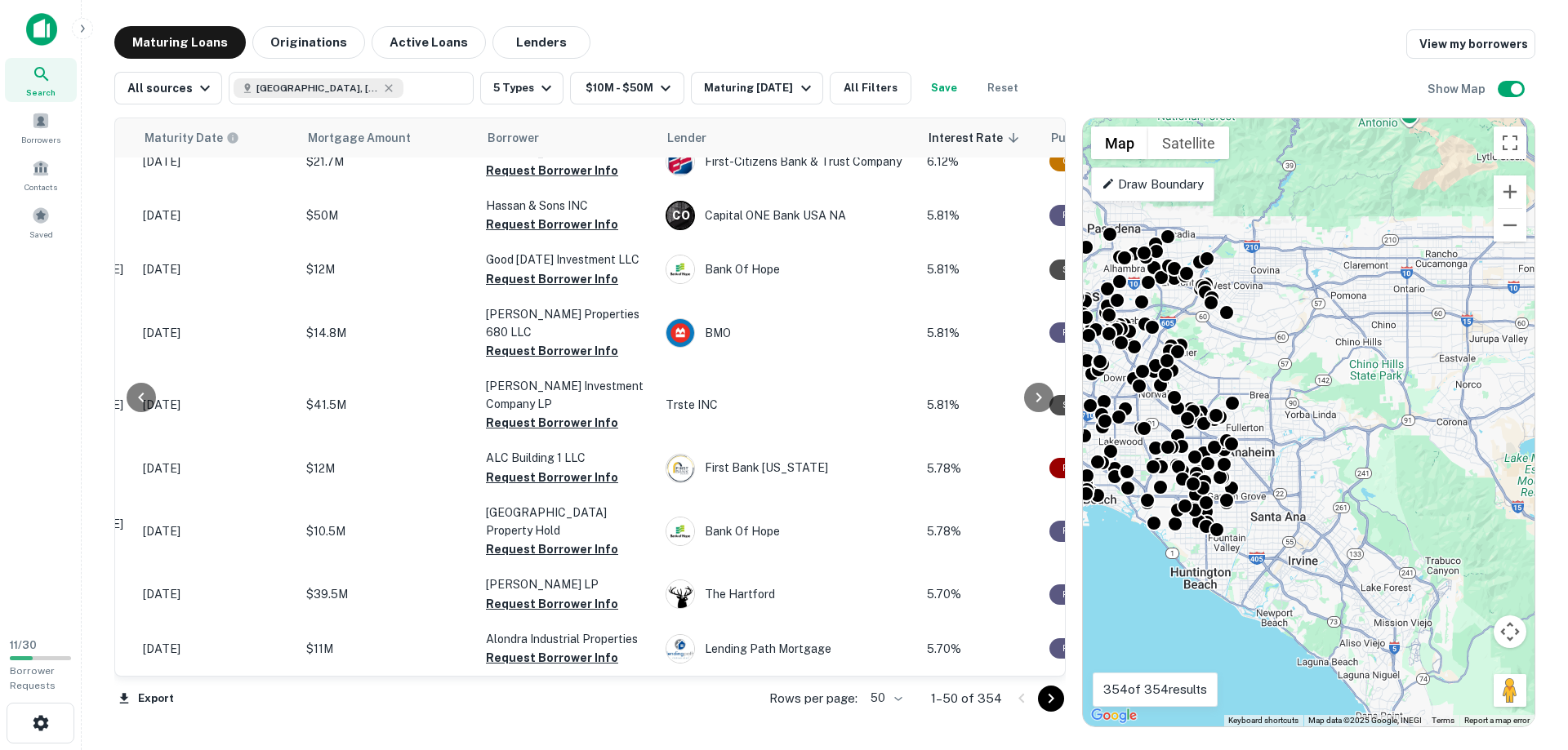
drag, startPoint x: 1247, startPoint y: 327, endPoint x: 1251, endPoint y: 349, distance: 22.4
click at [1209, 477] on div at bounding box center [1435, 477] width 452 height 0
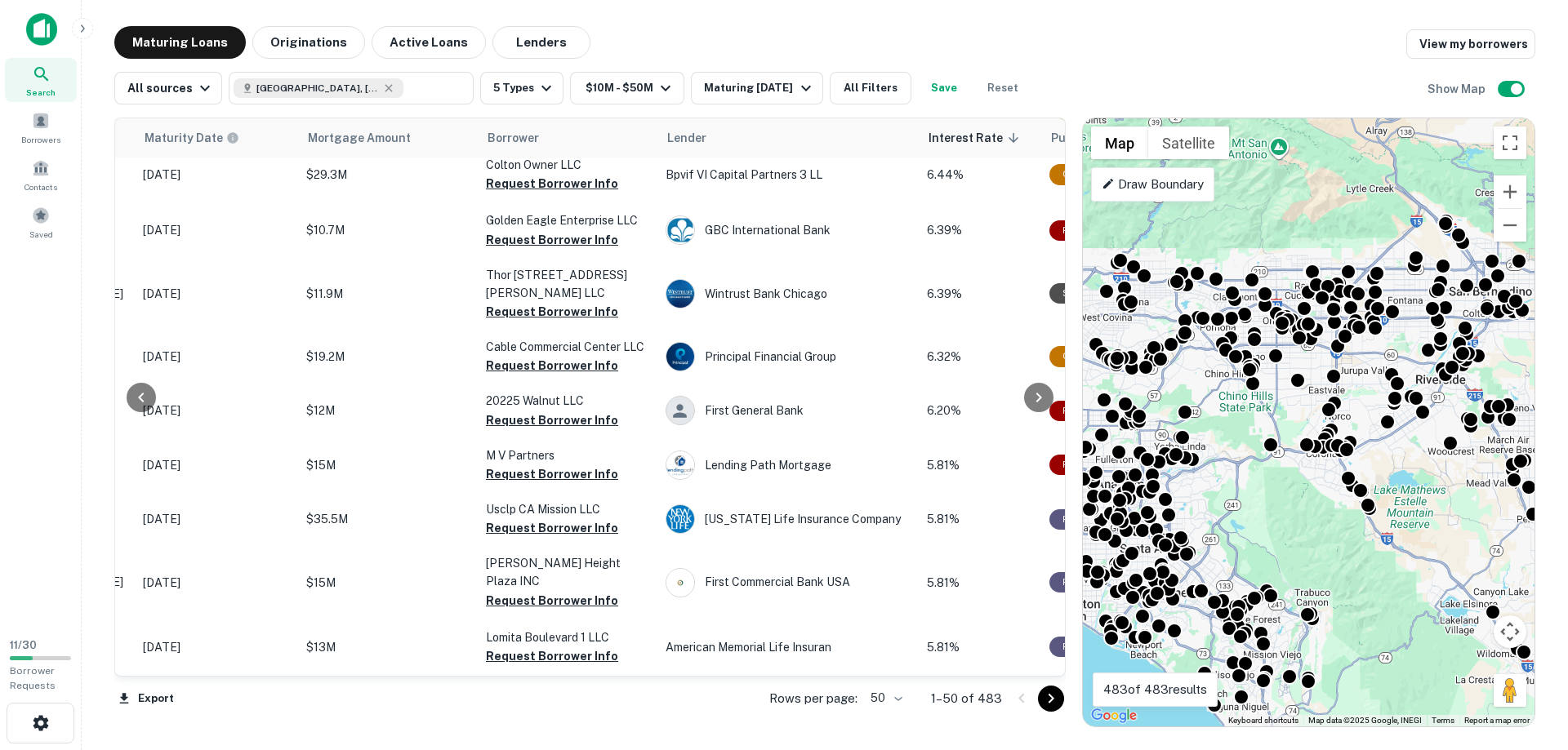
scroll to position [2370, 209]
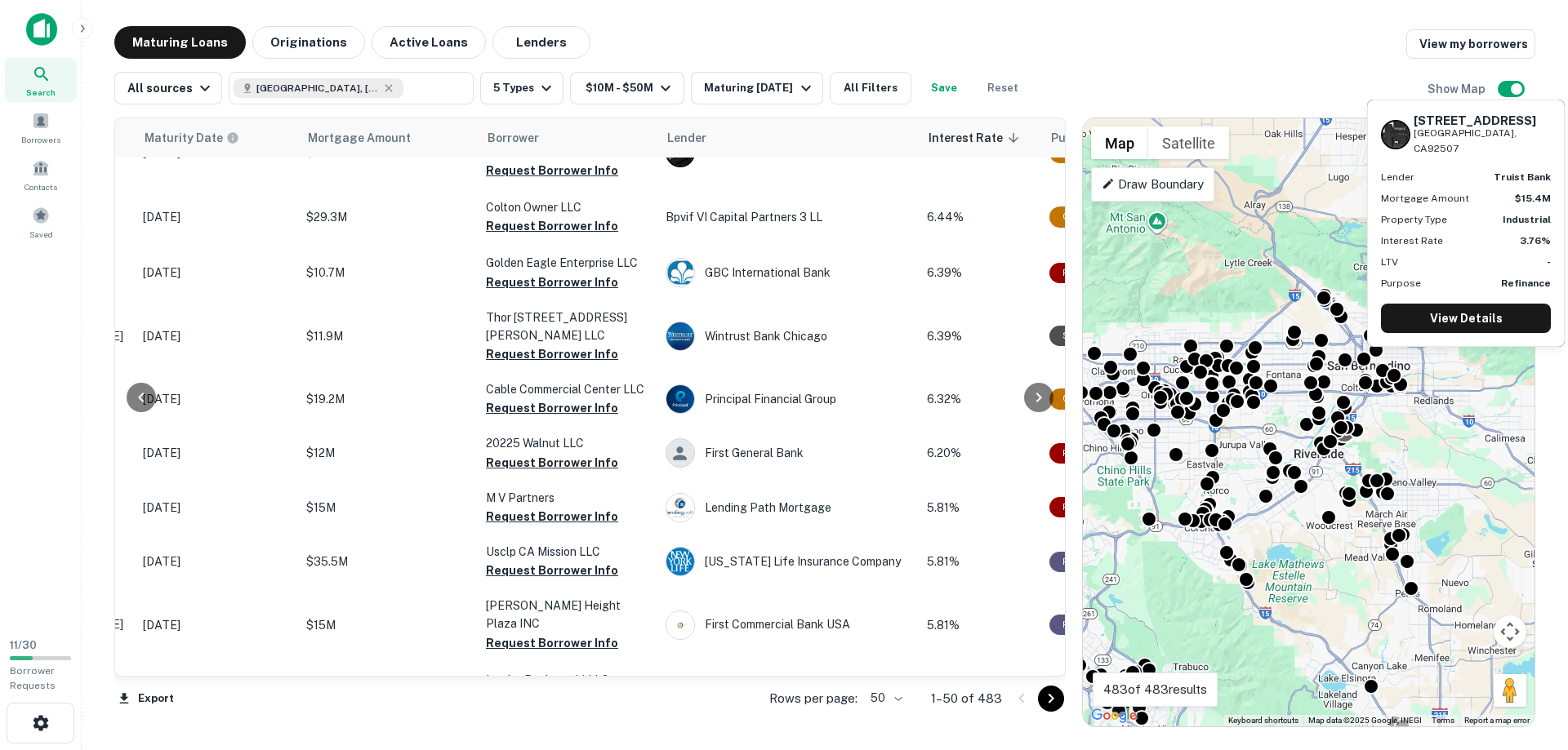
drag, startPoint x: 1494, startPoint y: 357, endPoint x: 1350, endPoint y: 446, distance: 169.3
click at [1350, 446] on div "To activate drag with keyboard, press Alt + Enter. Once in keyboard drag state,…" at bounding box center [1308, 422] width 452 height 608
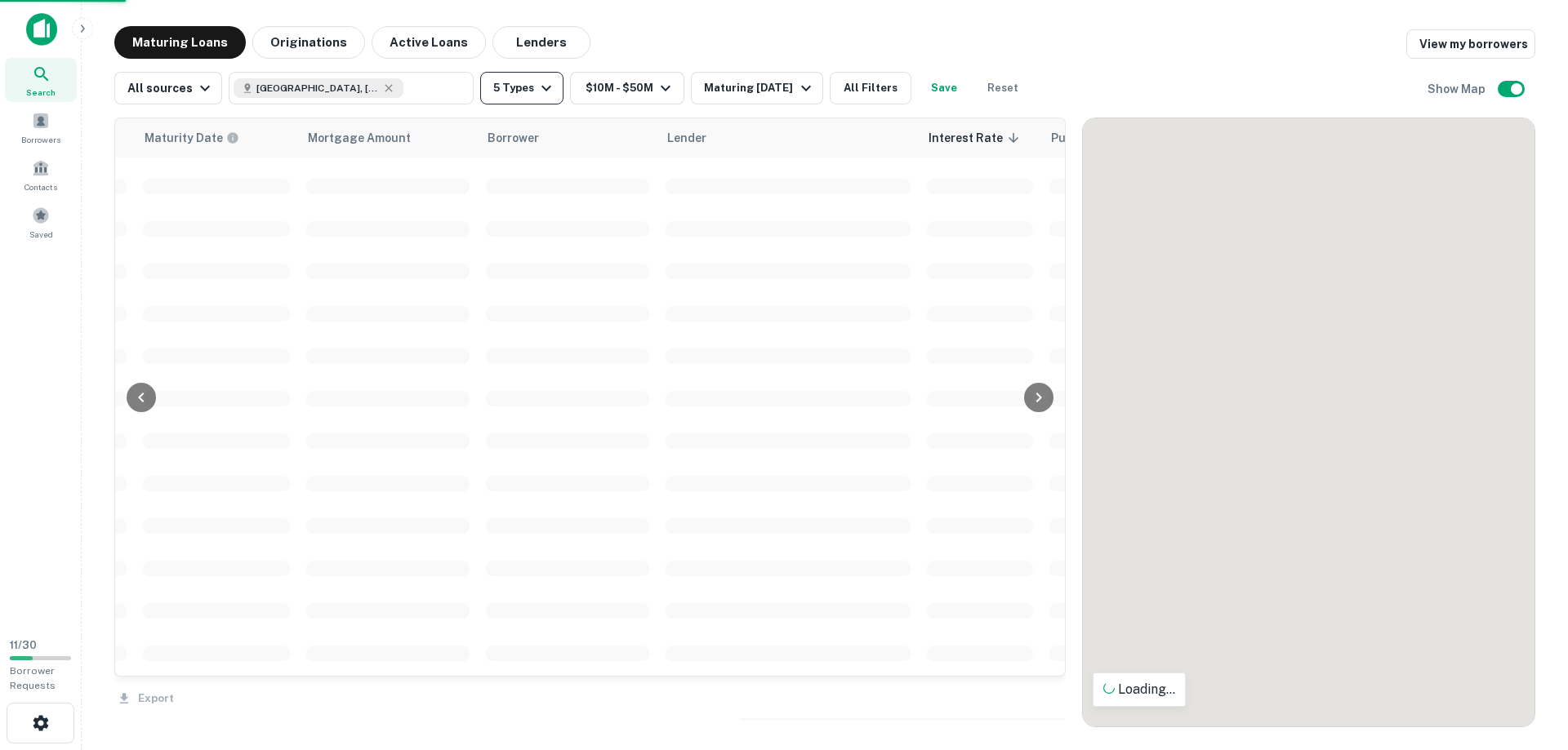
click at [518, 100] on button "5 Types" at bounding box center [521, 88] width 83 height 33
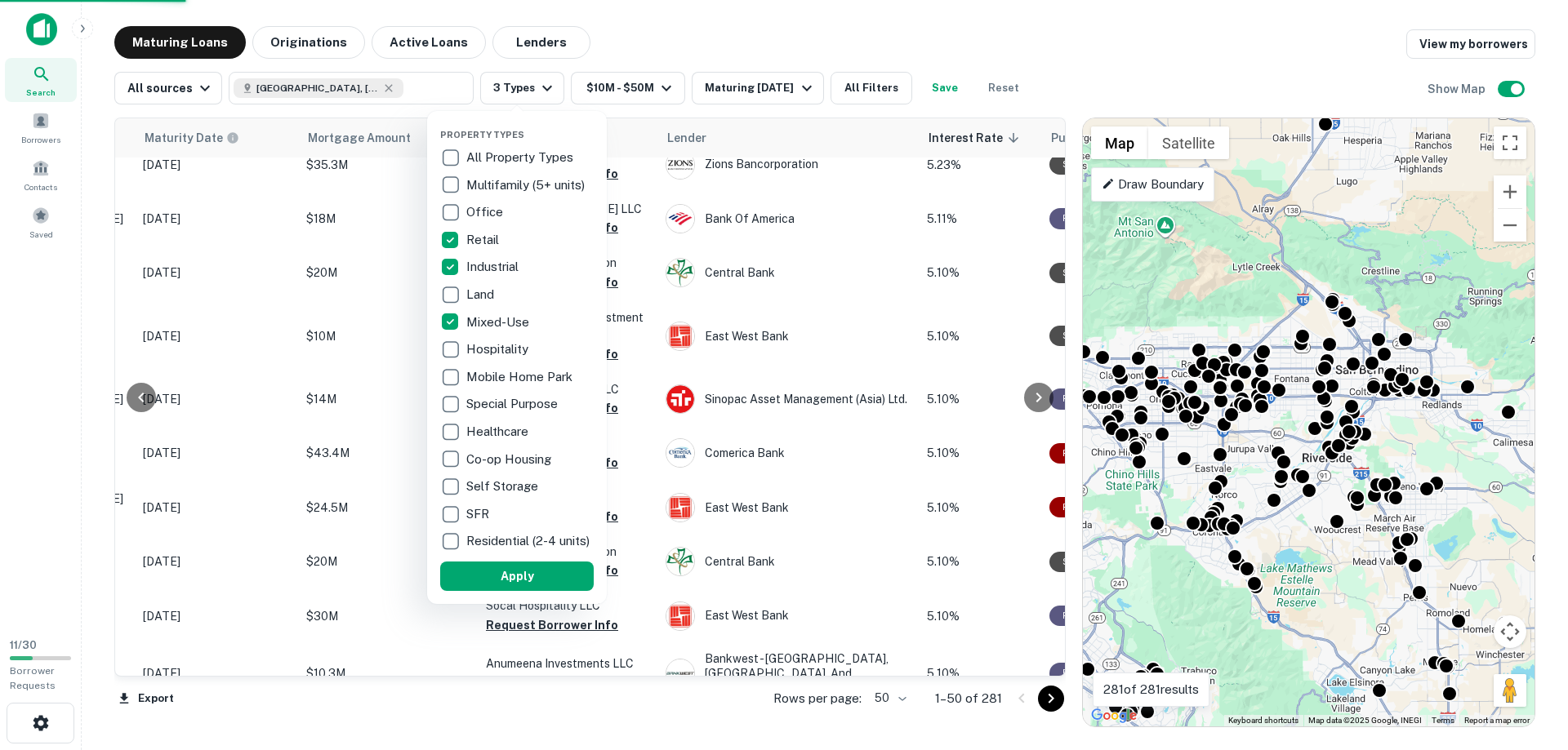
scroll to position [2357, 209]
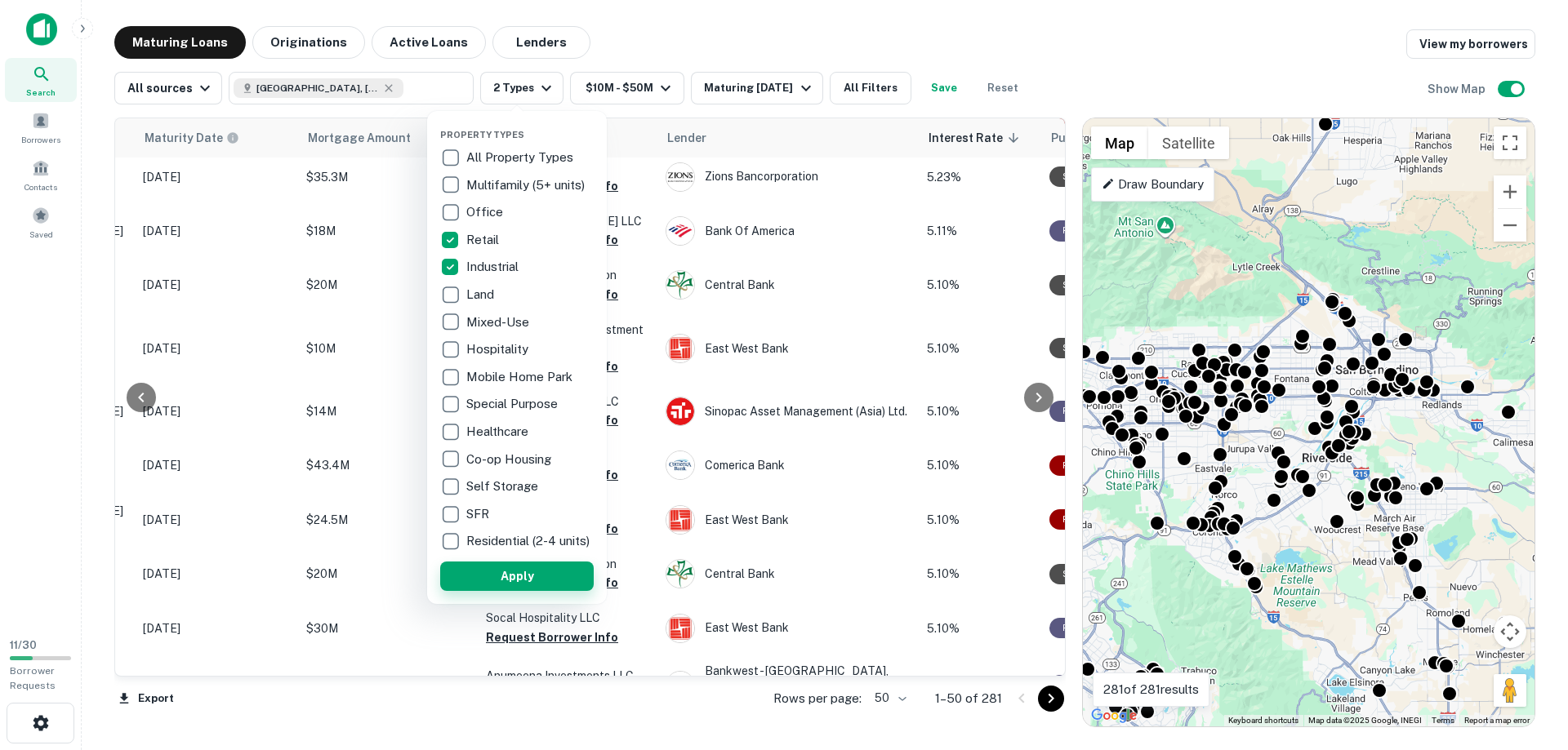
click at [527, 587] on button "Apply" at bounding box center [517, 576] width 154 height 30
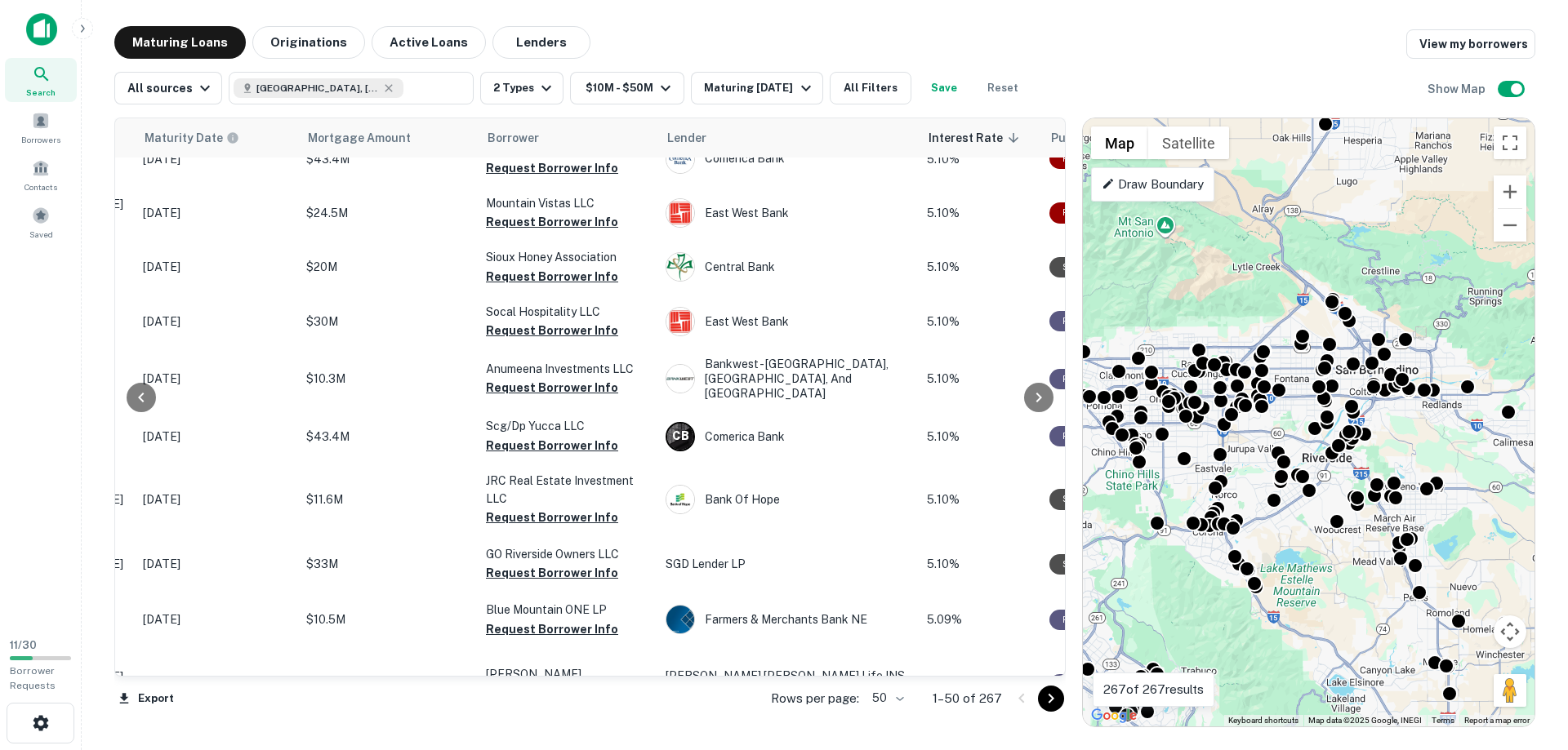
scroll to position [2345, 209]
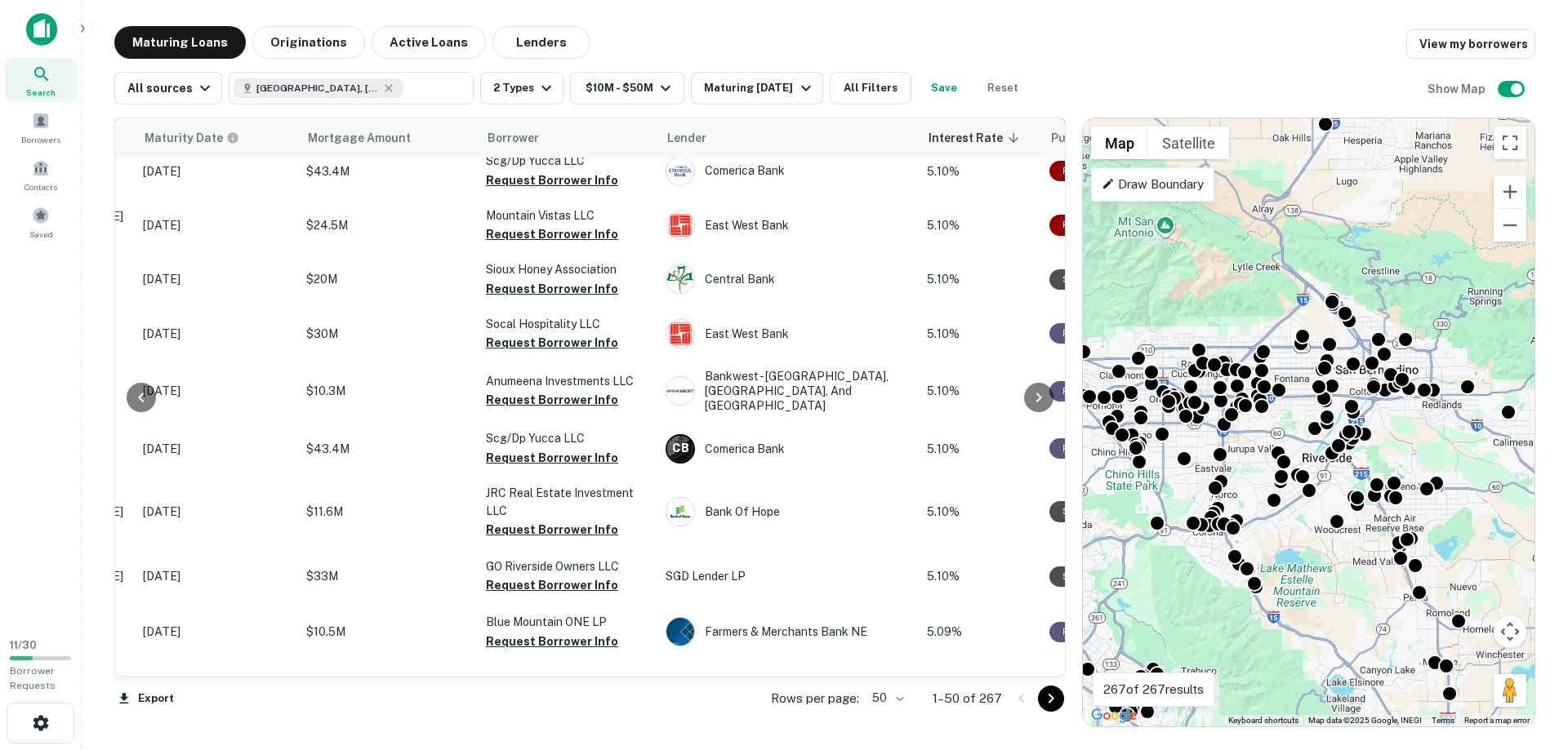
click at [1107, 178] on icon at bounding box center [1108, 184] width 13 height 13
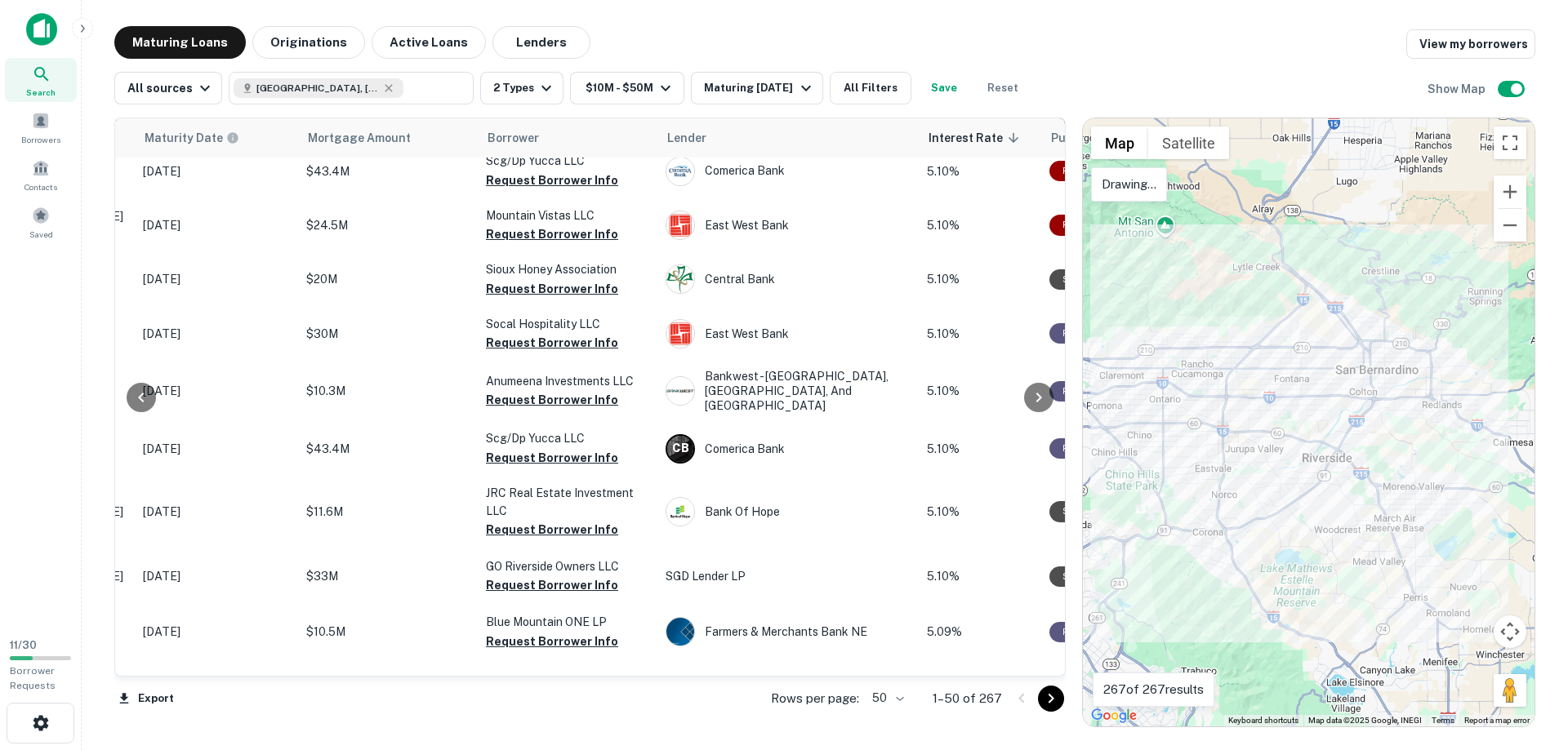
click at [1114, 344] on div at bounding box center [1308, 422] width 452 height 608
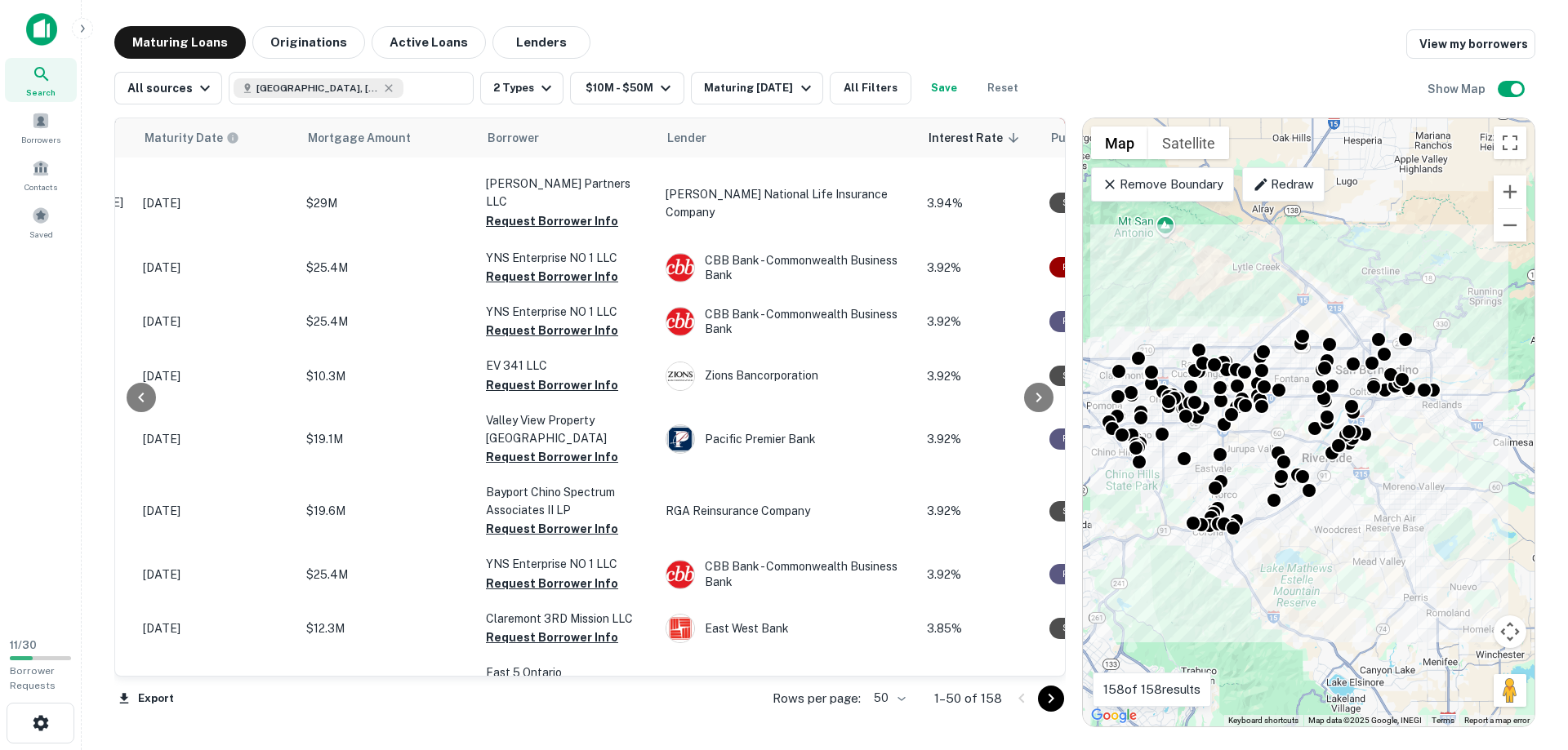
click at [162, 131] on div at bounding box center [141, 396] width 52 height 557
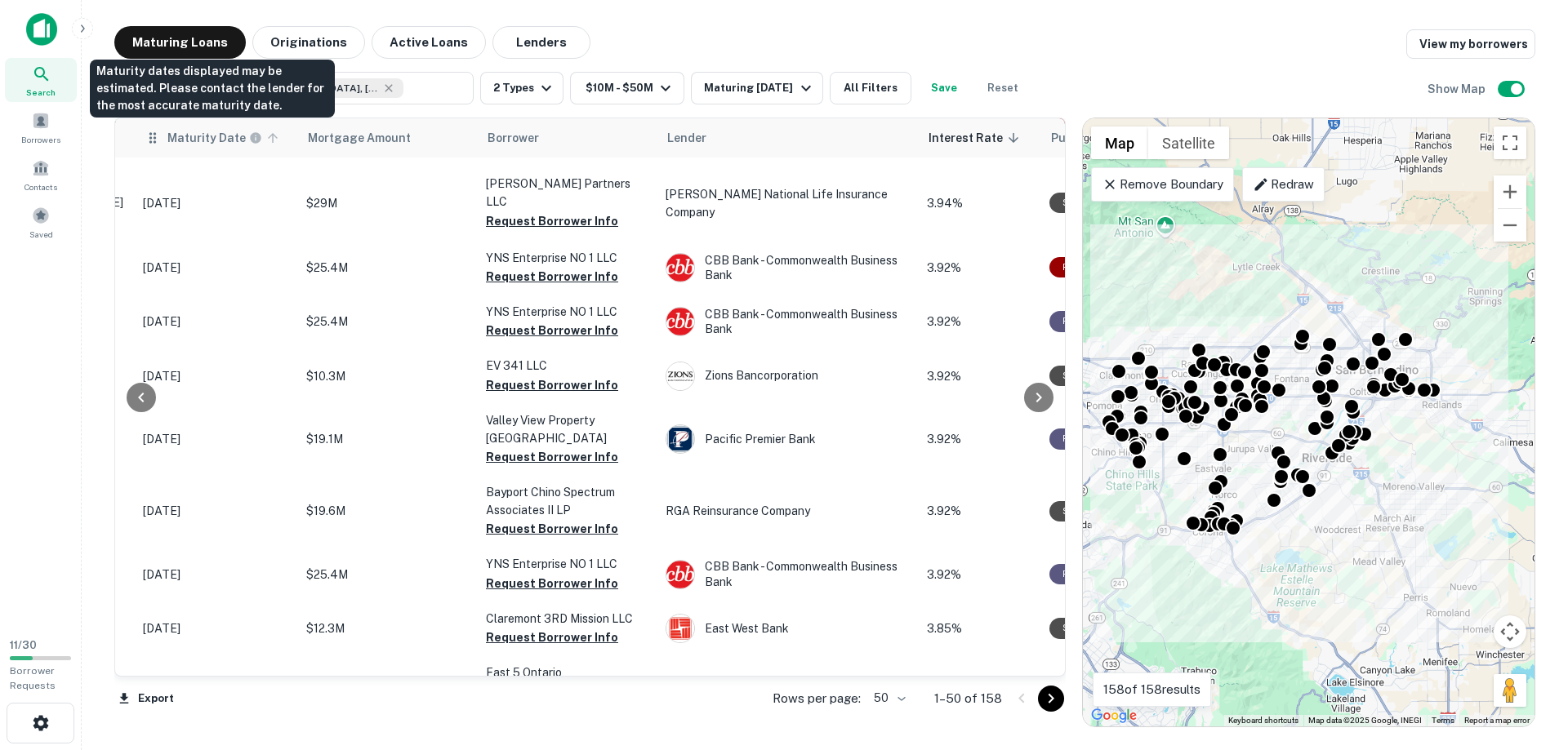
click at [189, 136] on h6 "Maturity Date" at bounding box center [206, 137] width 79 height 18
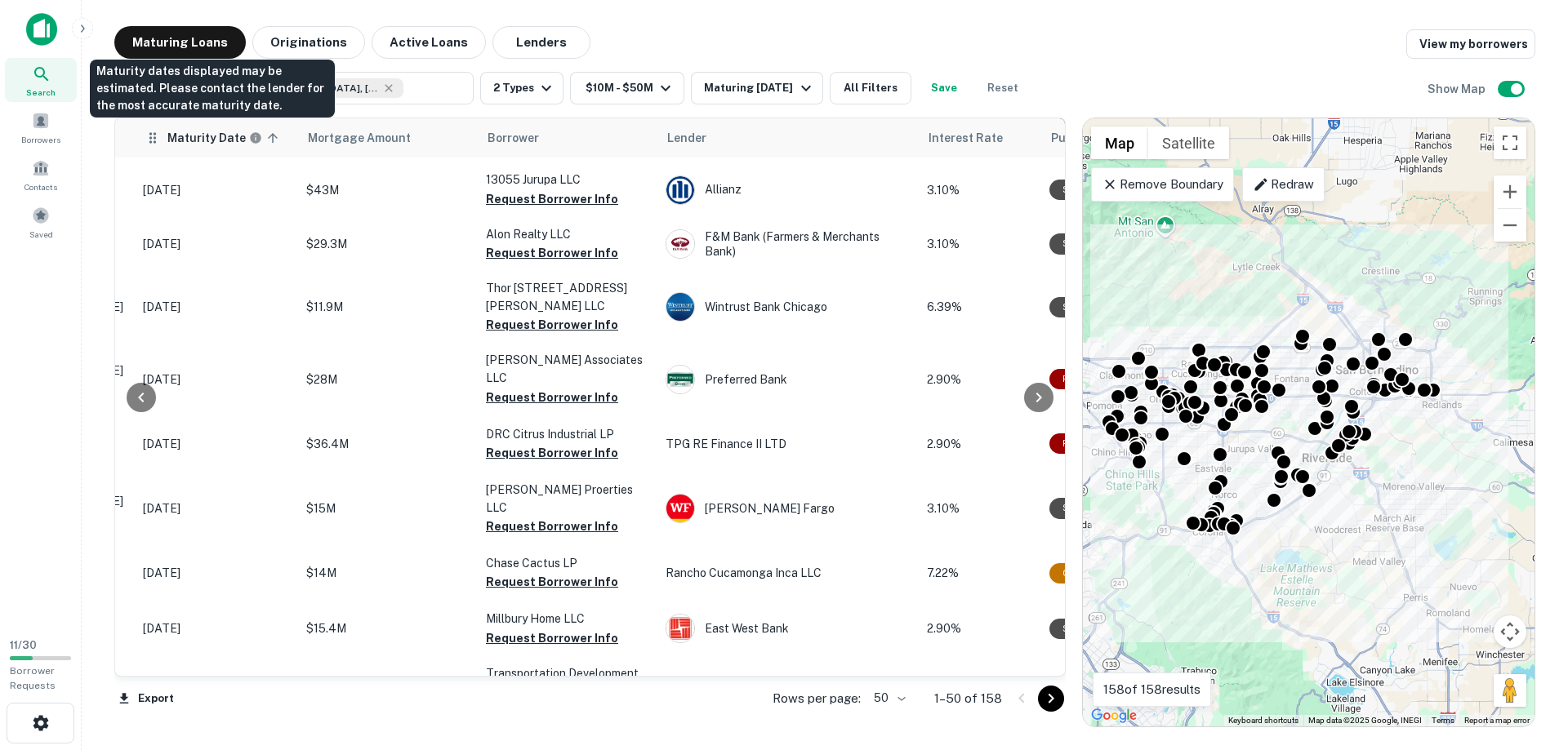
click at [198, 135] on h6 "Maturity Date" at bounding box center [206, 137] width 79 height 18
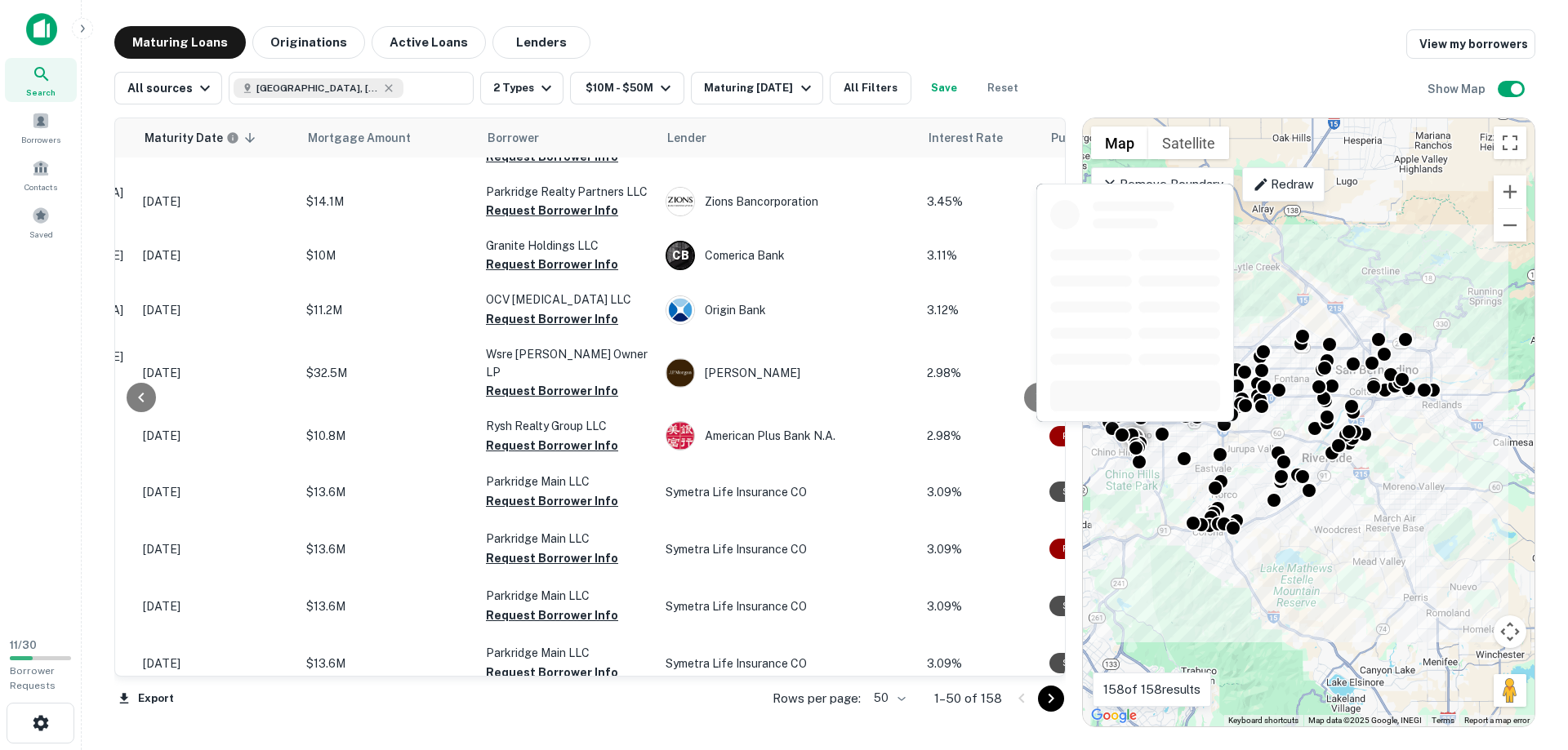
scroll to position [0, 209]
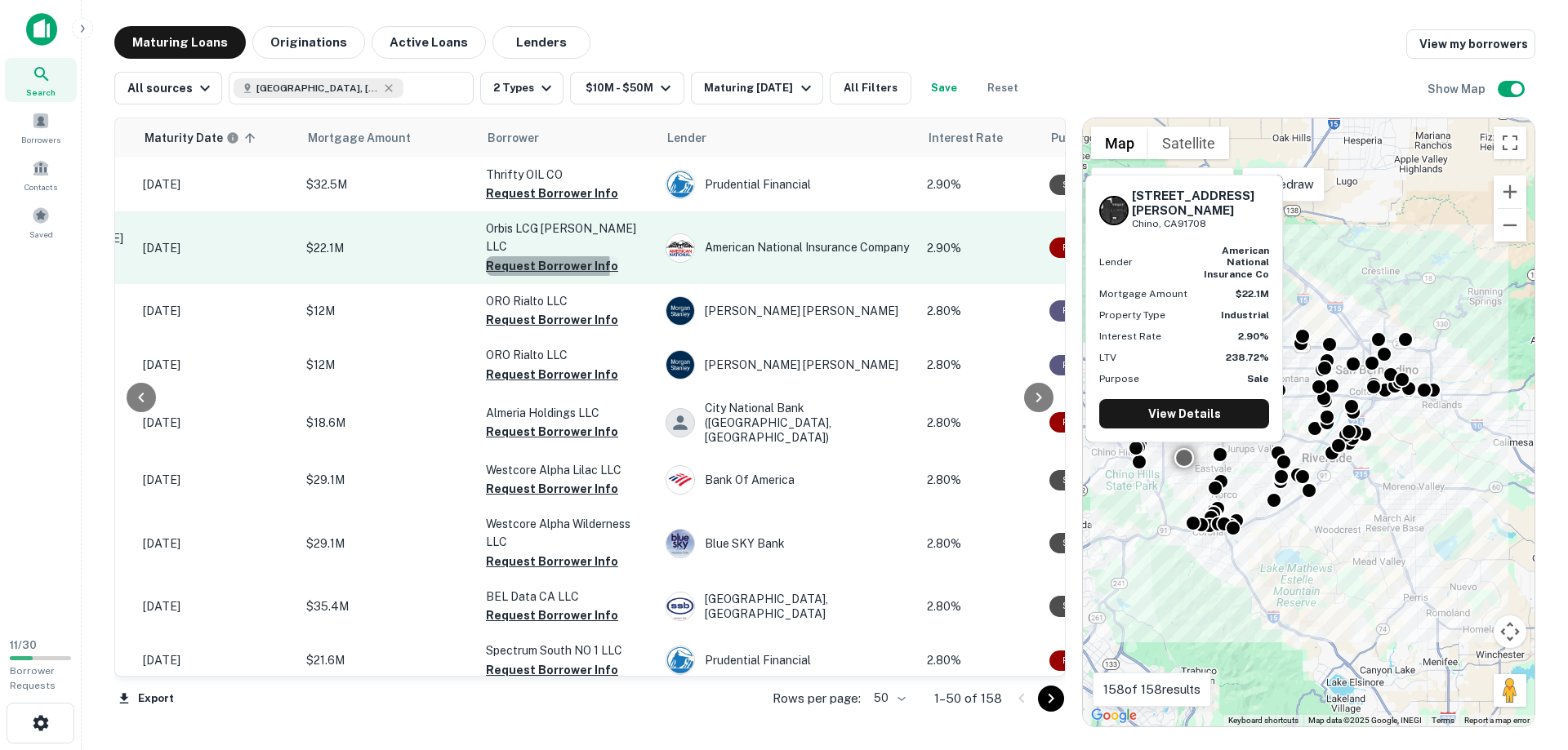
click at [537, 256] on button "Request Borrower Info" at bounding box center [552, 266] width 132 height 19
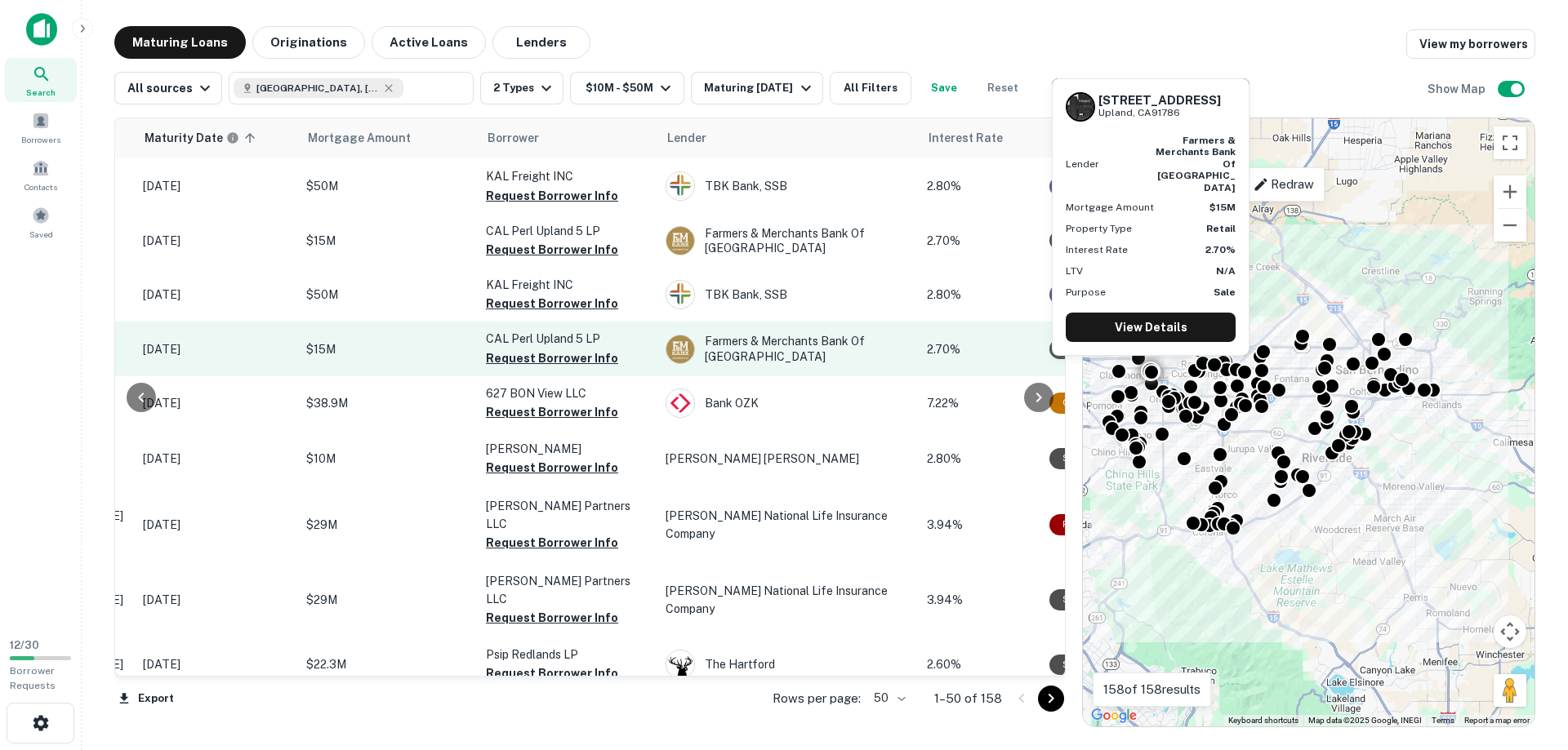
scroll to position [1116, 209]
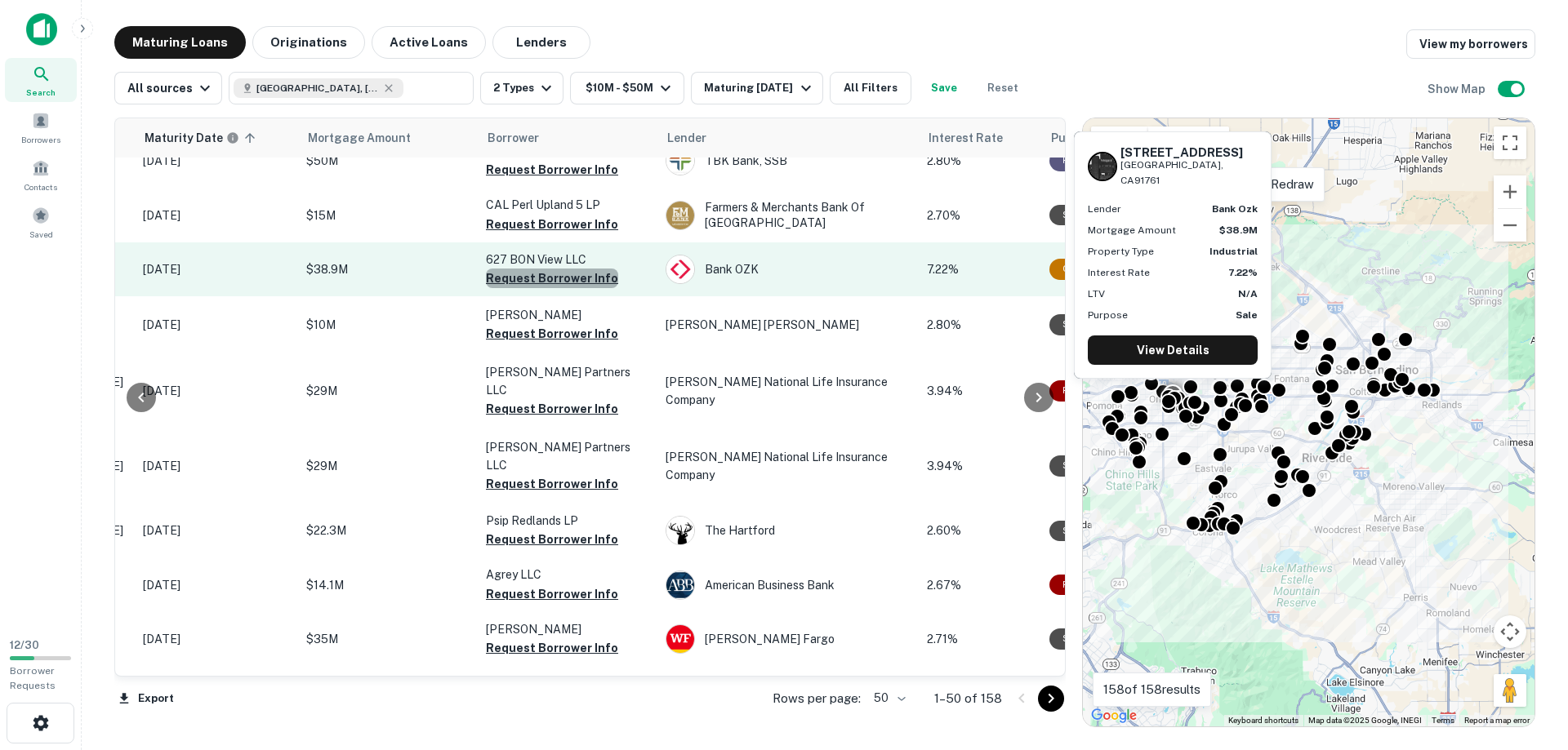
click at [570, 269] on button "Request Borrower Info" at bounding box center [552, 278] width 132 height 19
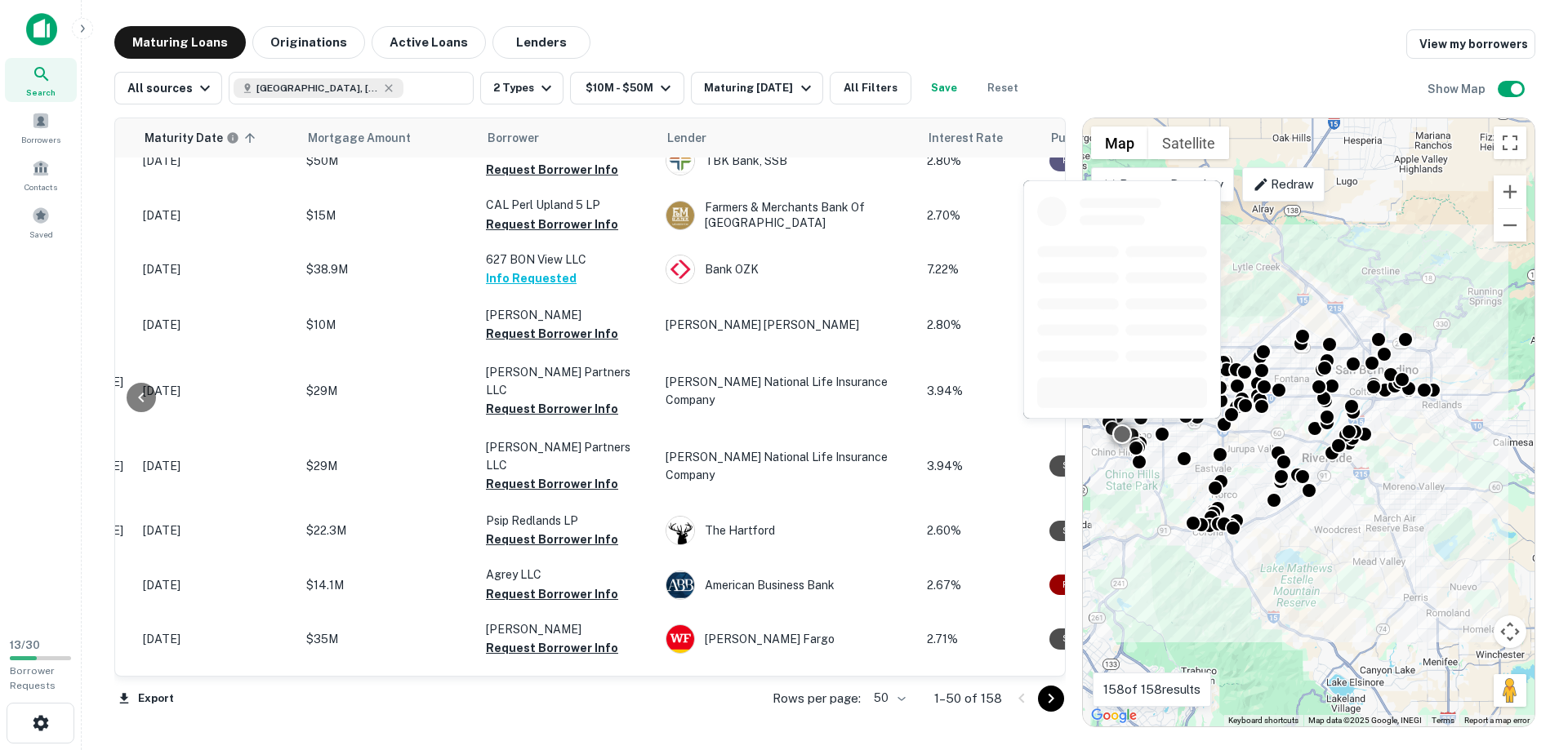
scroll to position [1488, 209]
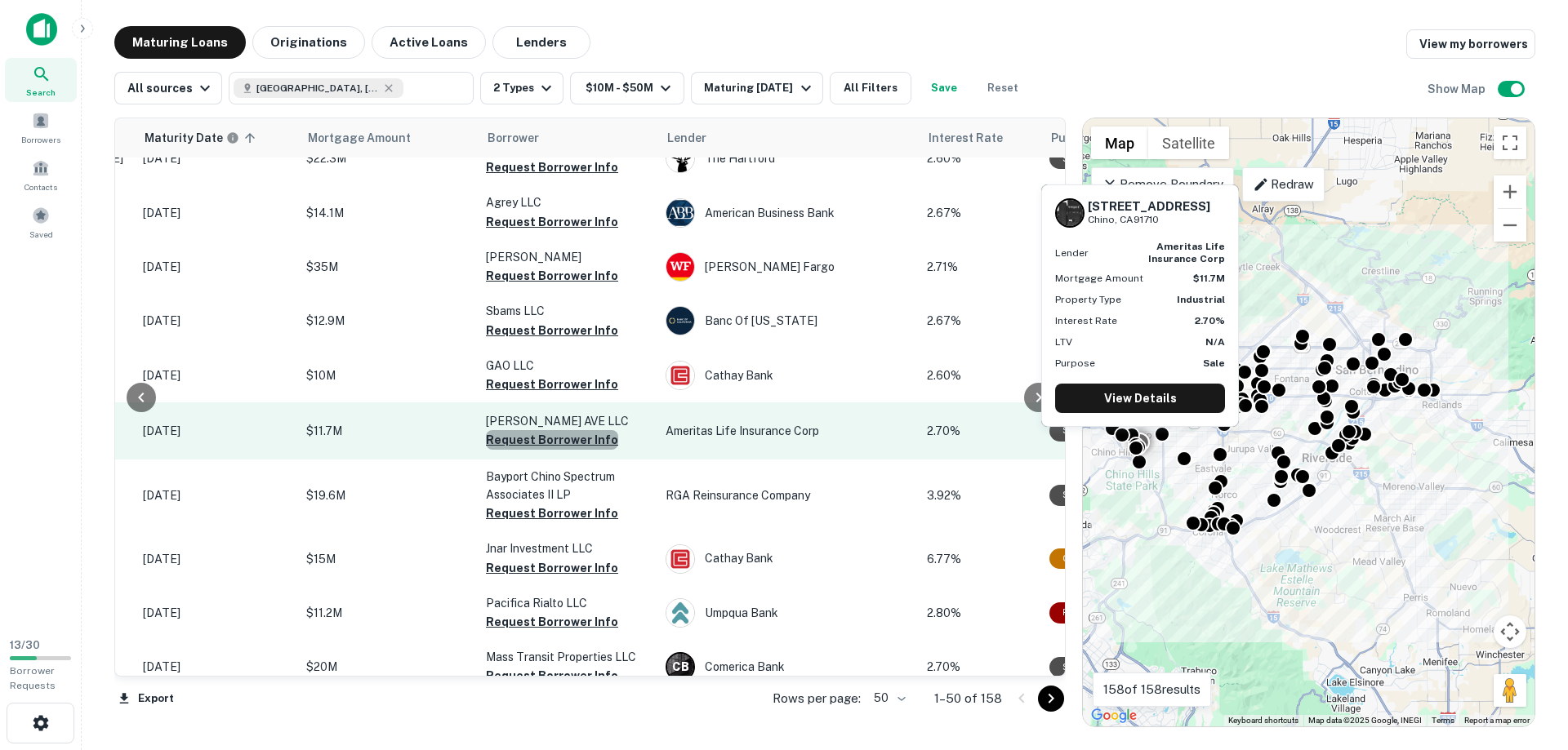
click at [553, 430] on button "Request Borrower Info" at bounding box center [552, 439] width 132 height 19
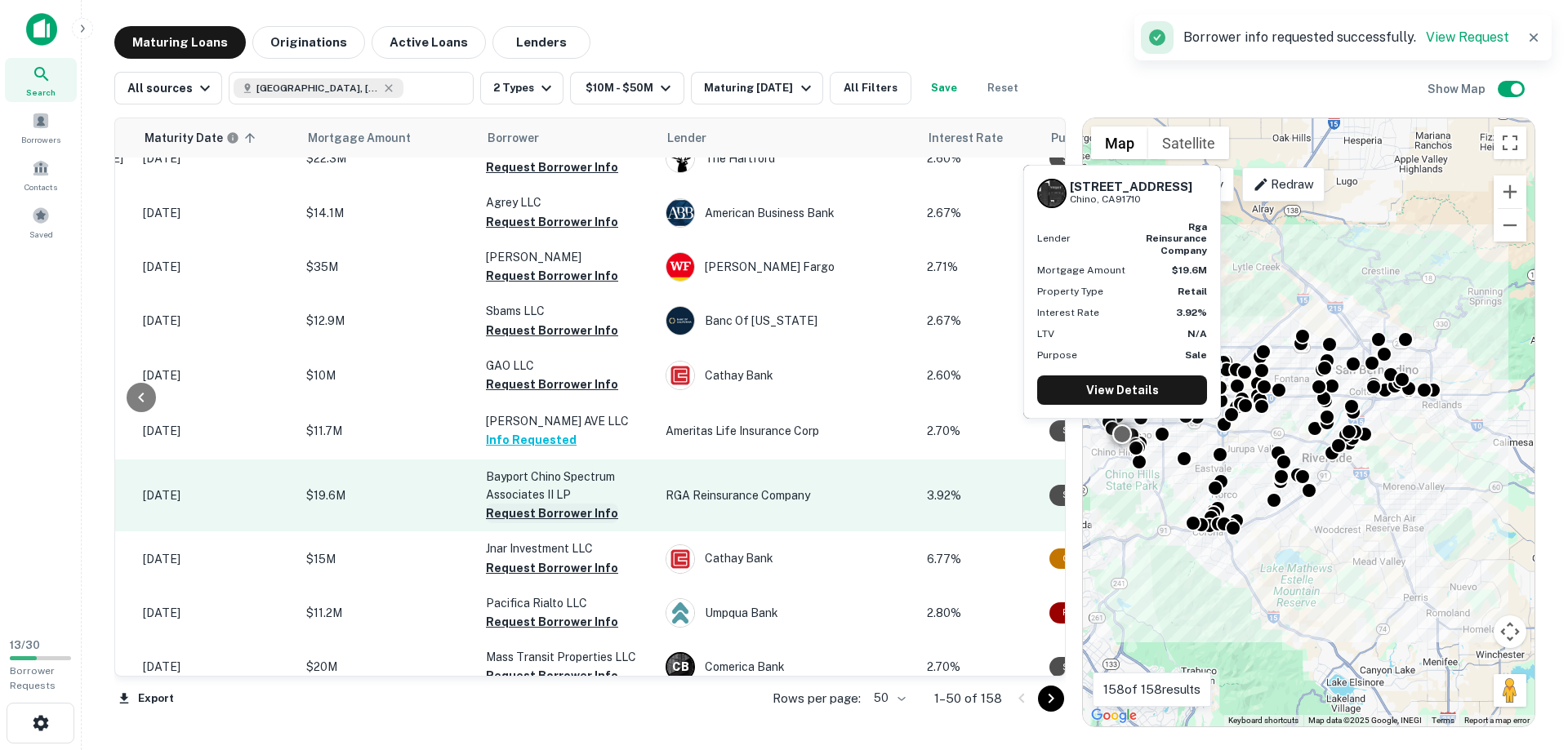
click at [584, 504] on button "Request Borrower Info" at bounding box center [552, 513] width 132 height 19
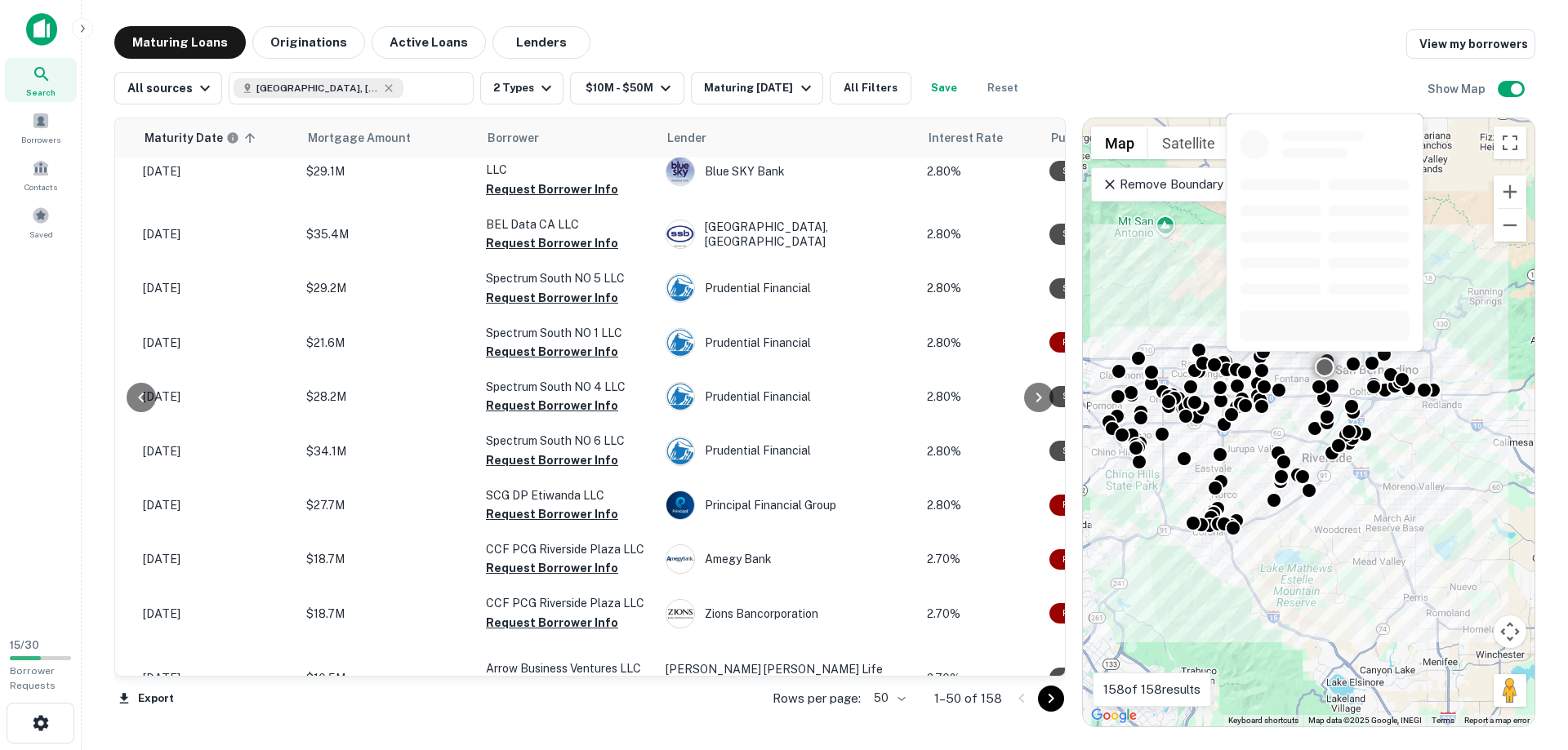
scroll to position [0, 209]
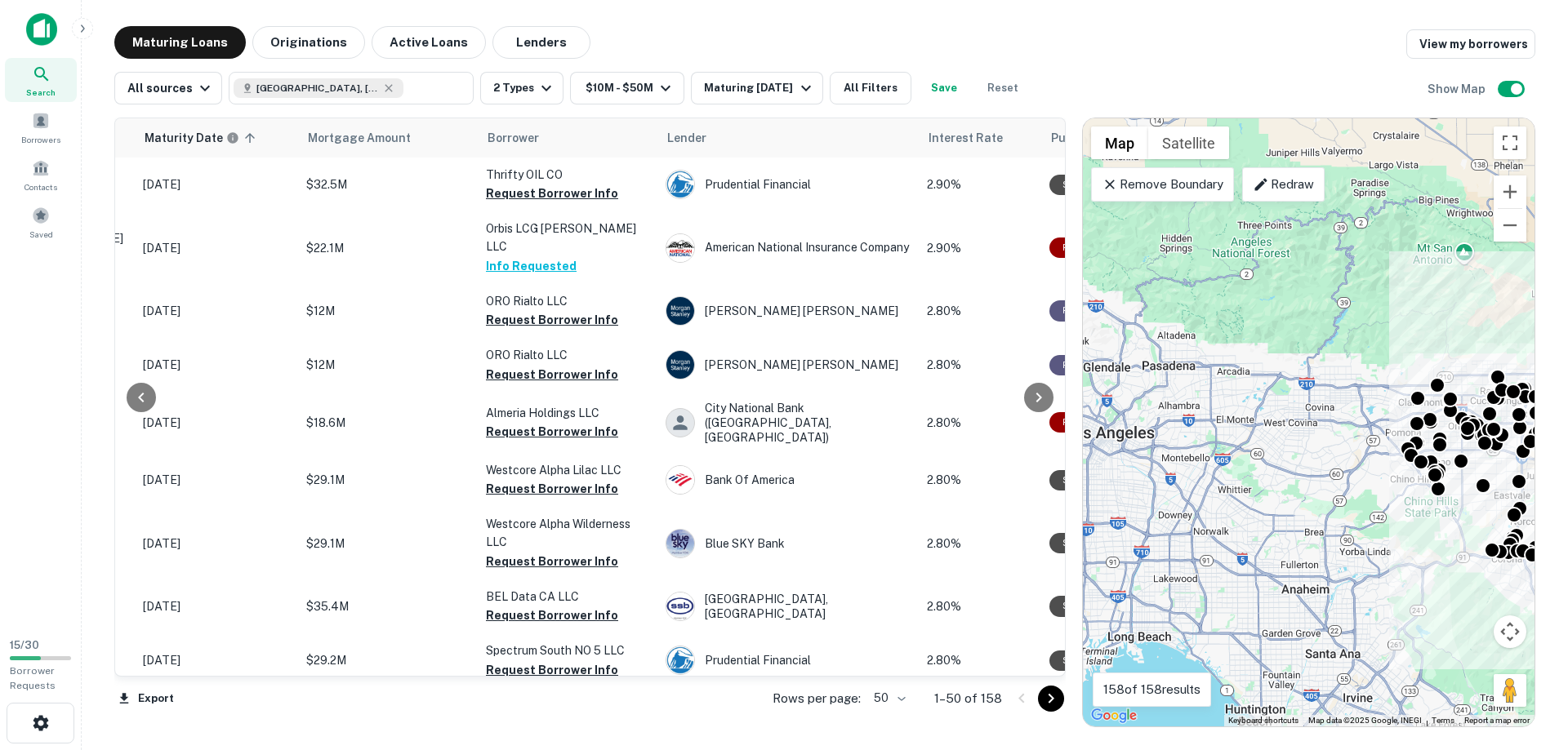
drag, startPoint x: 1214, startPoint y: 570, endPoint x: 1519, endPoint y: 587, distance: 305.5
click at [1519, 590] on div "To activate drag with keyboard, press Alt + Enter. Once in keyboard drag state,…" at bounding box center [1308, 422] width 452 height 608
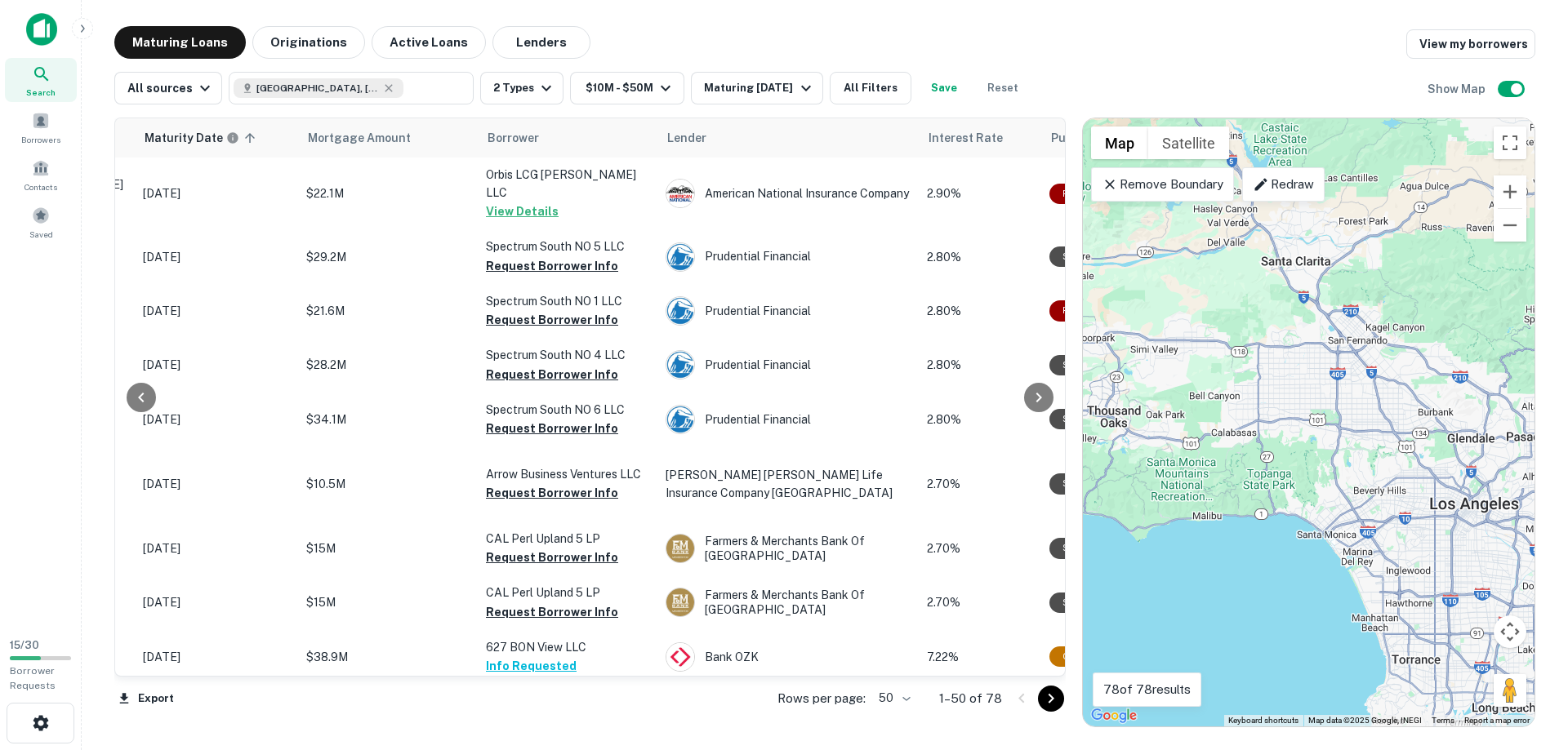
drag, startPoint x: 1179, startPoint y: 325, endPoint x: 1527, endPoint y: 403, distance: 356.6
click at [1527, 403] on div "To activate drag with keyboard, press Alt + Enter. Once in keyboard drag state,…" at bounding box center [1308, 422] width 452 height 608
click at [1193, 192] on p "Remove Boundary" at bounding box center [1162, 184] width 122 height 19
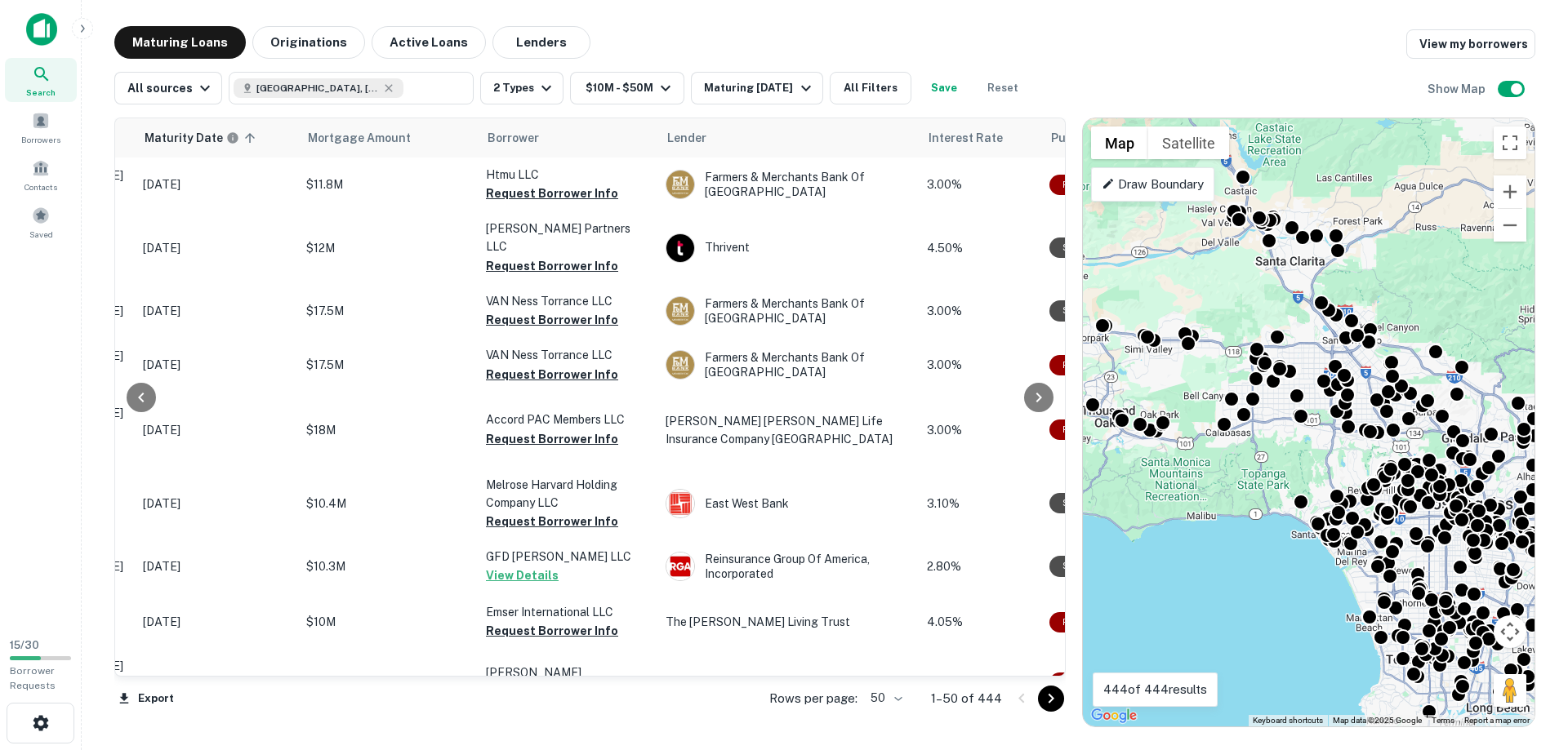
click at [1187, 191] on p "Draw Boundary" at bounding box center [1152, 184] width 102 height 19
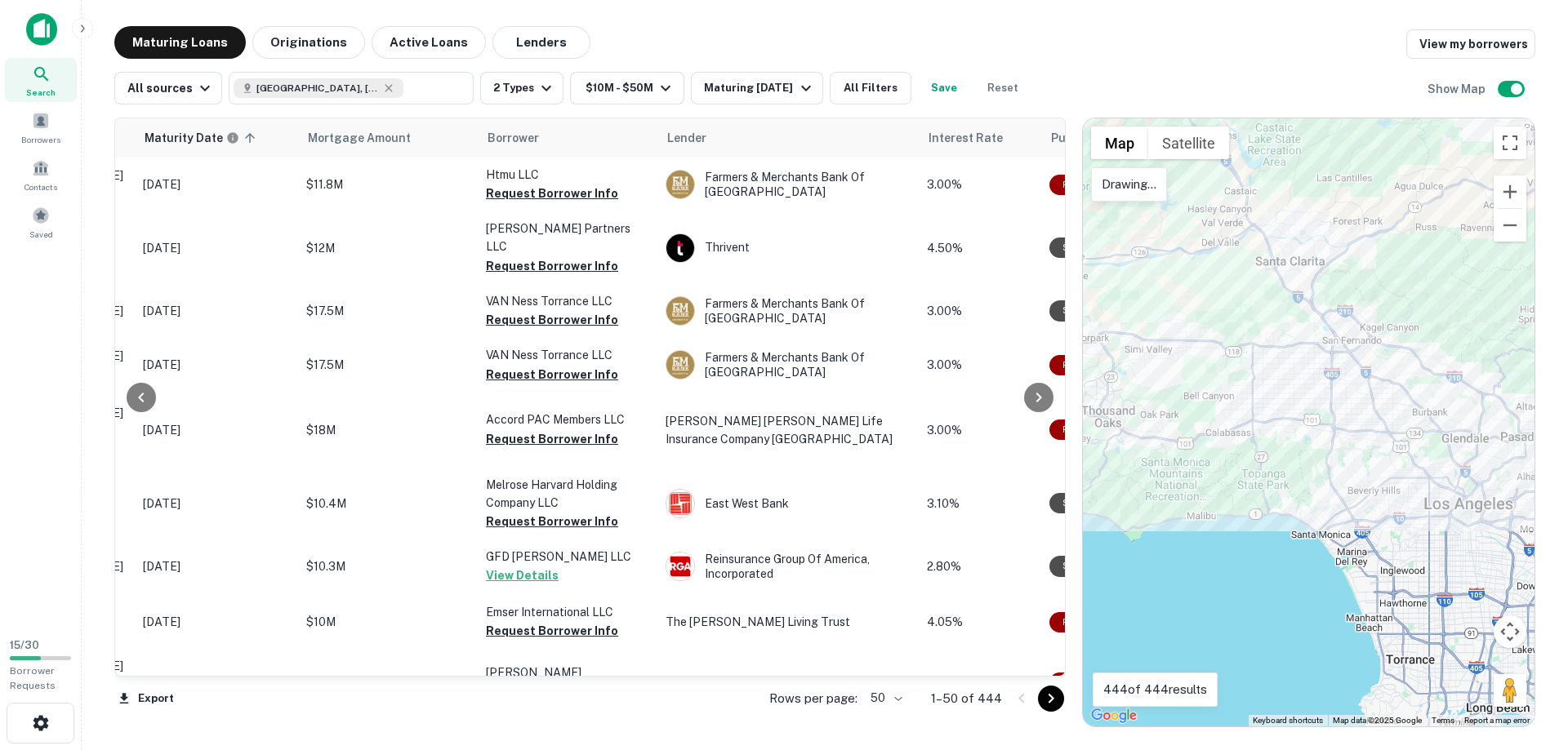
drag, startPoint x: 1356, startPoint y: 458, endPoint x: 1407, endPoint y: 457, distance: 51.0
click at [1403, 460] on div at bounding box center [1308, 422] width 452 height 608
click at [1395, 463] on div at bounding box center [1308, 422] width 452 height 608
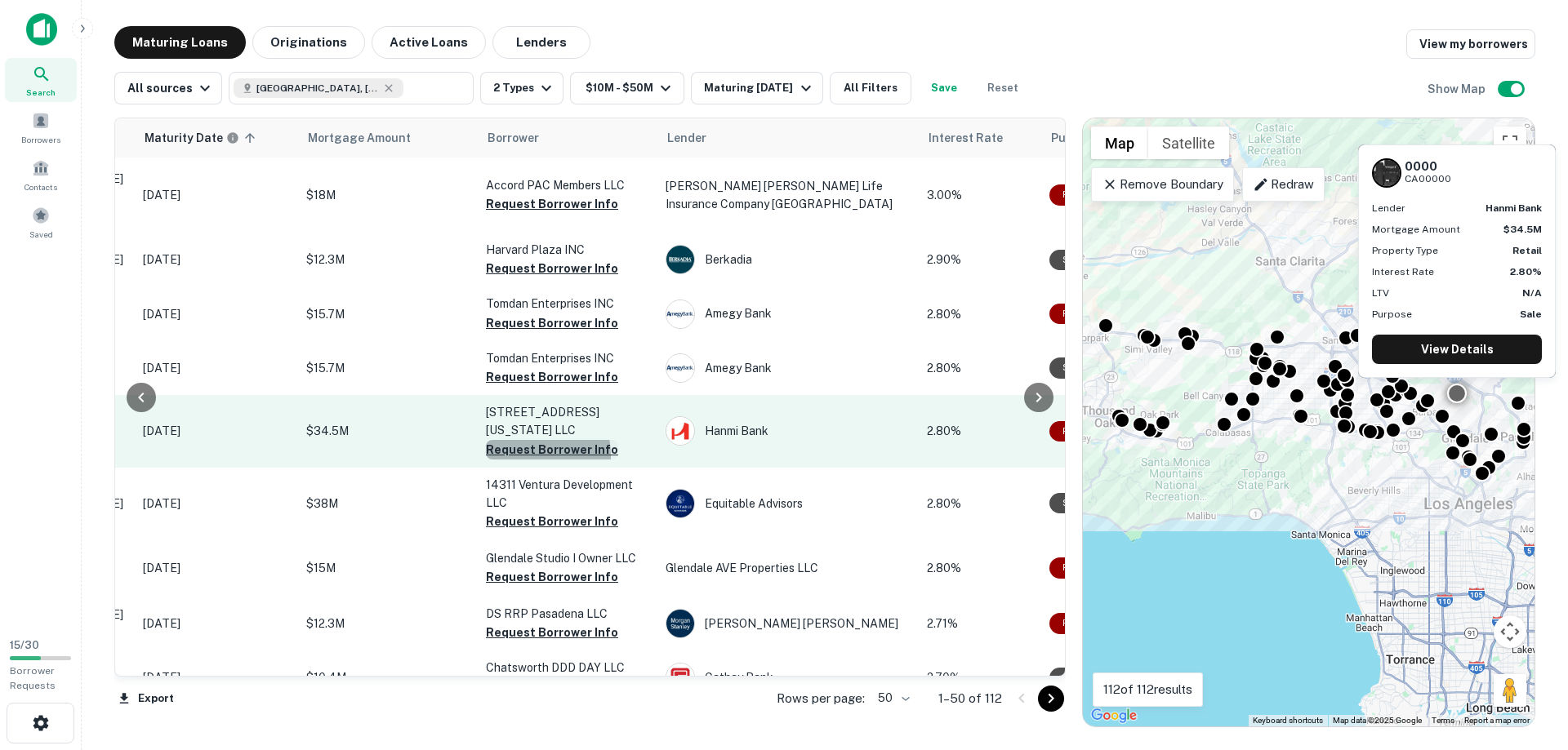
click at [516, 440] on button "Request Borrower Info" at bounding box center [552, 450] width 132 height 19
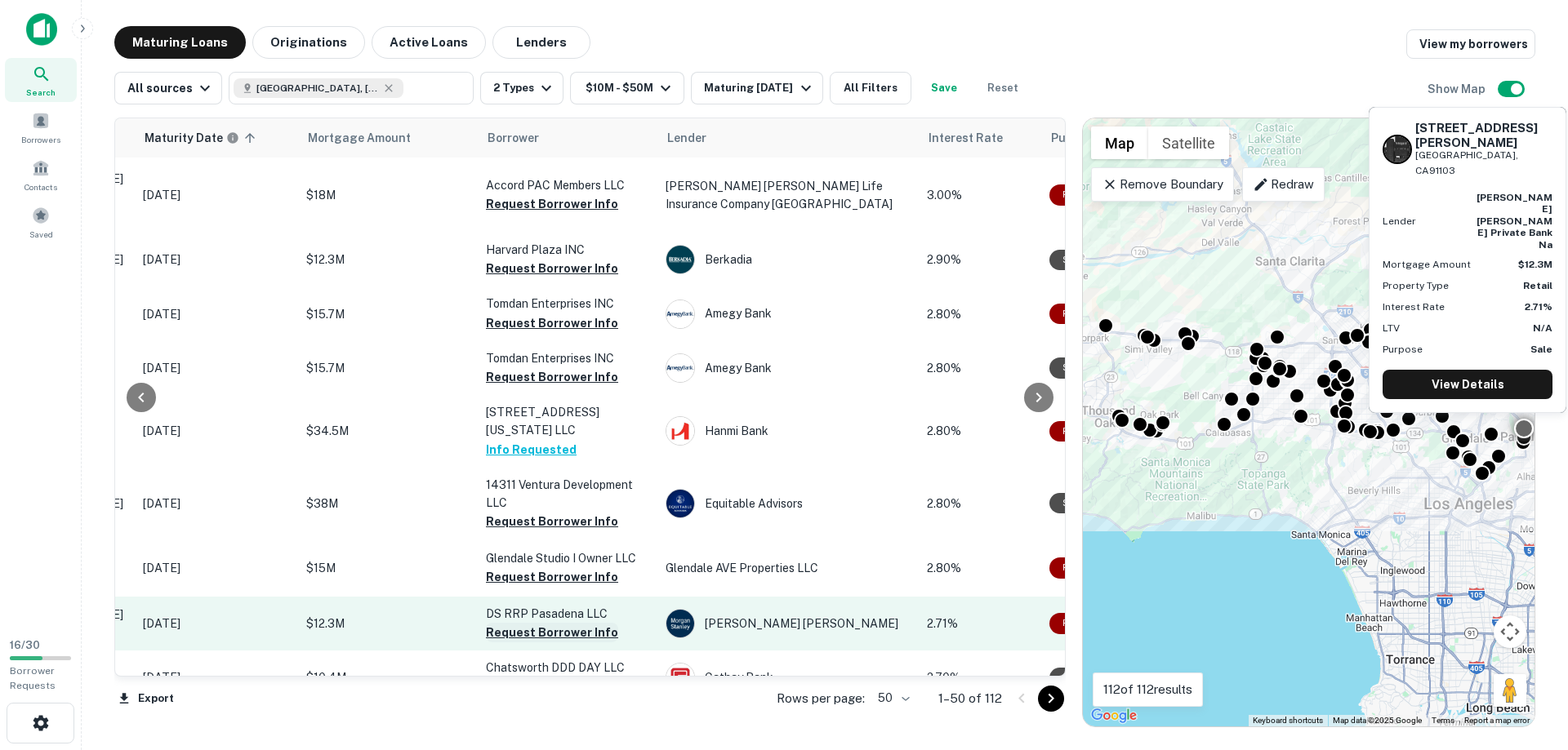
click at [521, 622] on button "Request Borrower Info" at bounding box center [552, 632] width 132 height 19
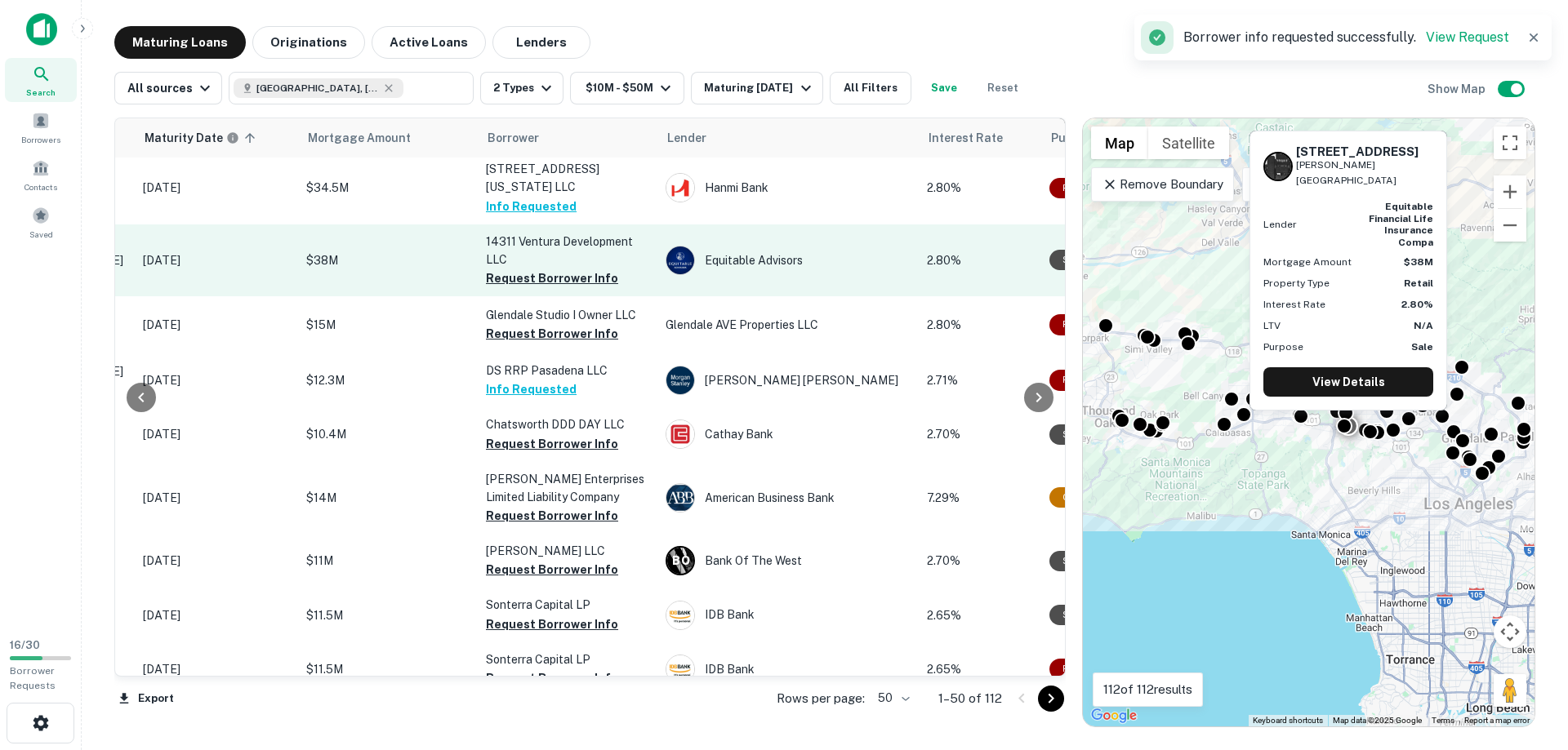
scroll to position [372, 209]
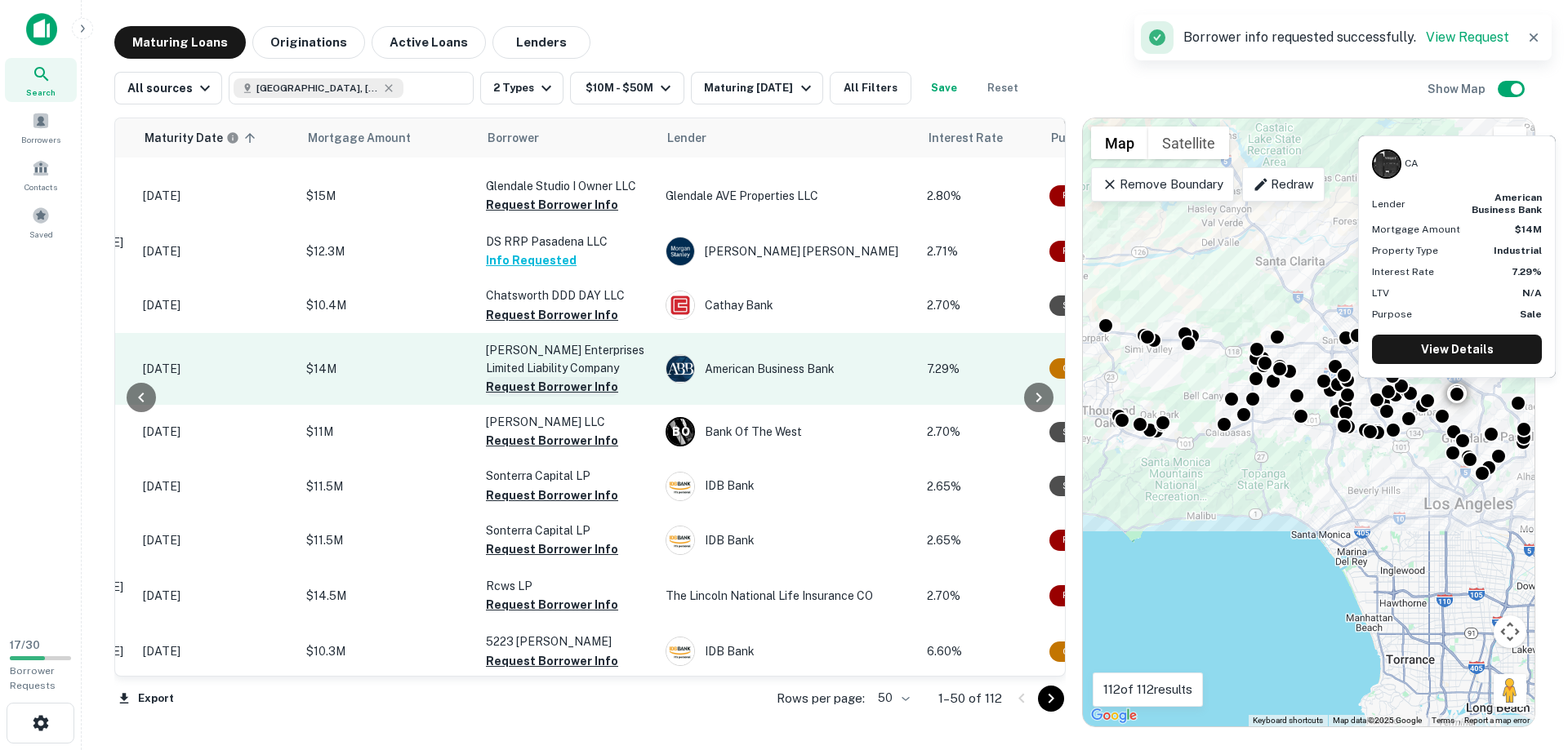
click at [553, 377] on button "Request Borrower Info" at bounding box center [552, 387] width 132 height 19
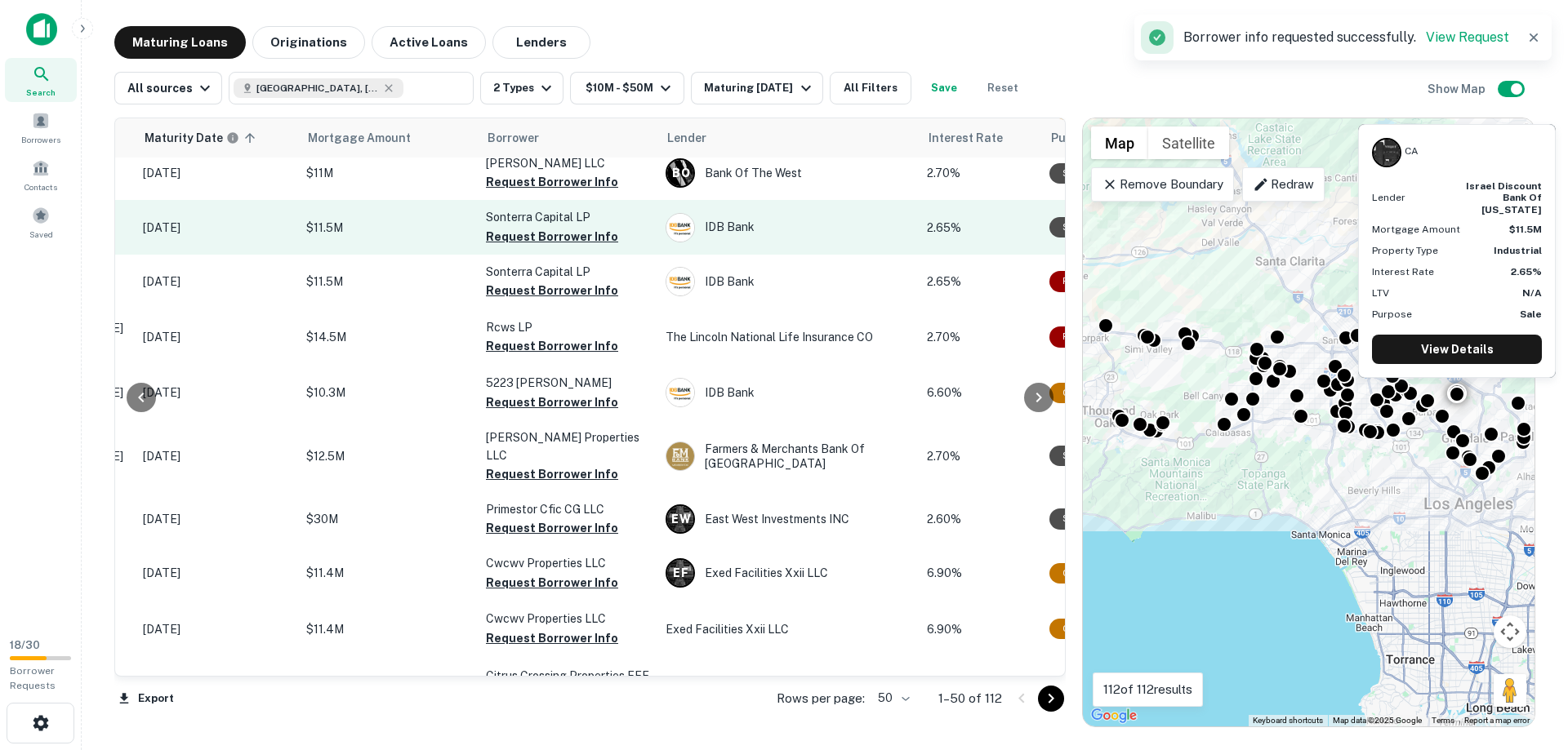
scroll to position [744, 209]
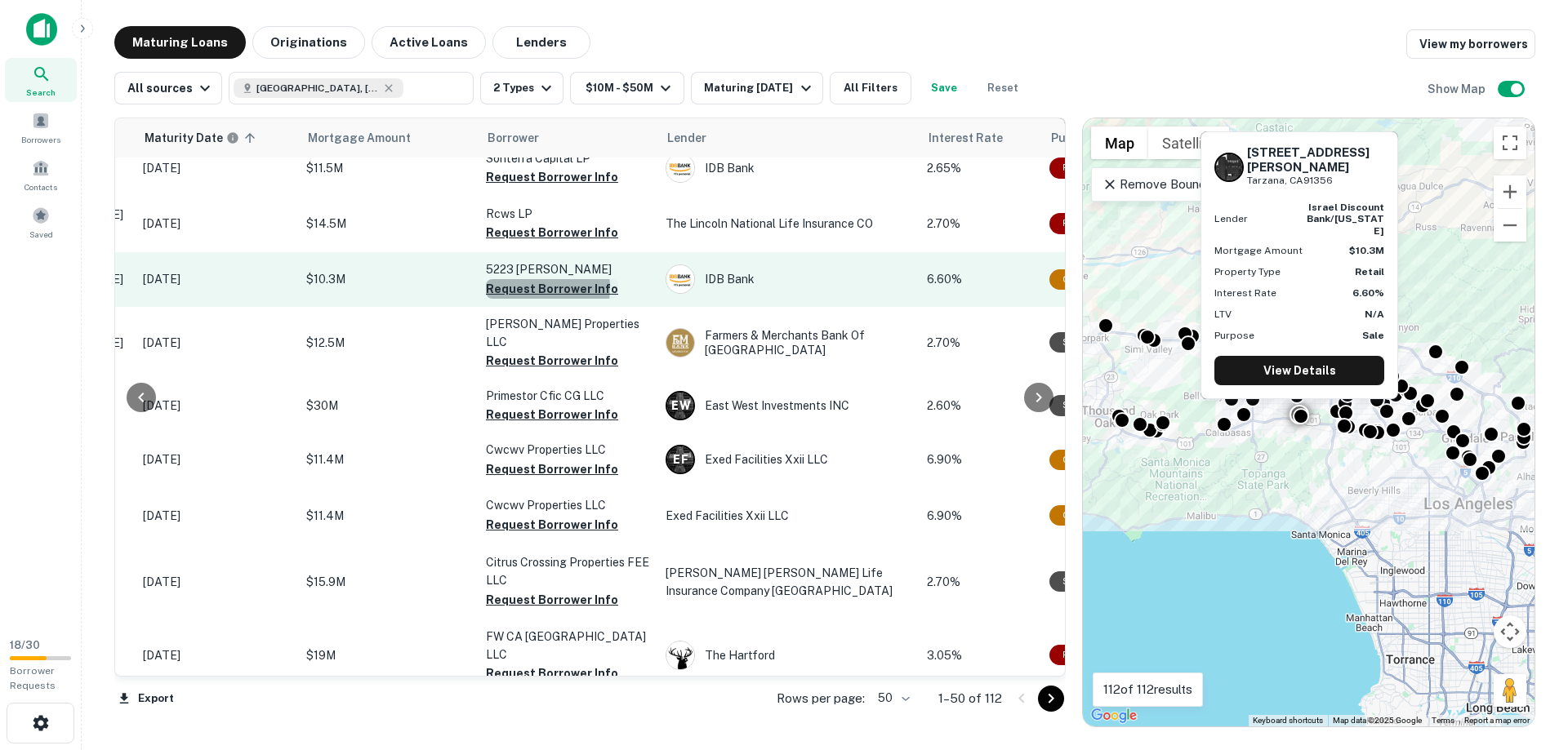
click at [527, 279] on button "Request Borrower Info" at bounding box center [552, 289] width 132 height 19
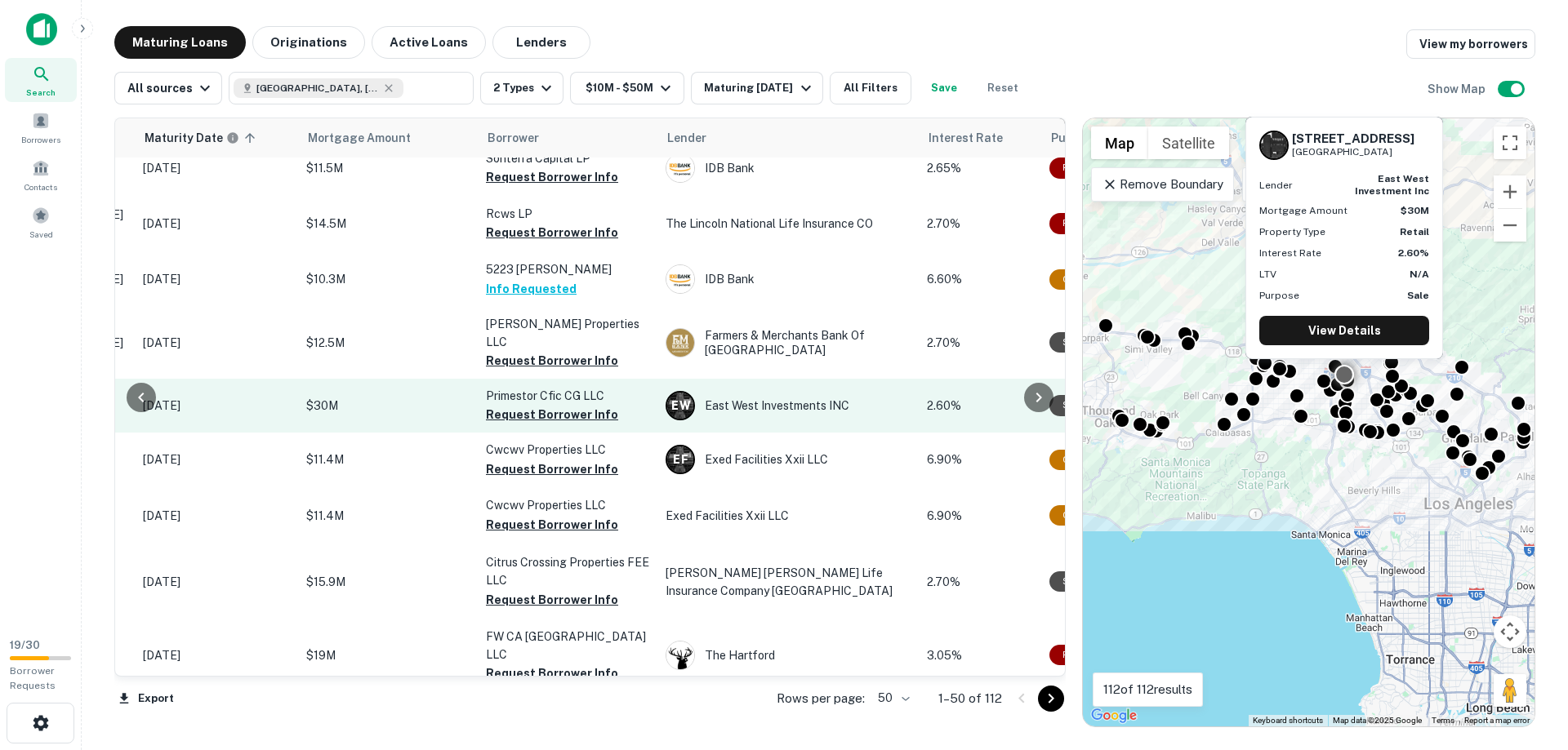
scroll to position [1116, 209]
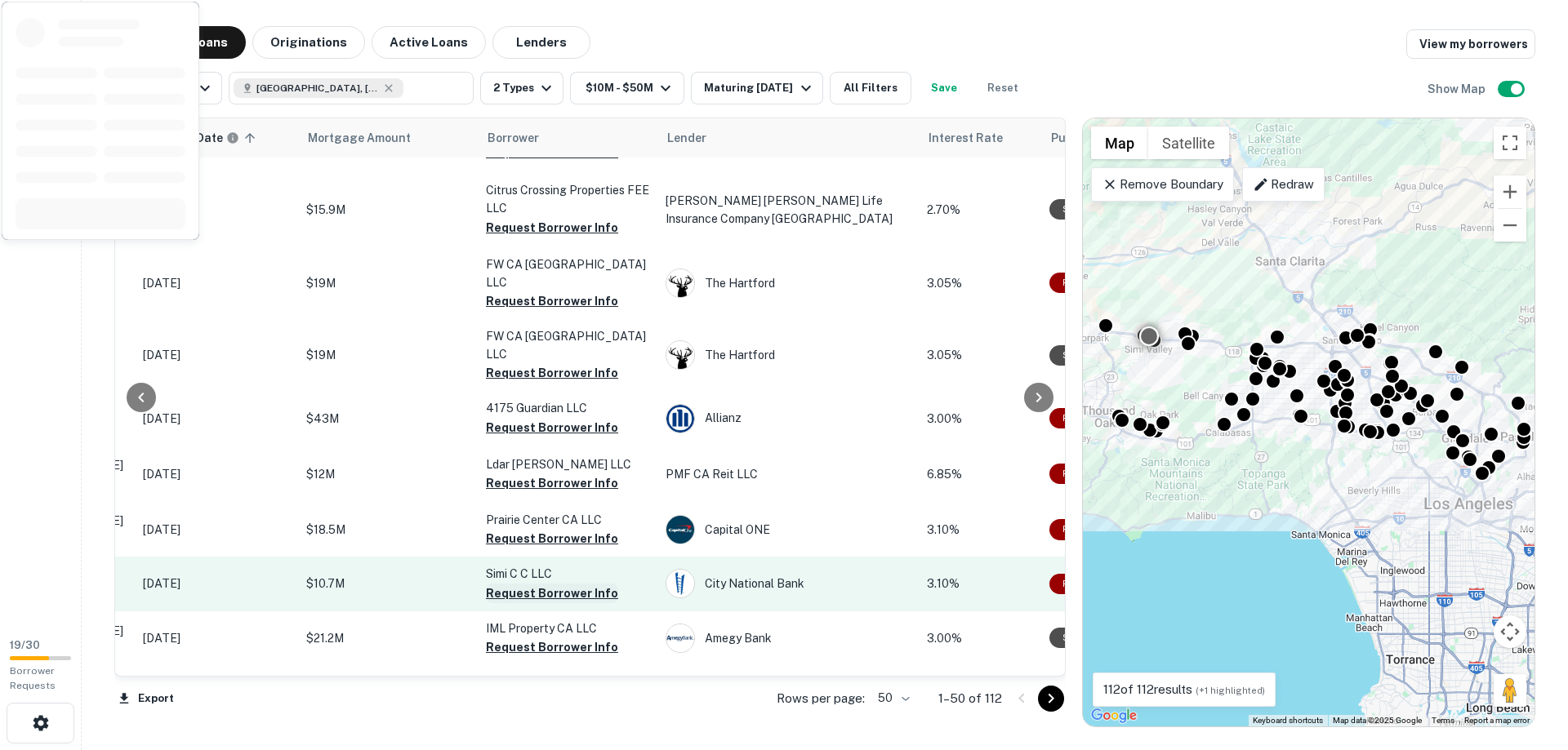
click at [539, 583] on button "Request Borrower Info" at bounding box center [552, 593] width 132 height 19
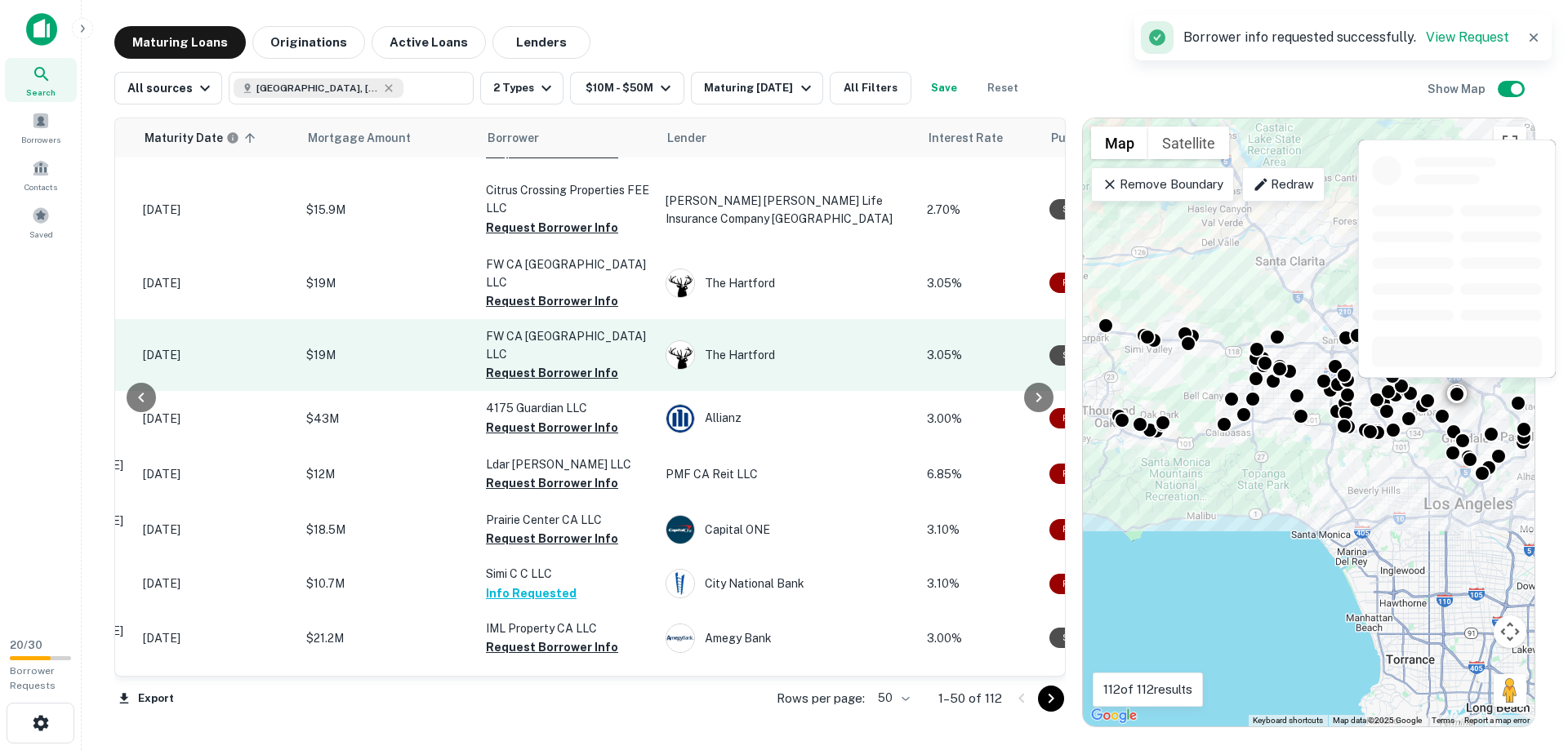
scroll to position [1488, 209]
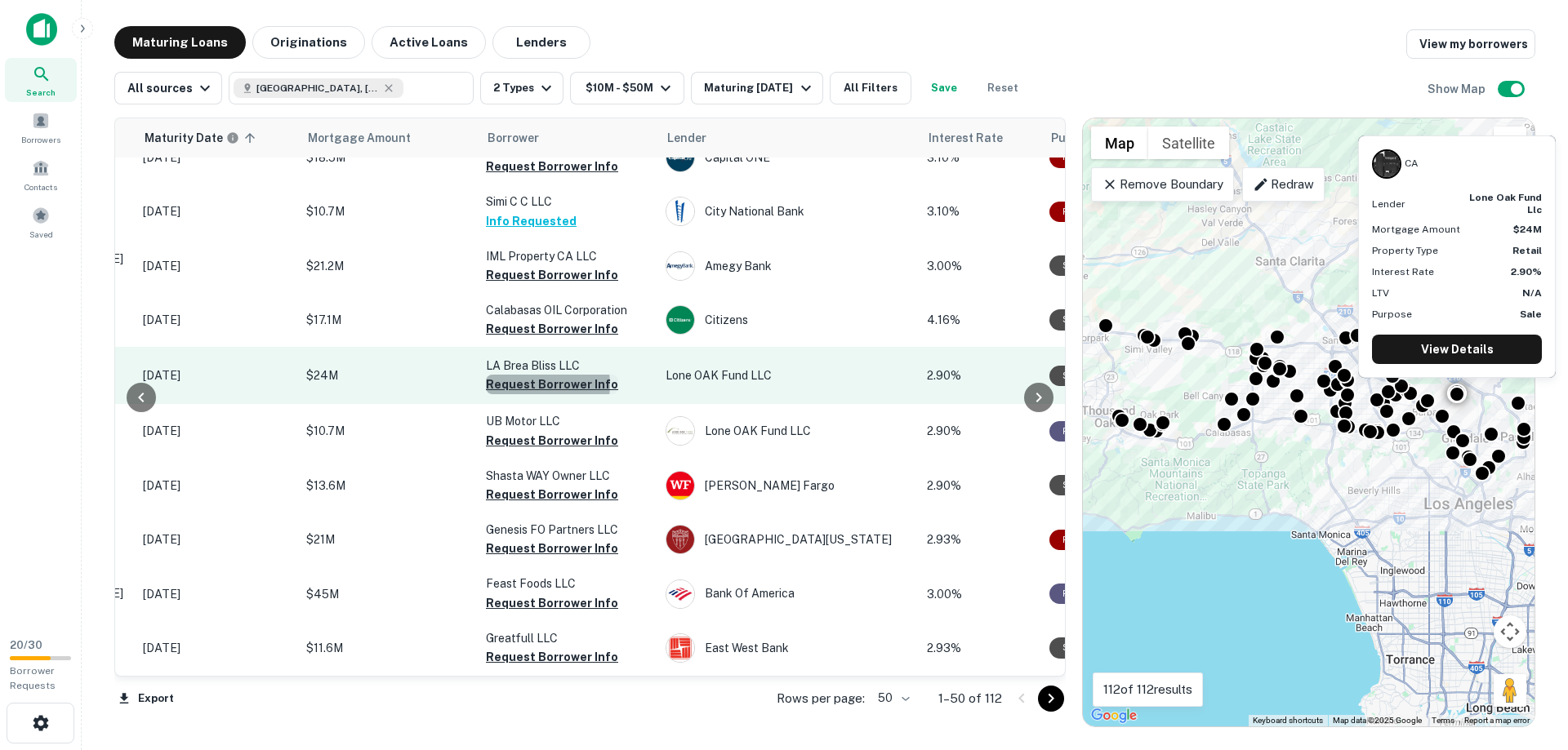
click at [531, 375] on button "Request Borrower Info" at bounding box center [552, 385] width 132 height 19
click at [499, 375] on button "Request Borrower Info" at bounding box center [552, 385] width 132 height 19
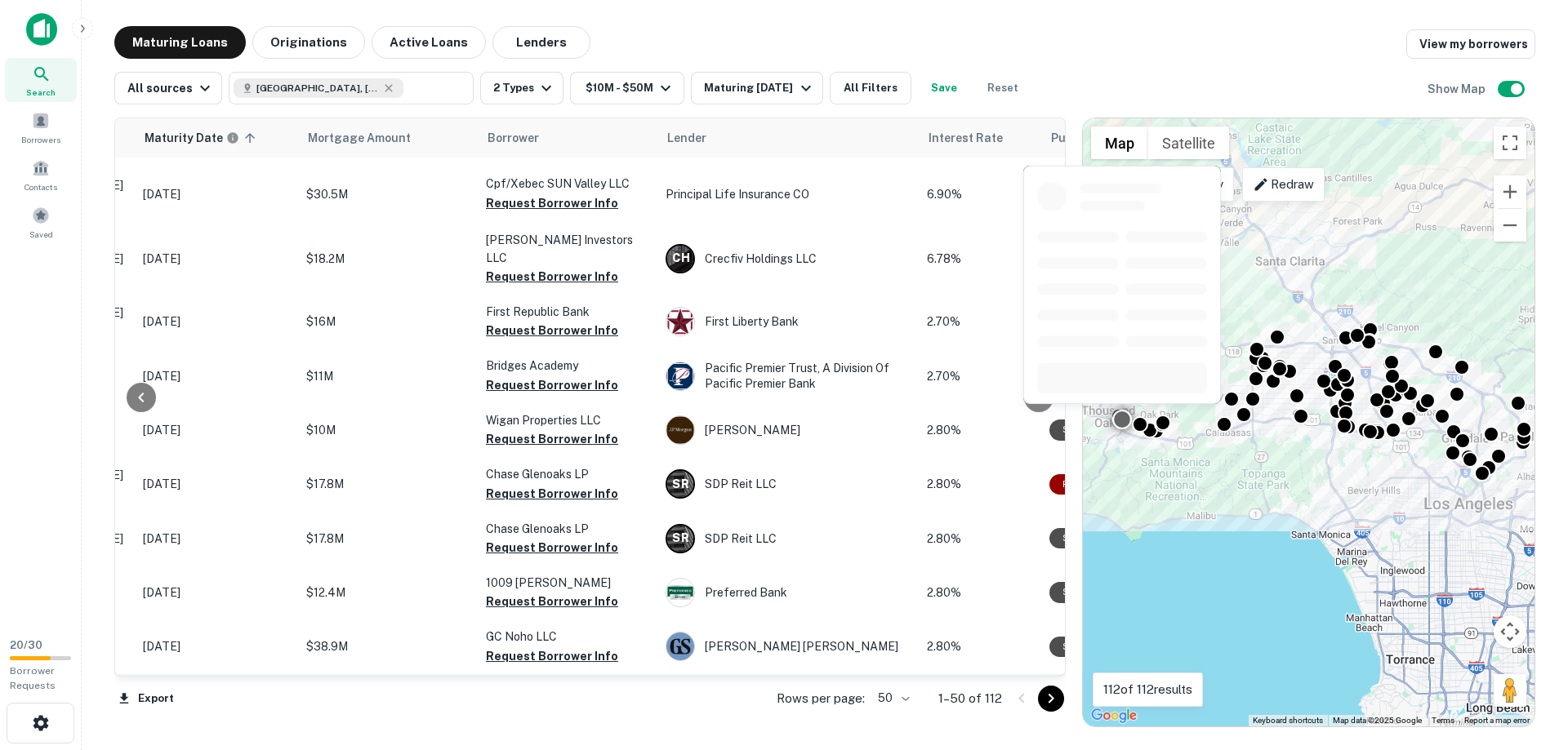
scroll to position [2375, 209]
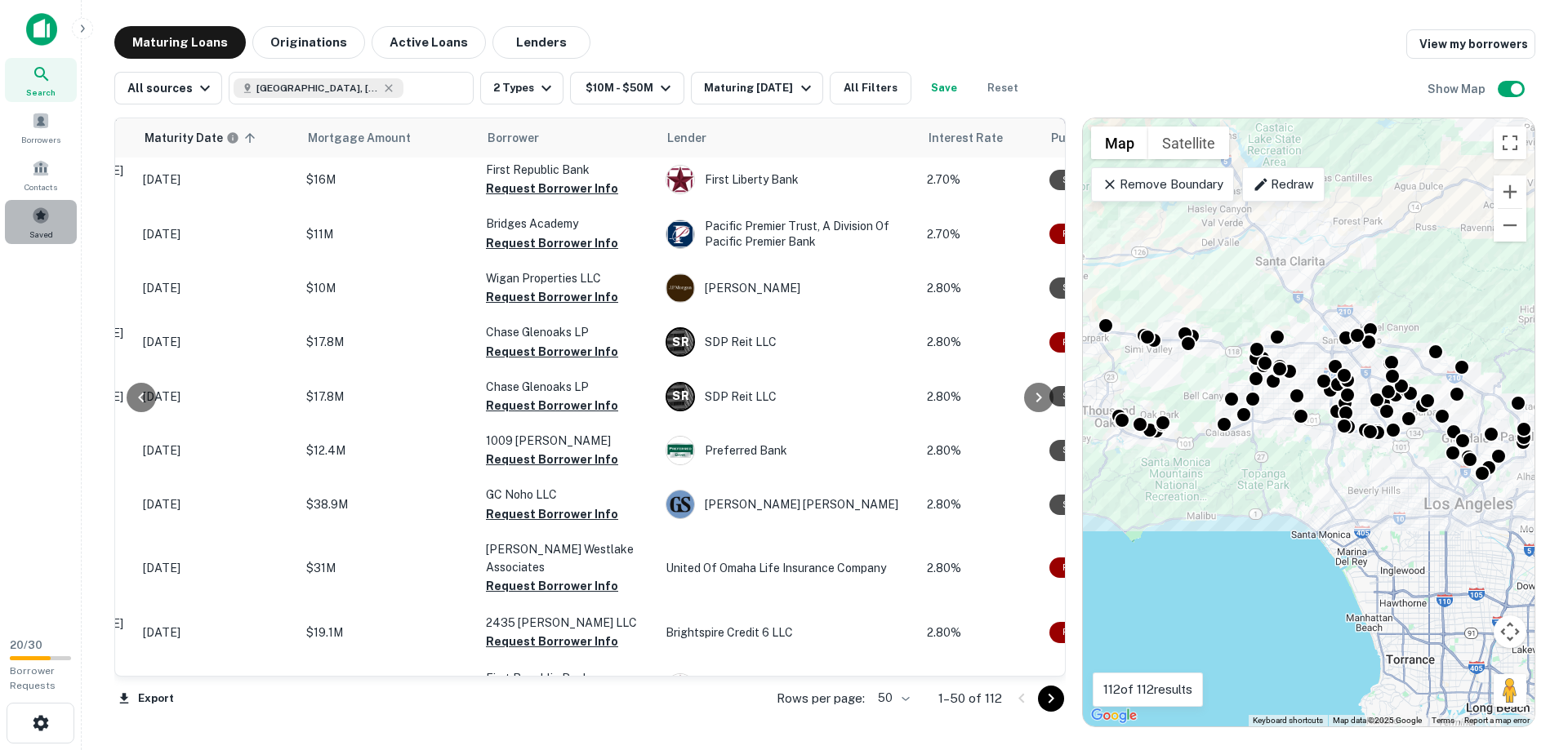
click at [35, 237] on span "Saved" at bounding box center [41, 234] width 24 height 13
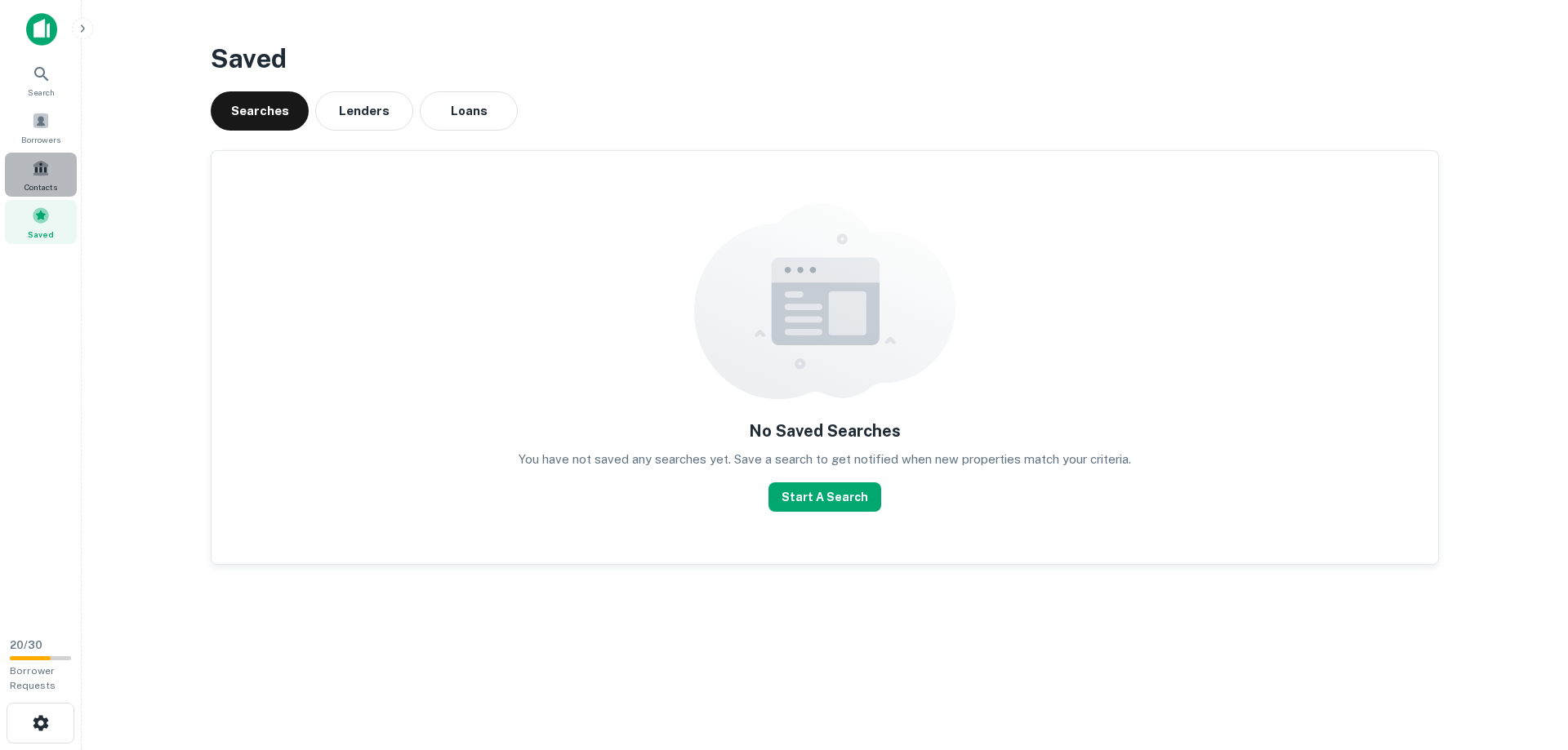
click at [56, 182] on span "Contacts" at bounding box center [41, 187] width 33 height 13
click at [469, 115] on button "Loans" at bounding box center [468, 110] width 98 height 39
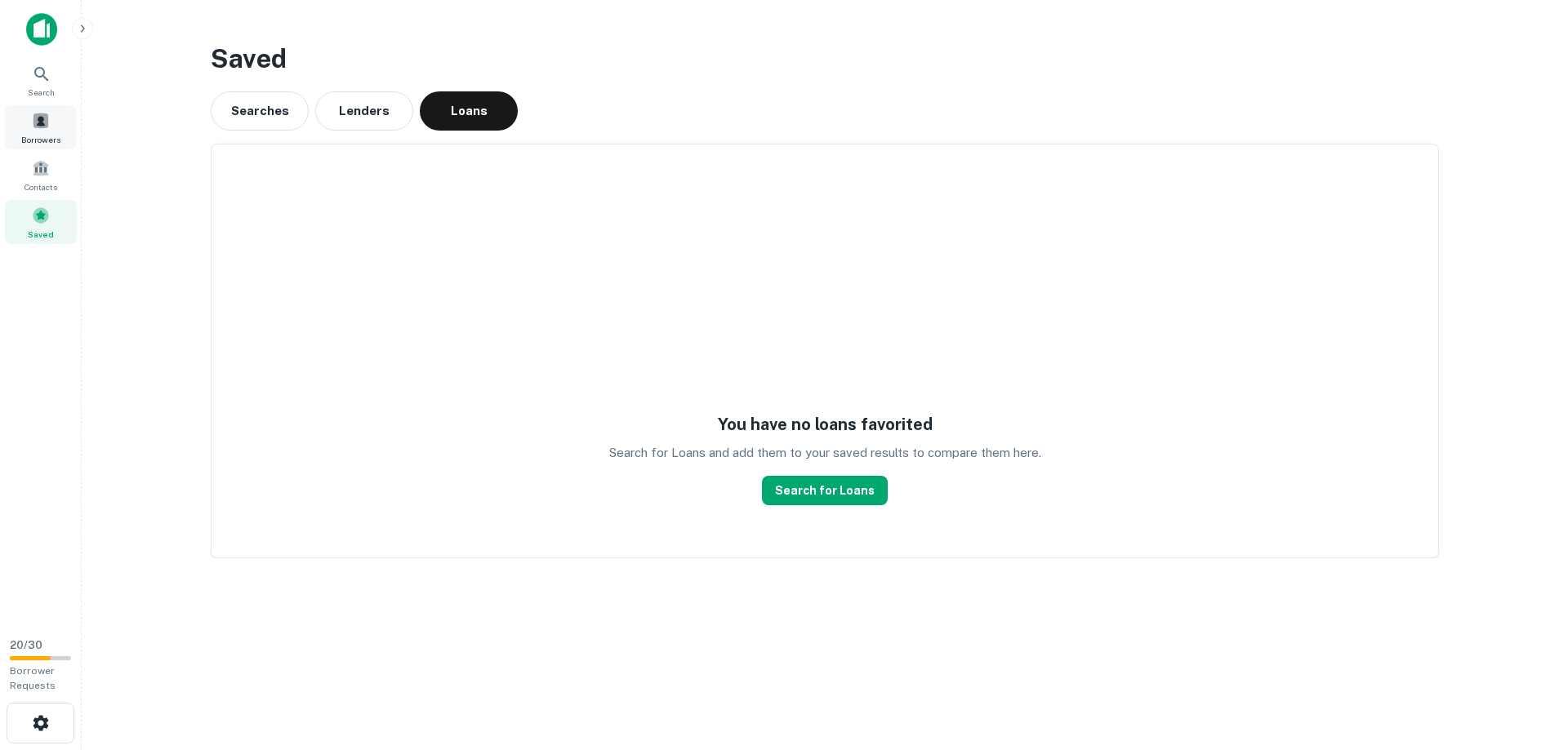
click at [44, 131] on div "Borrowers" at bounding box center [40, 128] width 72 height 44
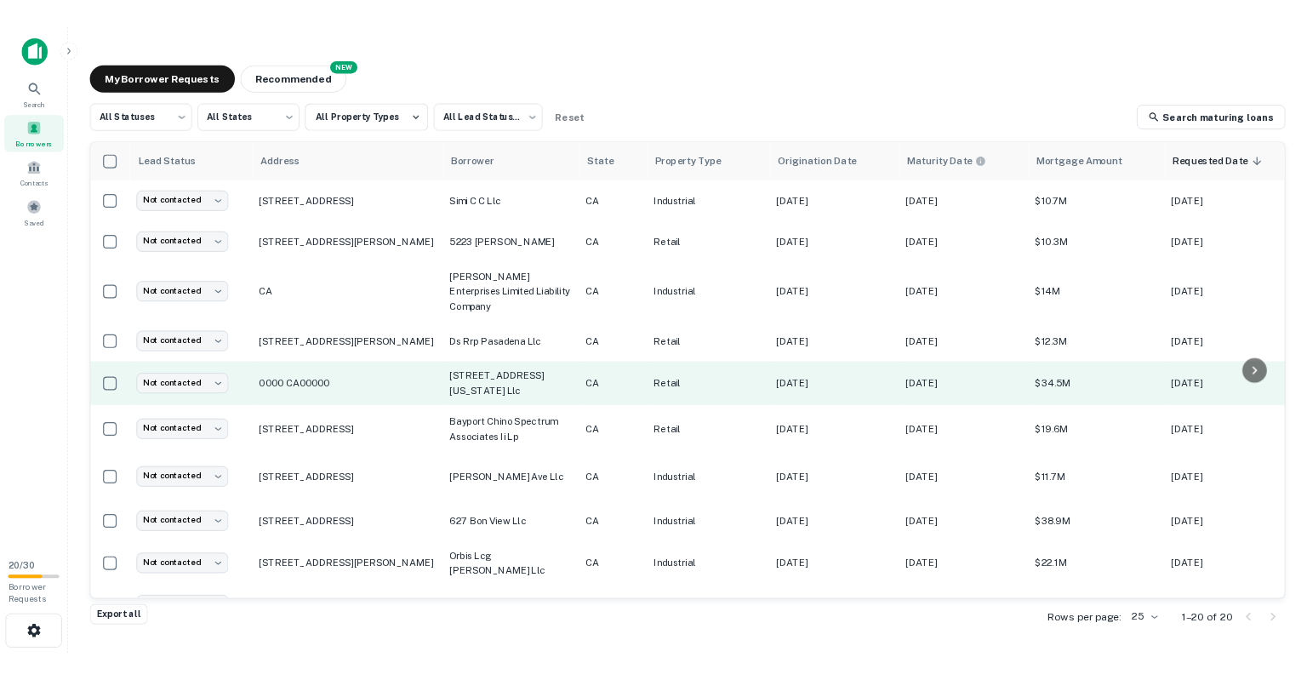
scroll to position [558, 0]
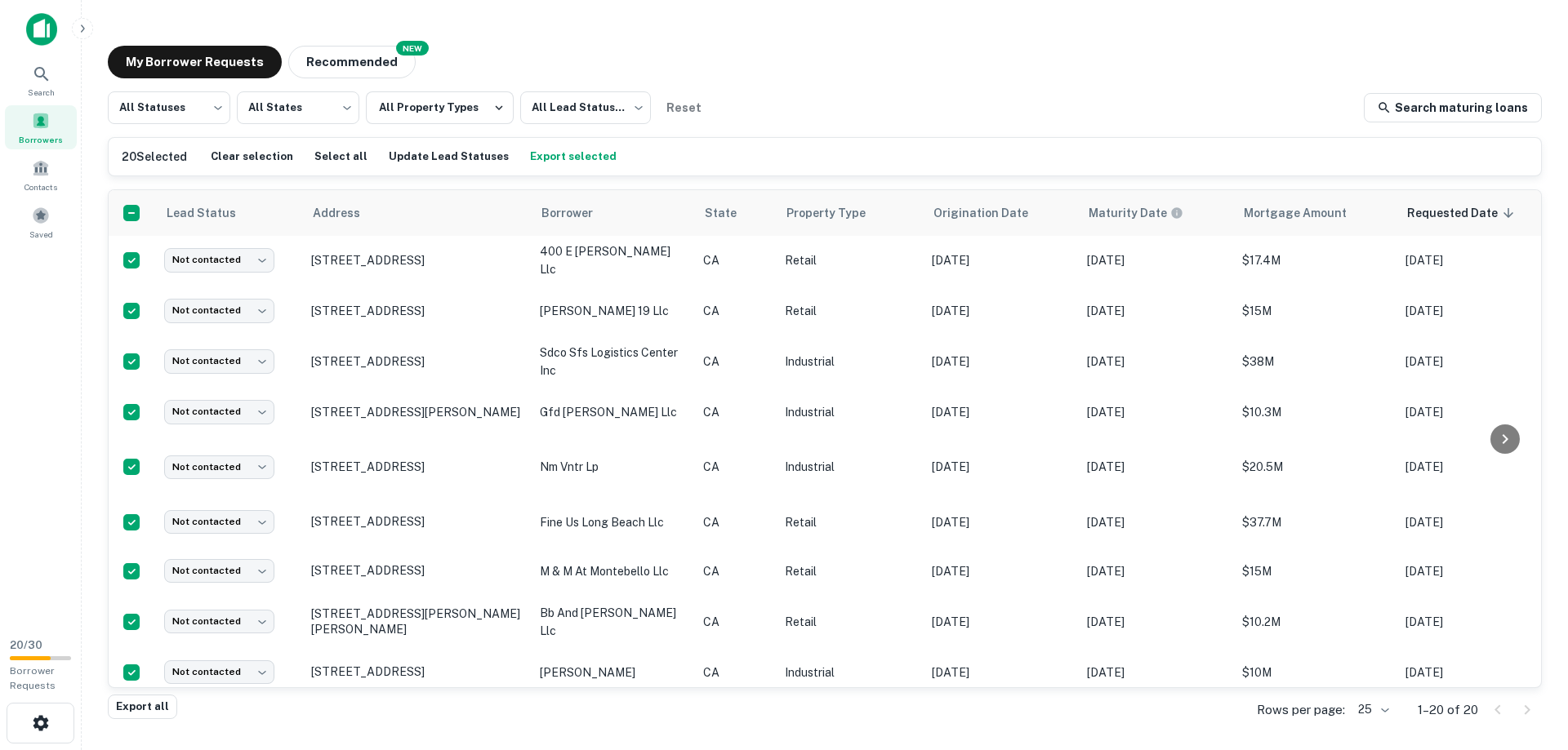
click at [540, 161] on button "Export selected" at bounding box center [573, 157] width 95 height 25
